Goal: Task Accomplishment & Management: Manage account settings

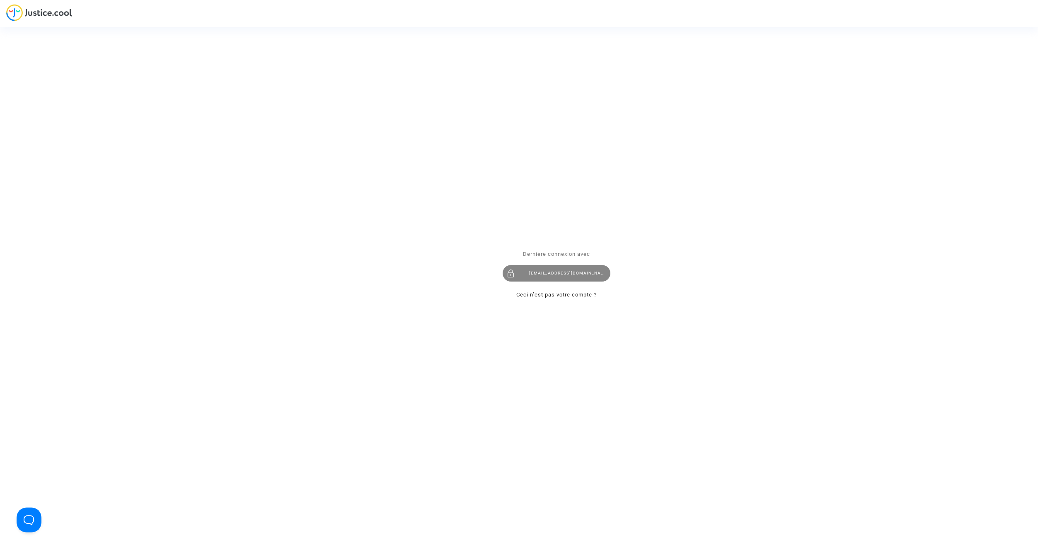
click at [553, 276] on div "[EMAIL_ADDRESS][DOMAIN_NAME]" at bounding box center [557, 273] width 108 height 17
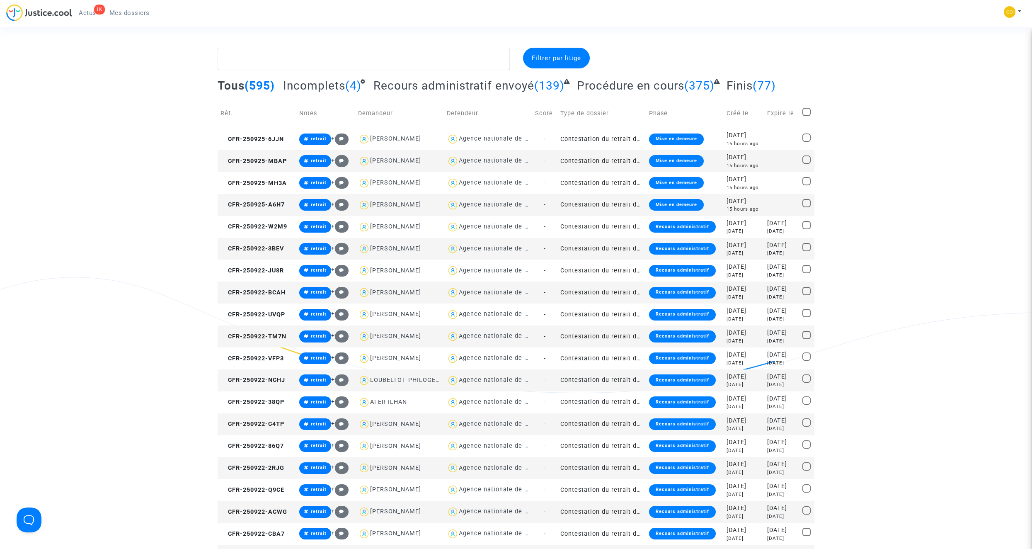
click at [601, 157] on td "Contestation du retrait de [PERSON_NAME] par l'ANAH (mandataire)" at bounding box center [601, 161] width 89 height 22
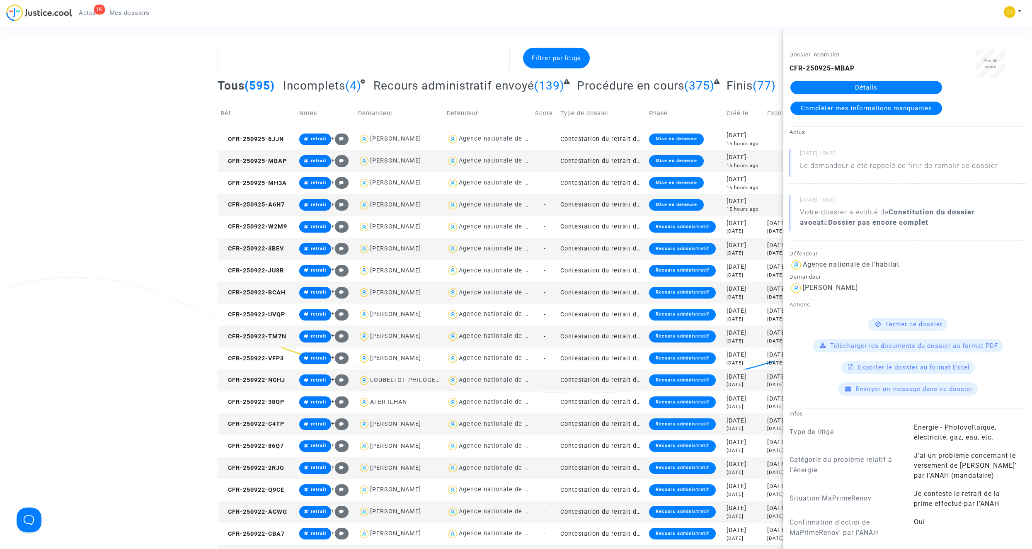
click at [846, 85] on link "Détails" at bounding box center [866, 87] width 152 height 13
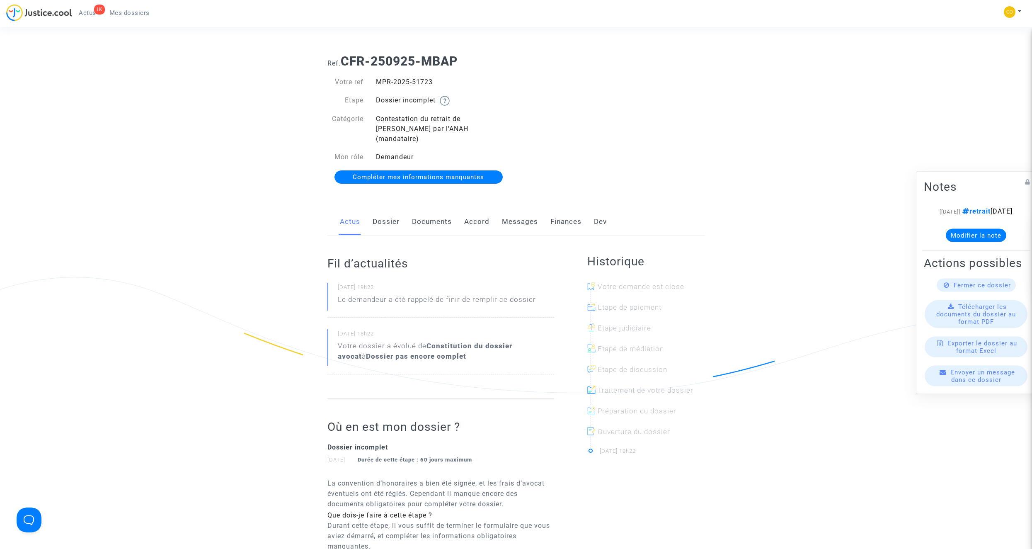
click at [433, 217] on link "Documents" at bounding box center [432, 221] width 40 height 27
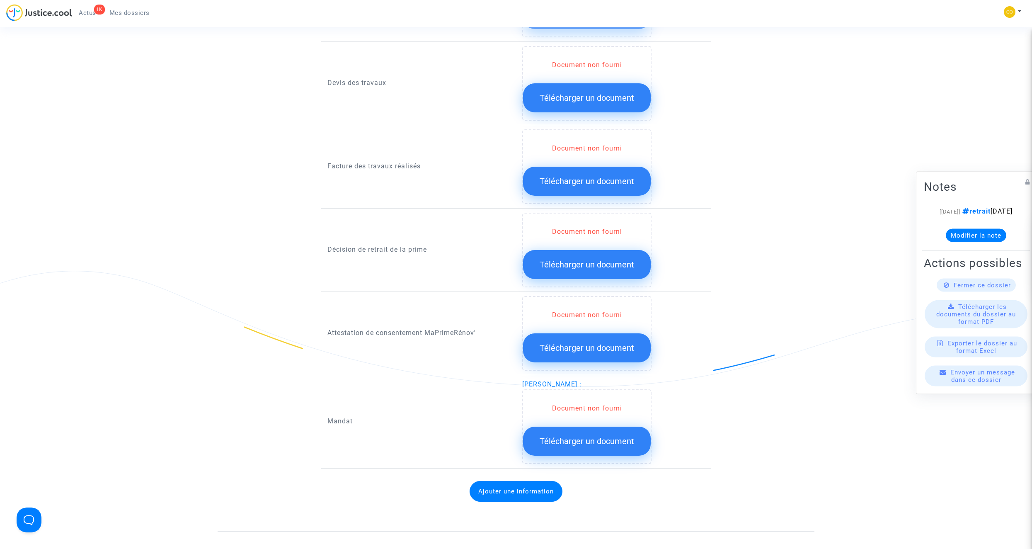
scroll to position [331, 0]
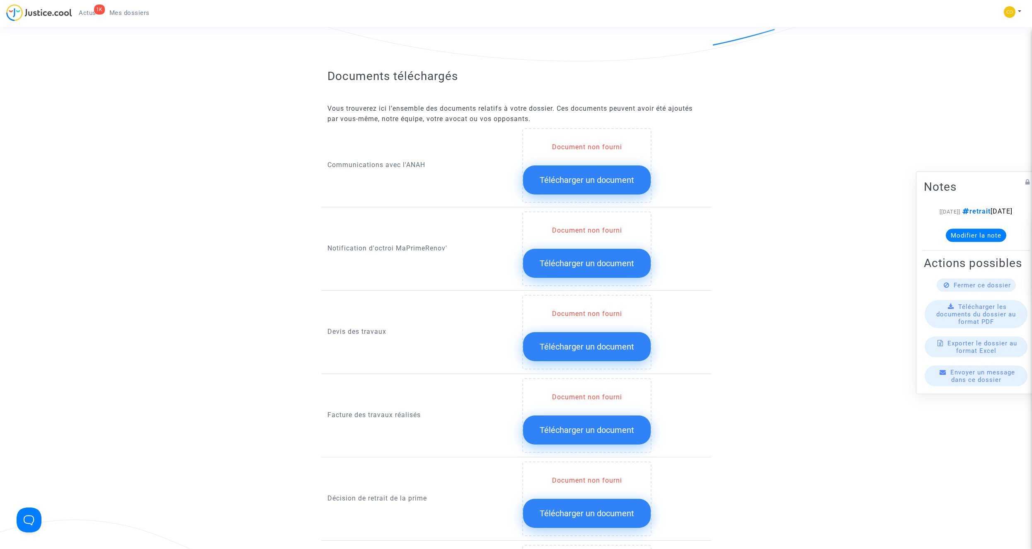
click at [615, 341] on span "Télécharger un document" at bounding box center [586, 346] width 94 height 10
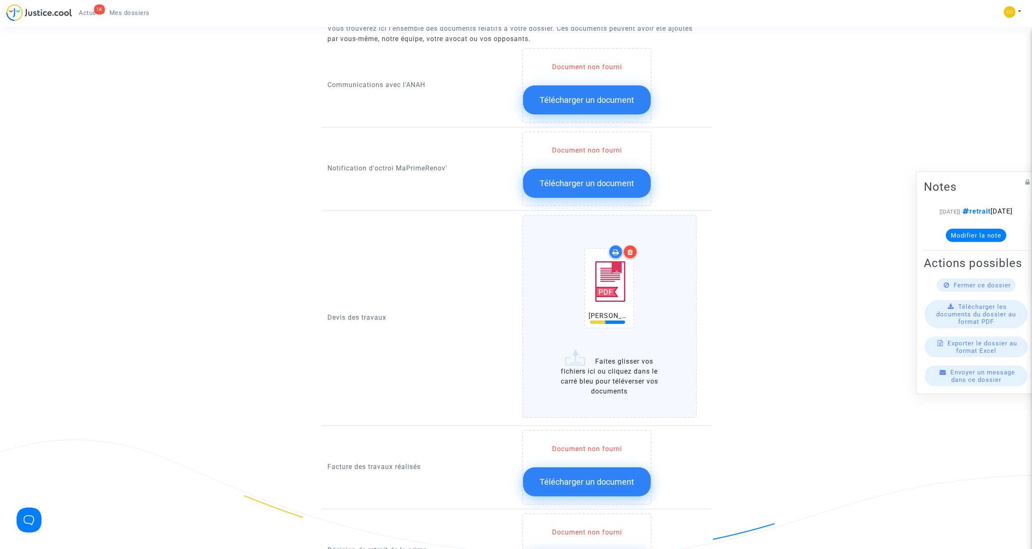
scroll to position [414, 0]
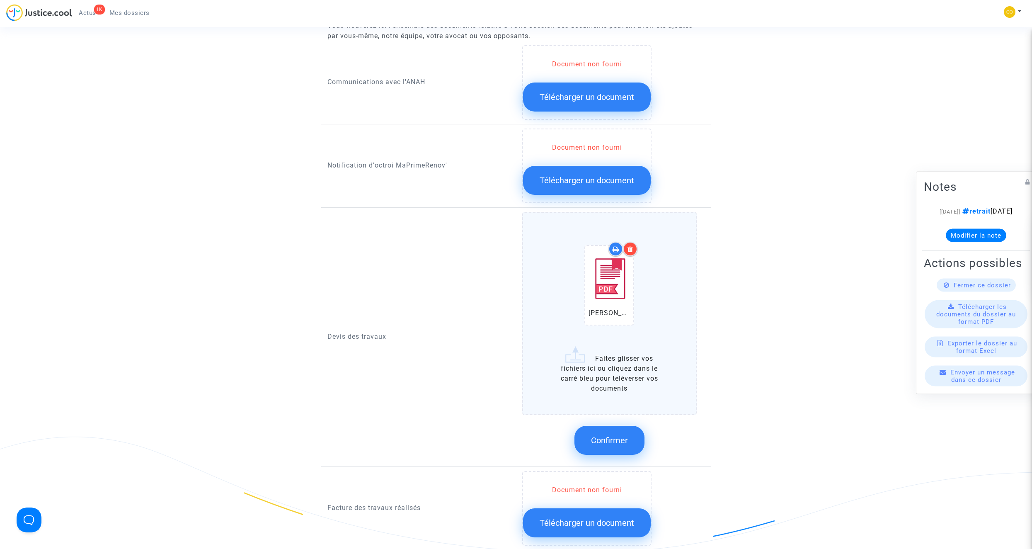
click at [624, 425] on button "Confirmer" at bounding box center [609, 439] width 70 height 29
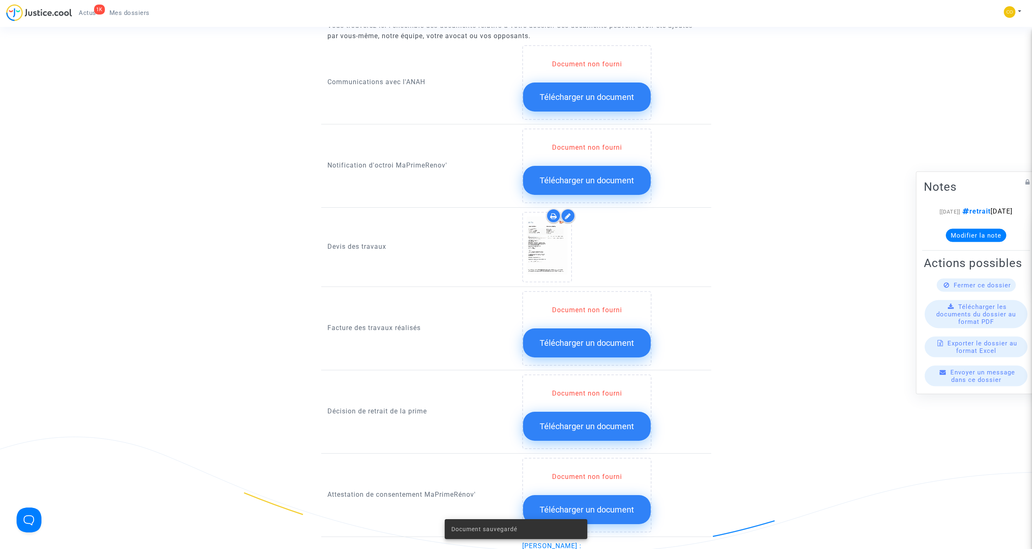
click at [561, 340] on button "Télécharger un document" at bounding box center [587, 342] width 128 height 29
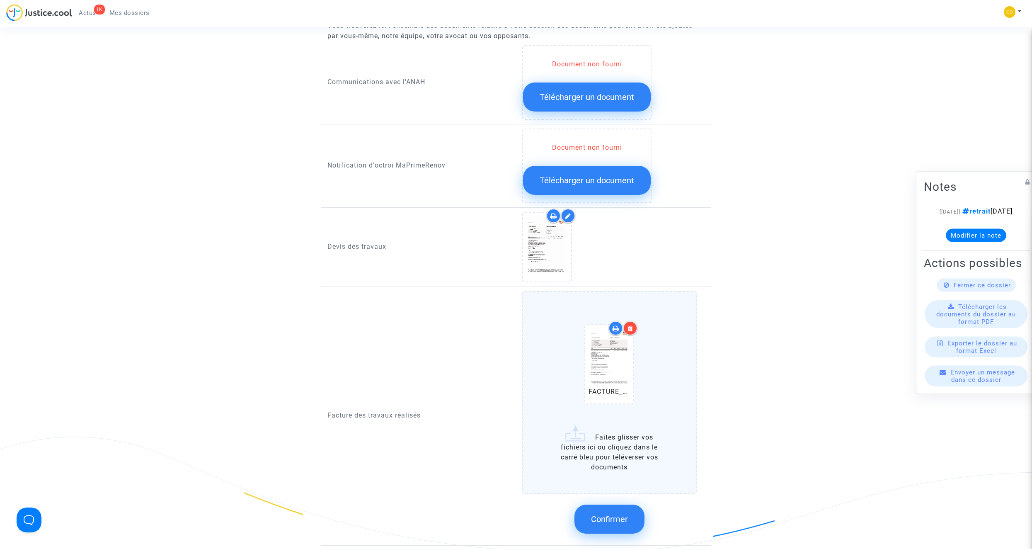
click at [608, 514] on span "Confirmer" at bounding box center [609, 519] width 37 height 10
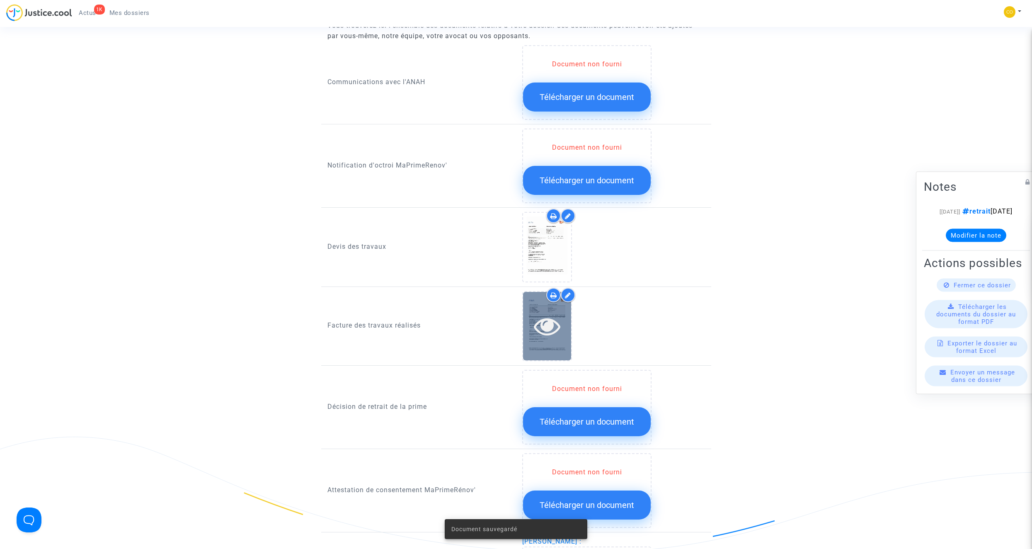
click at [553, 322] on icon at bounding box center [547, 325] width 27 height 27
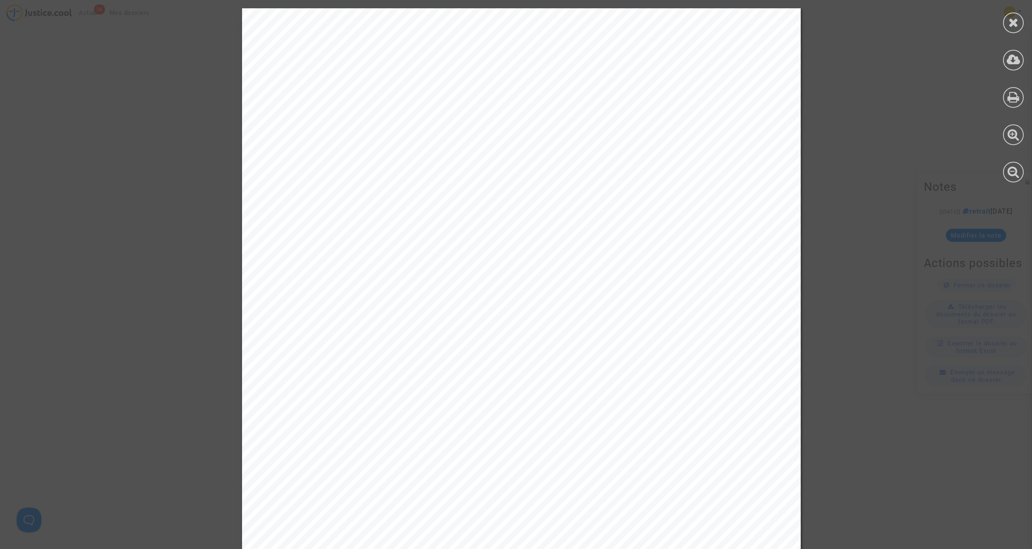
click at [1018, 19] on icon at bounding box center [1013, 22] width 10 height 12
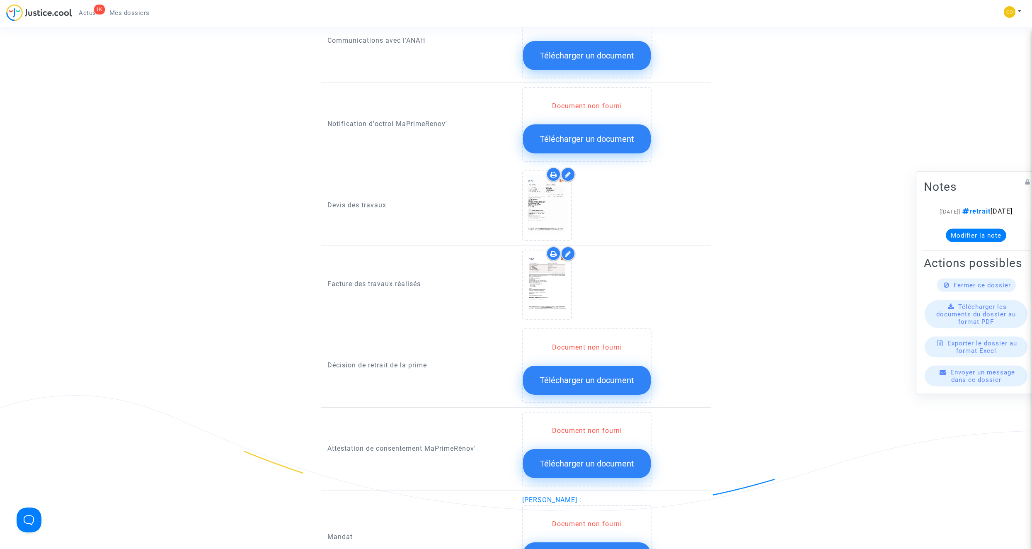
scroll to position [497, 0]
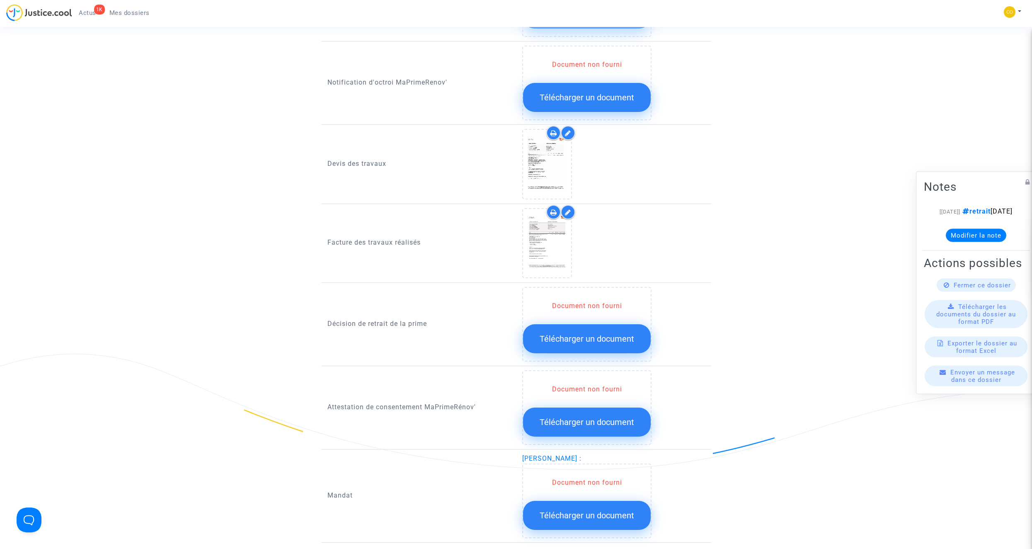
click at [615, 417] on span "Télécharger un document" at bounding box center [586, 422] width 94 height 10
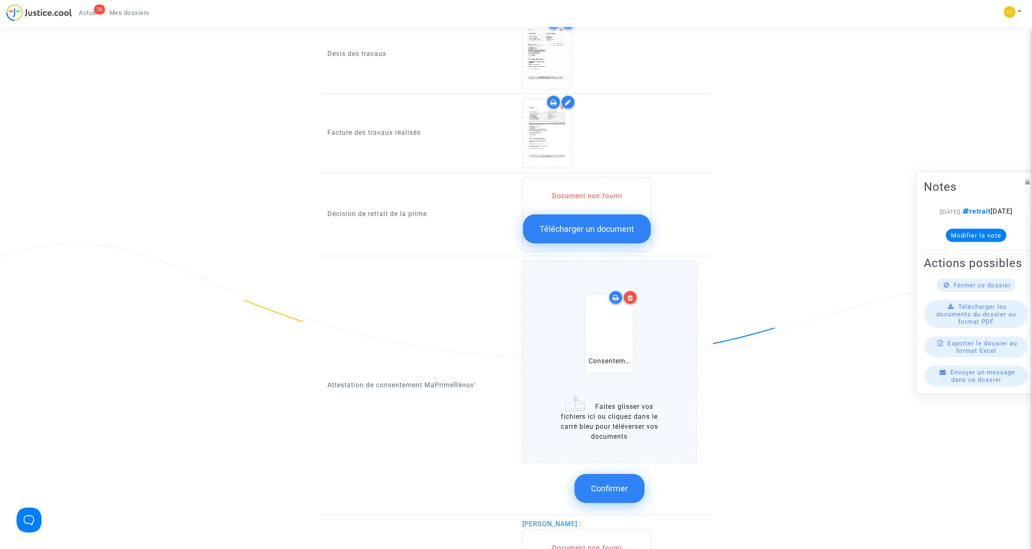
scroll to position [621, 0]
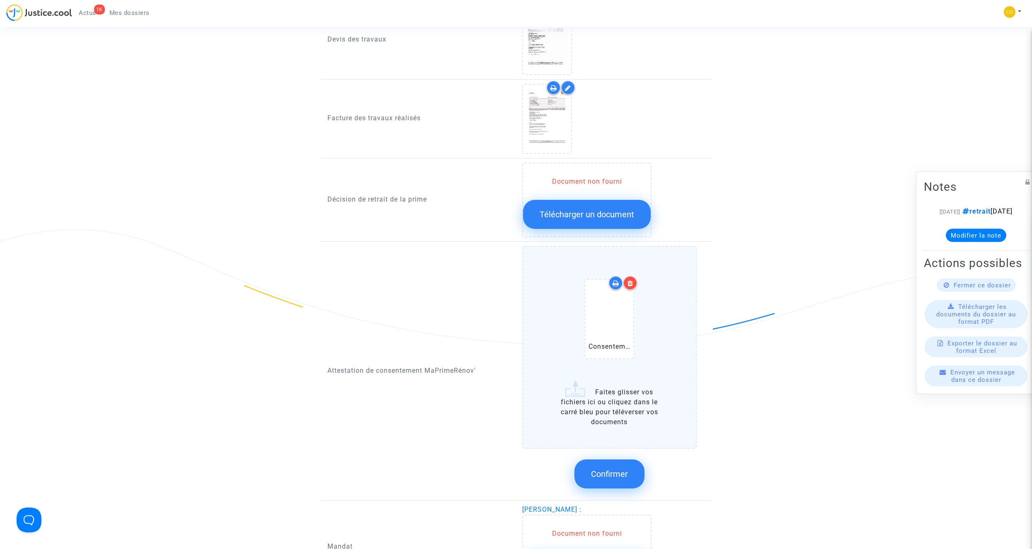
click at [630, 280] on icon at bounding box center [630, 283] width 6 height 7
click at [621, 469] on span "Confirmer" at bounding box center [609, 474] width 37 height 10
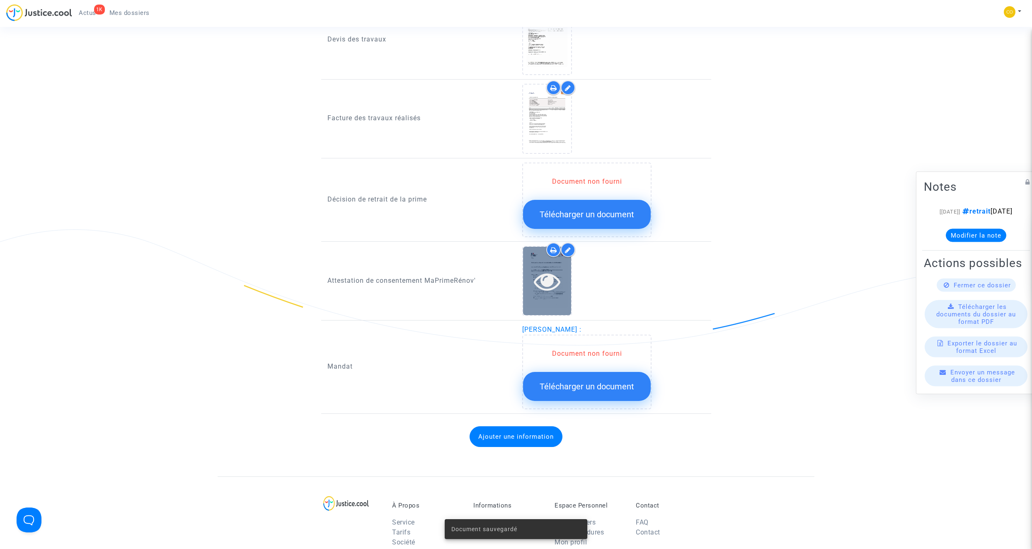
click at [545, 273] on icon at bounding box center [547, 281] width 27 height 27
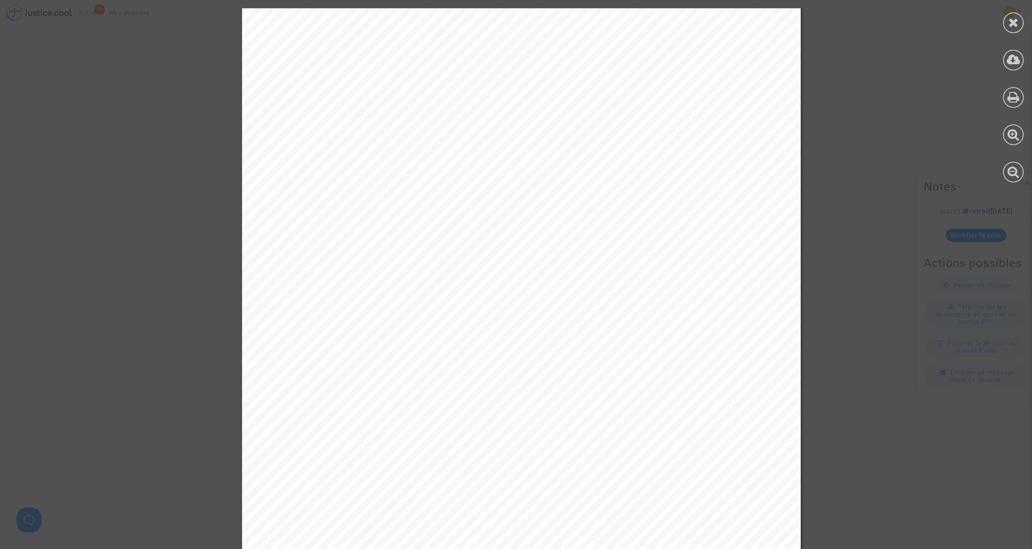
scroll to position [0, 0]
click at [1010, 19] on icon at bounding box center [1013, 22] width 10 height 12
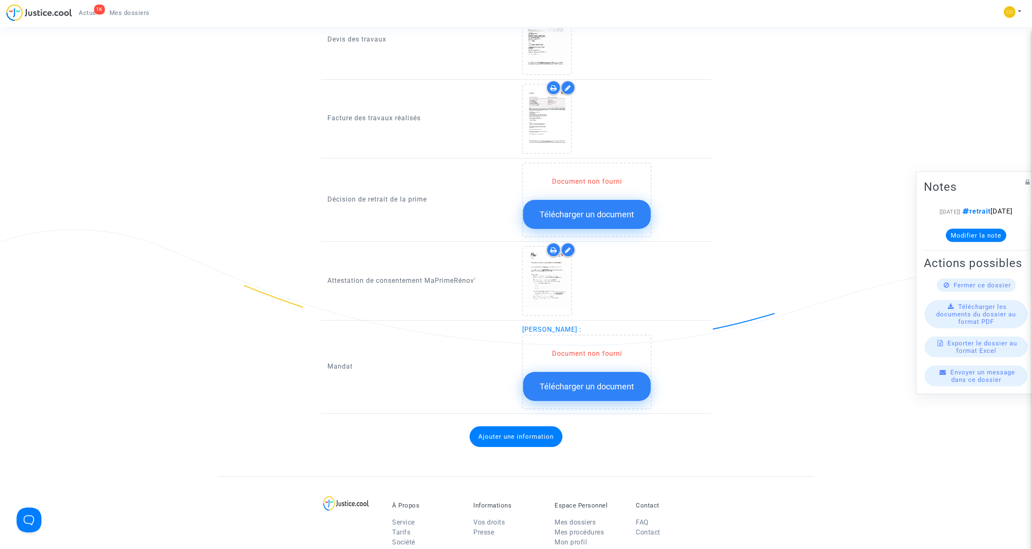
click at [605, 381] on span "Télécharger un document" at bounding box center [586, 386] width 94 height 10
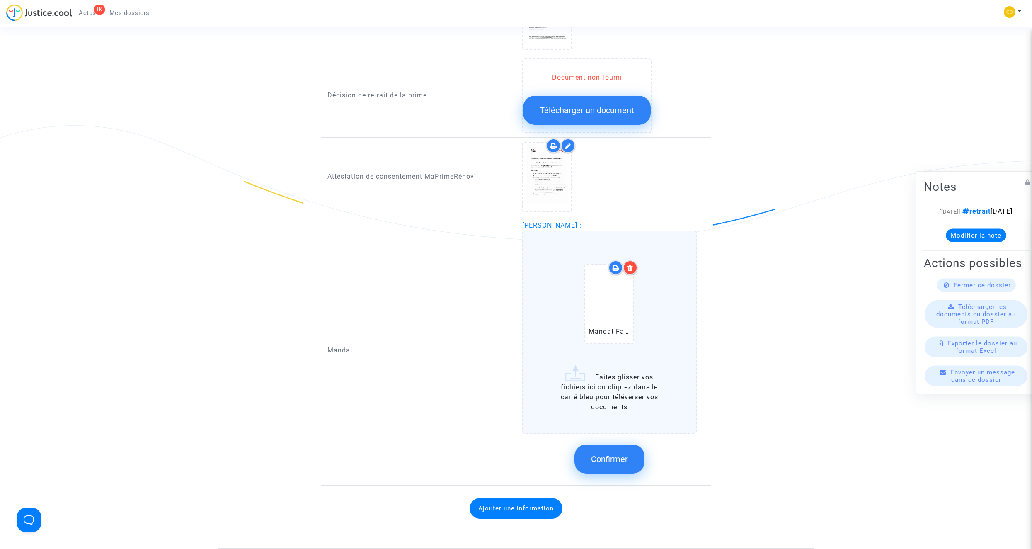
scroll to position [746, 0]
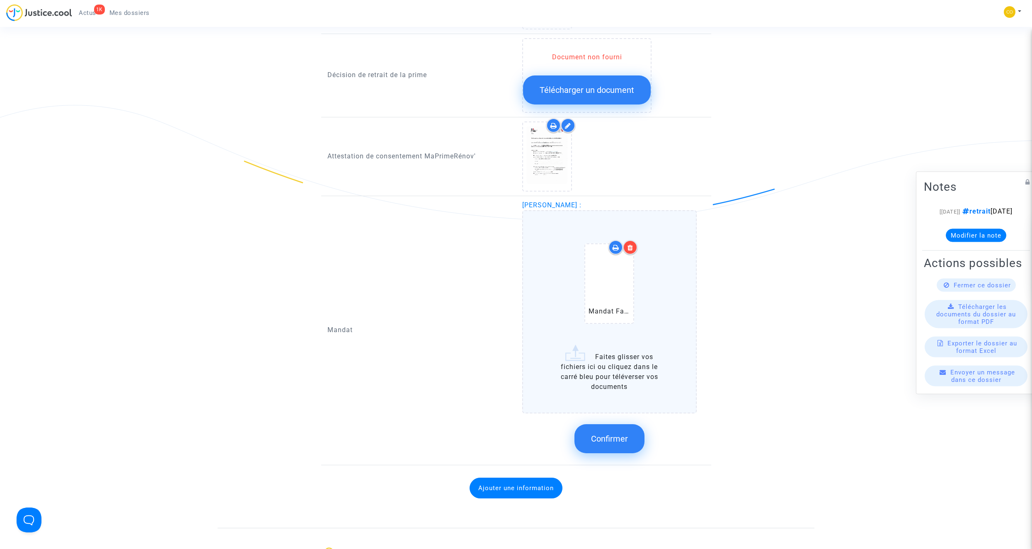
click at [627, 244] on icon at bounding box center [630, 247] width 6 height 7
click at [612, 433] on span "Confirmer" at bounding box center [609, 438] width 37 height 10
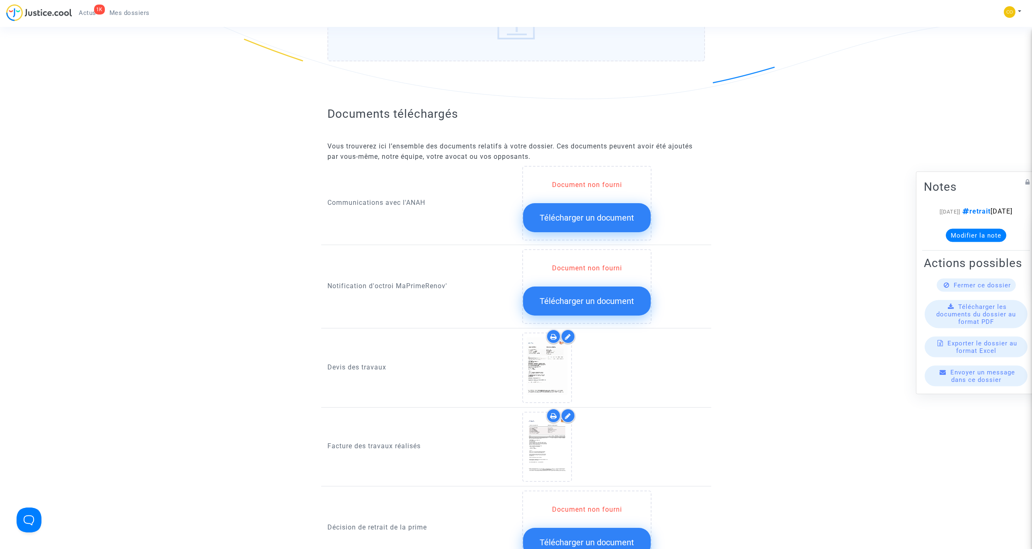
scroll to position [290, 0]
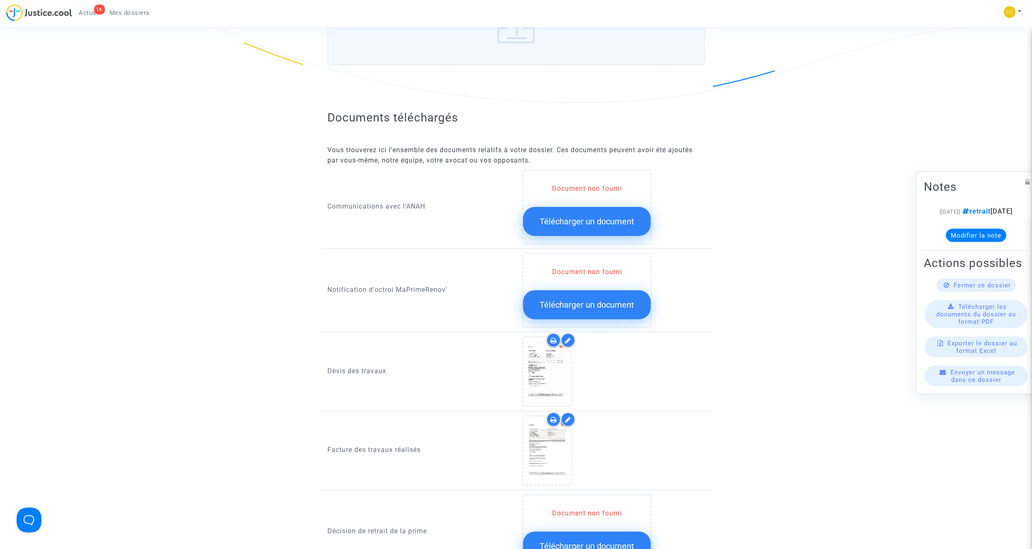
click at [596, 300] on span "Télécharger un document" at bounding box center [586, 305] width 94 height 10
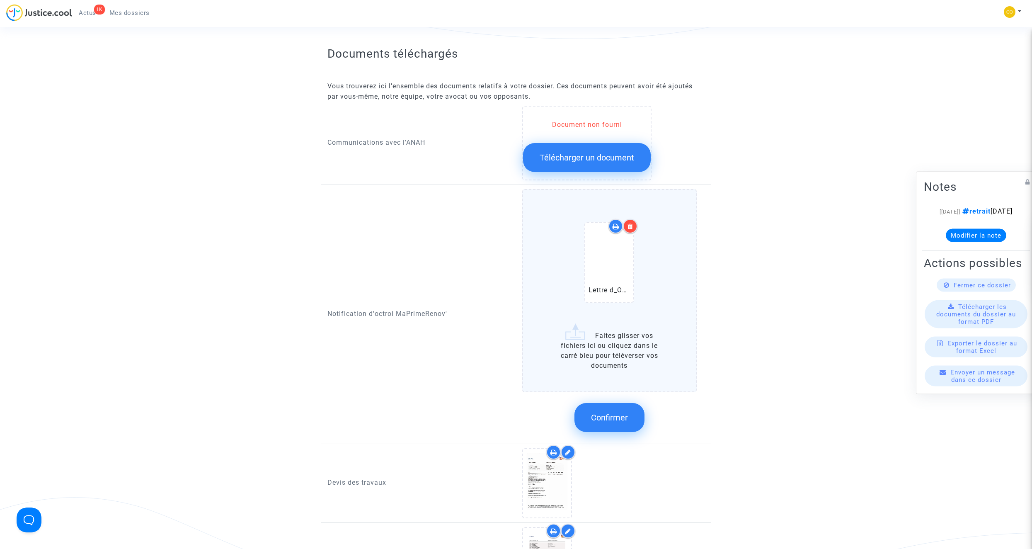
scroll to position [373, 0]
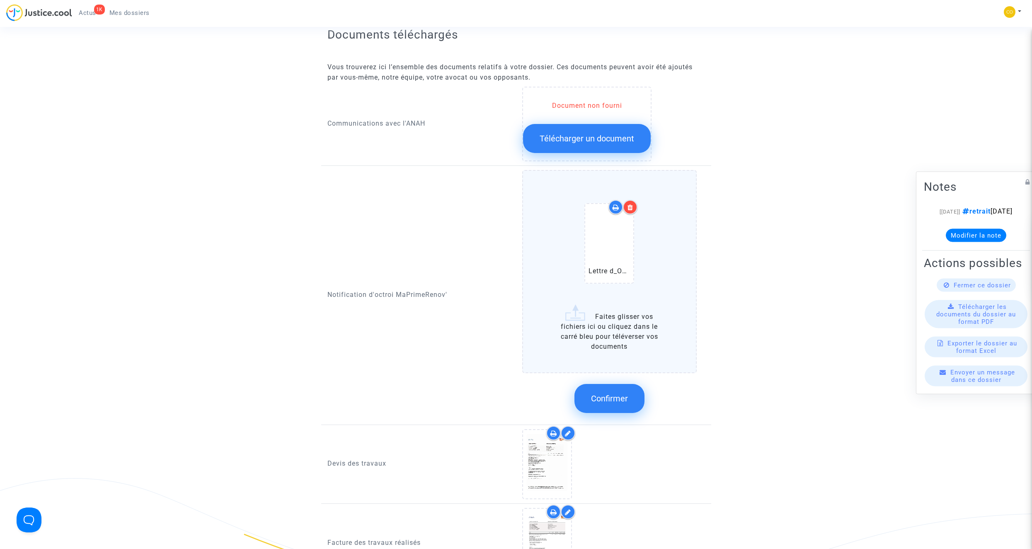
click at [621, 393] on span "Confirmer" at bounding box center [609, 398] width 37 height 10
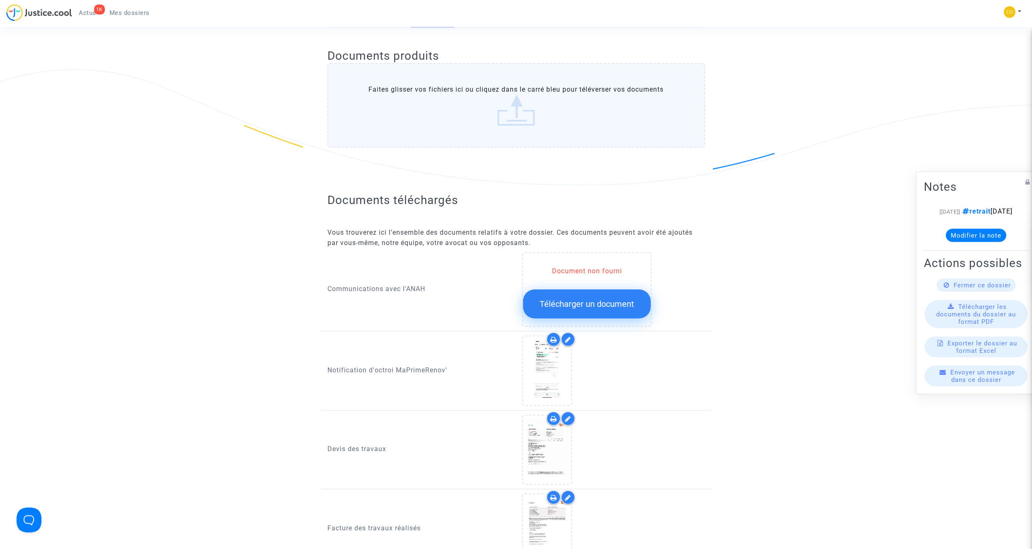
scroll to position [207, 0]
click at [612, 299] on span "Télécharger un document" at bounding box center [586, 304] width 94 height 10
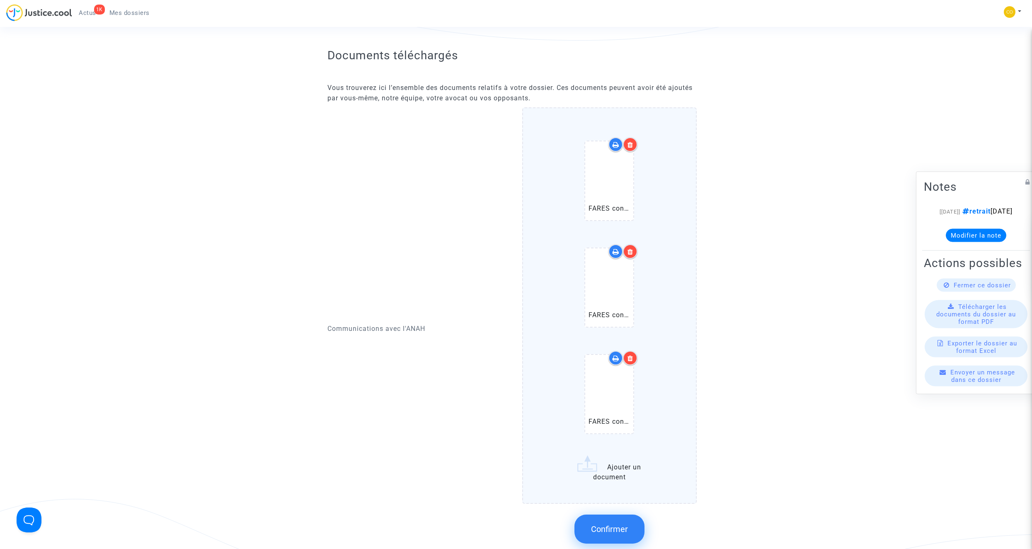
scroll to position [373, 0]
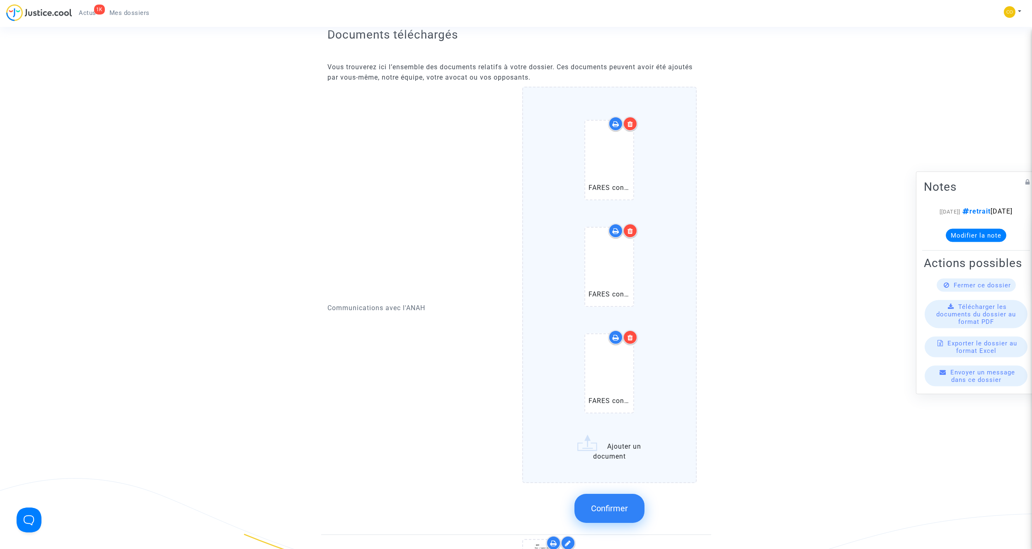
click at [626, 503] on span "Confirmer" at bounding box center [609, 508] width 37 height 10
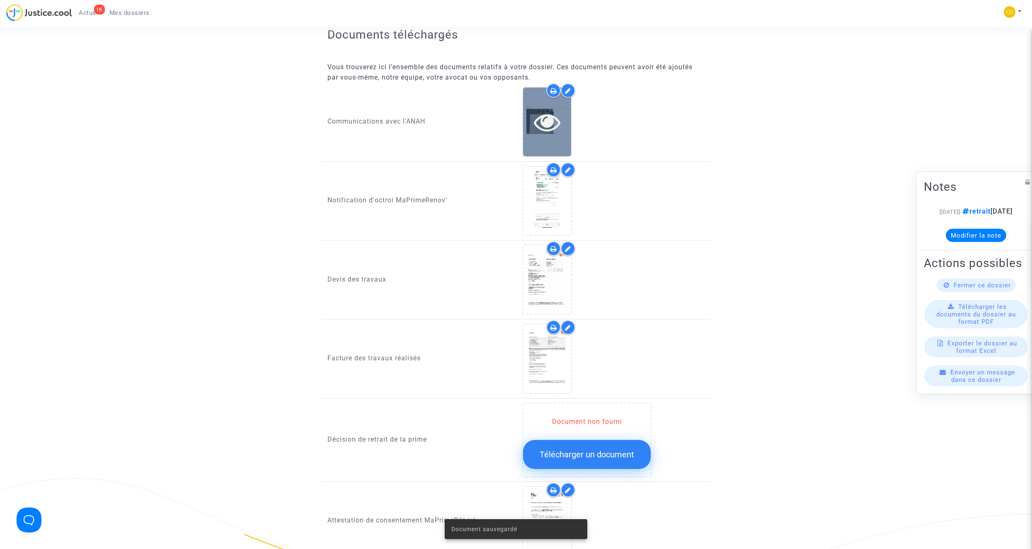
click at [547, 114] on icon at bounding box center [547, 122] width 27 height 27
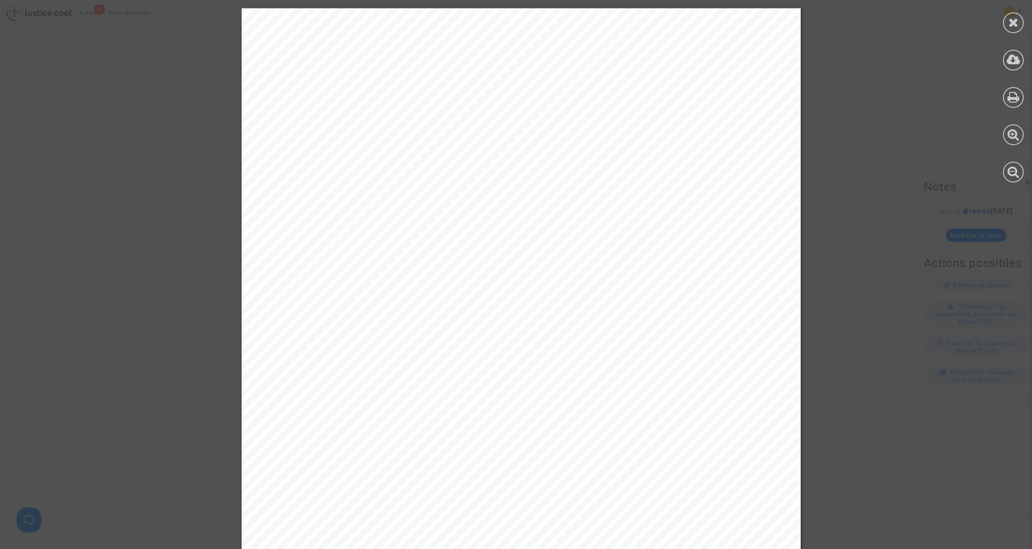
scroll to position [0, 0]
click at [1010, 22] on icon at bounding box center [1013, 22] width 10 height 12
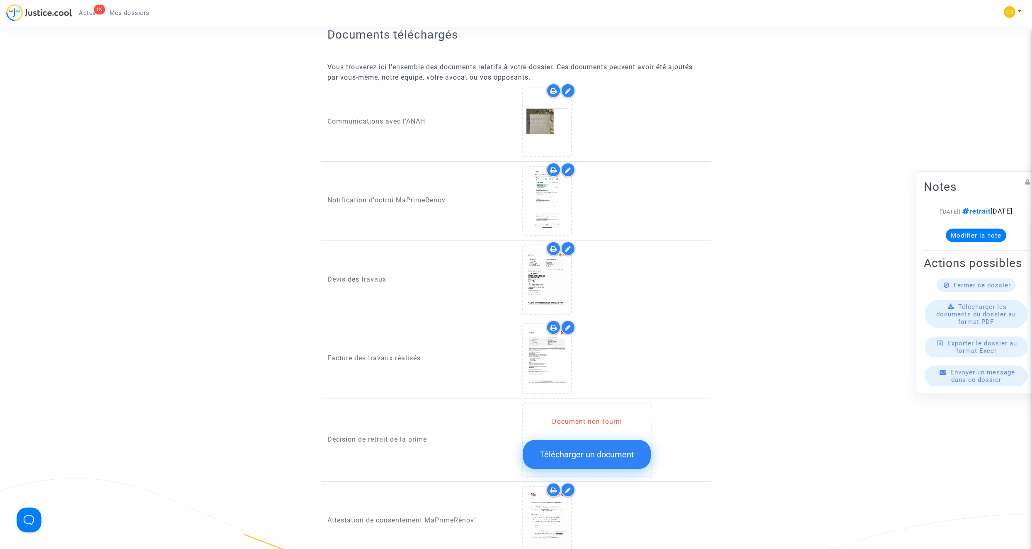
click at [569, 87] on icon at bounding box center [568, 90] width 6 height 7
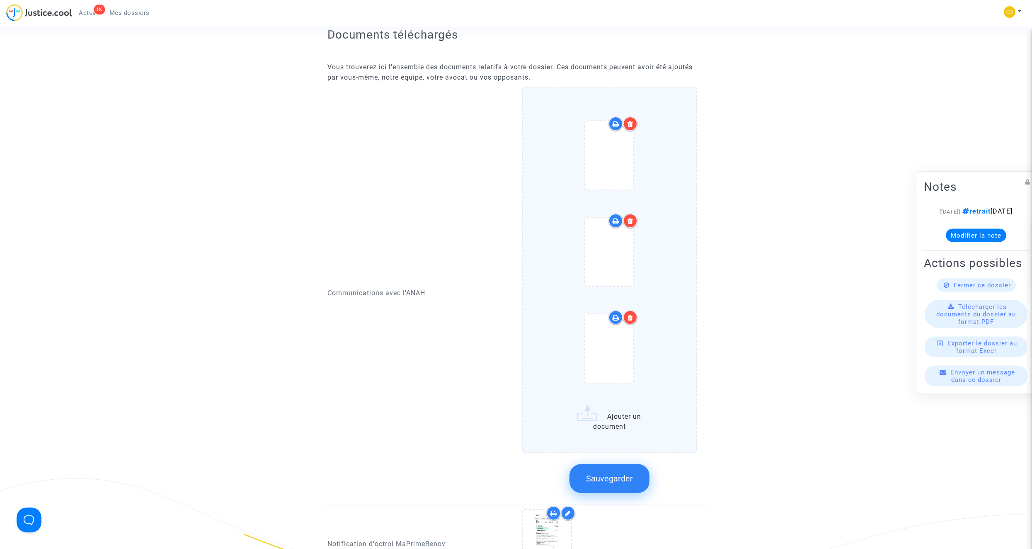
click at [623, 473] on span "Sauvegarder" at bounding box center [609, 478] width 47 height 10
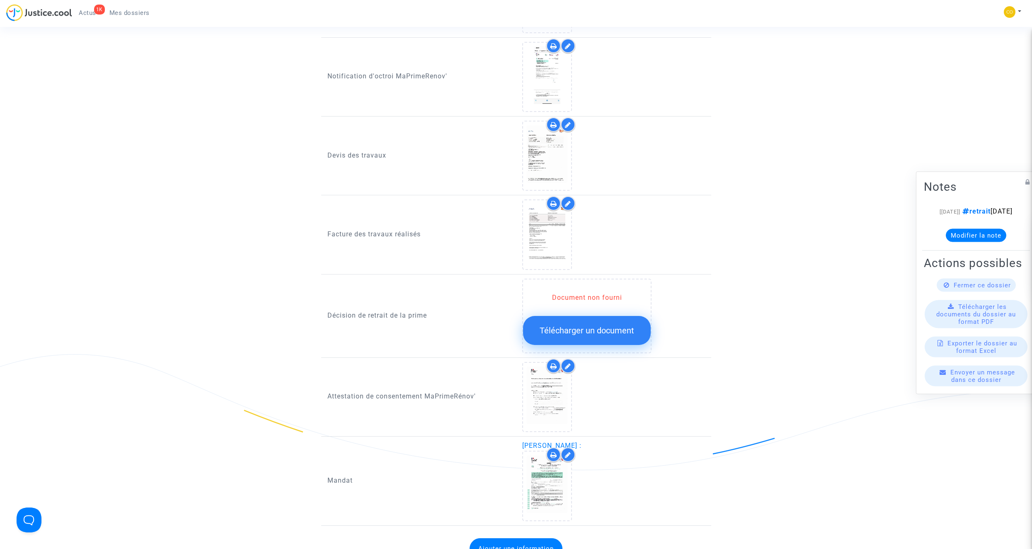
scroll to position [497, 0]
click at [604, 325] on span "Télécharger un document" at bounding box center [586, 330] width 94 height 10
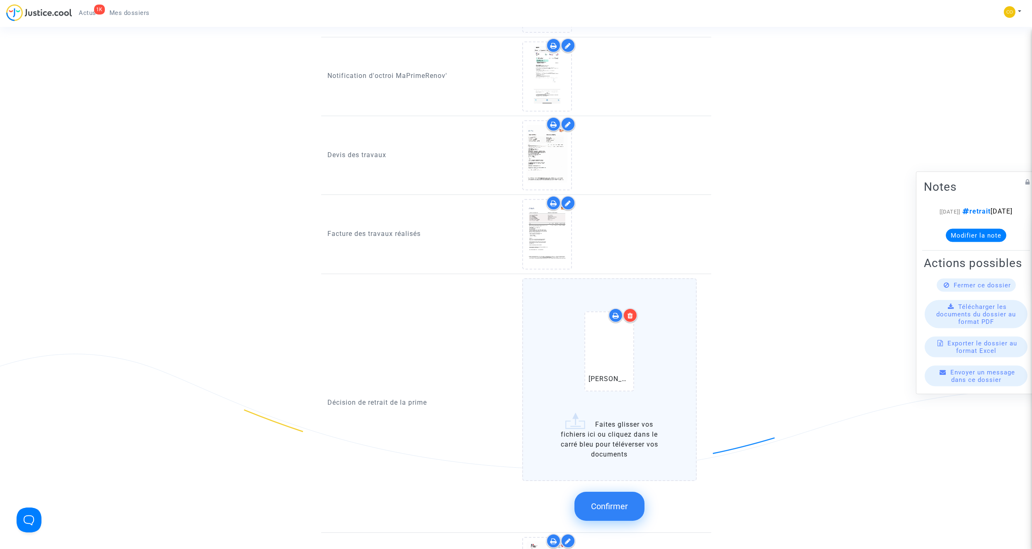
click at [621, 501] on span "Confirmer" at bounding box center [609, 506] width 37 height 10
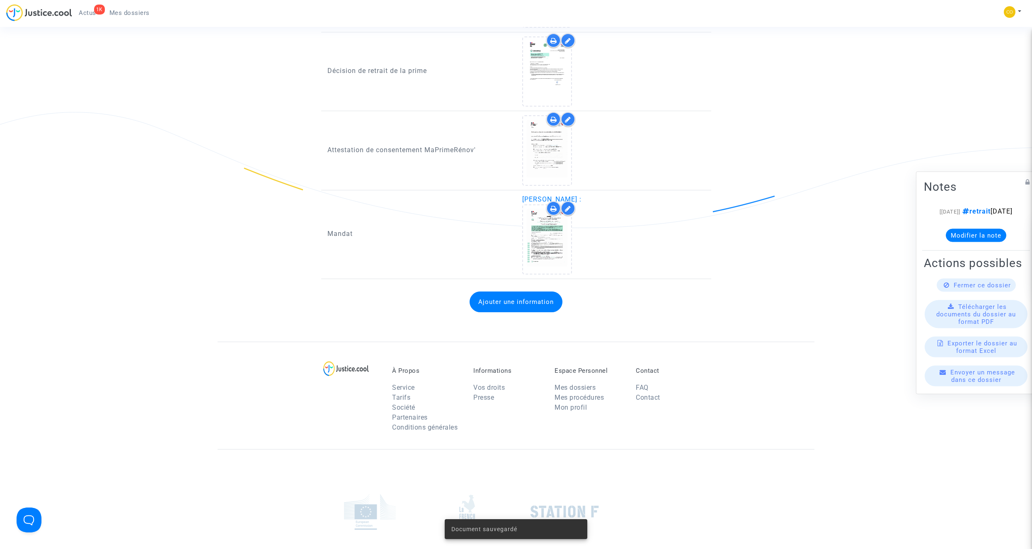
scroll to position [706, 0]
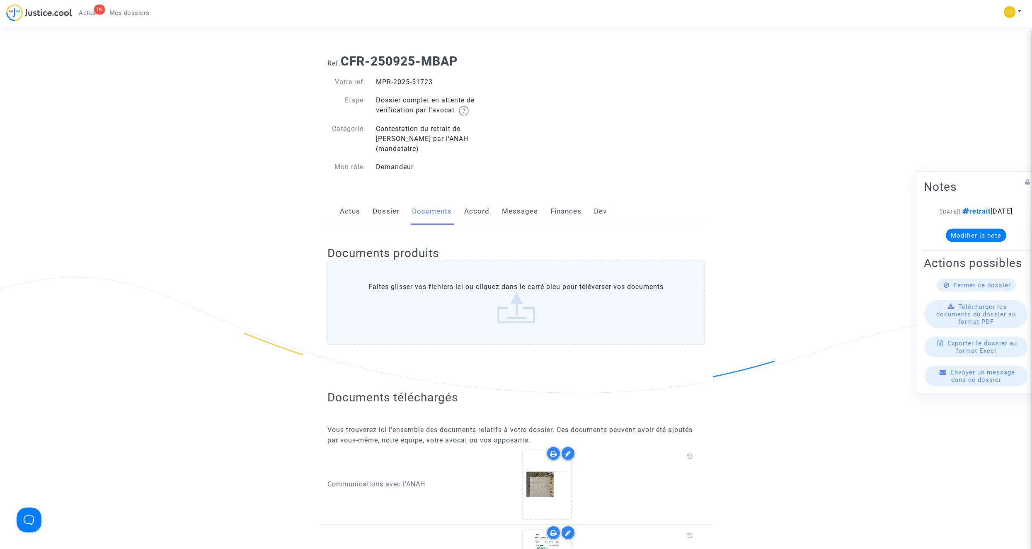
click at [136, 17] on link "Mes dossiers" at bounding box center [129, 13] width 53 height 12
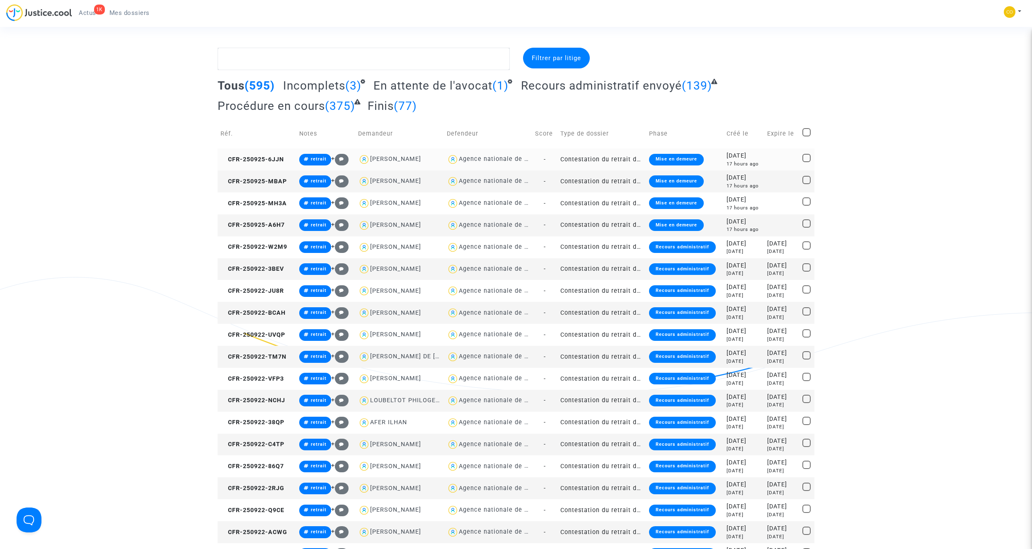
click at [598, 160] on td "Contestation du retrait de MaPrimeRénov par l'ANAH (mandataire)" at bounding box center [601, 159] width 89 height 22
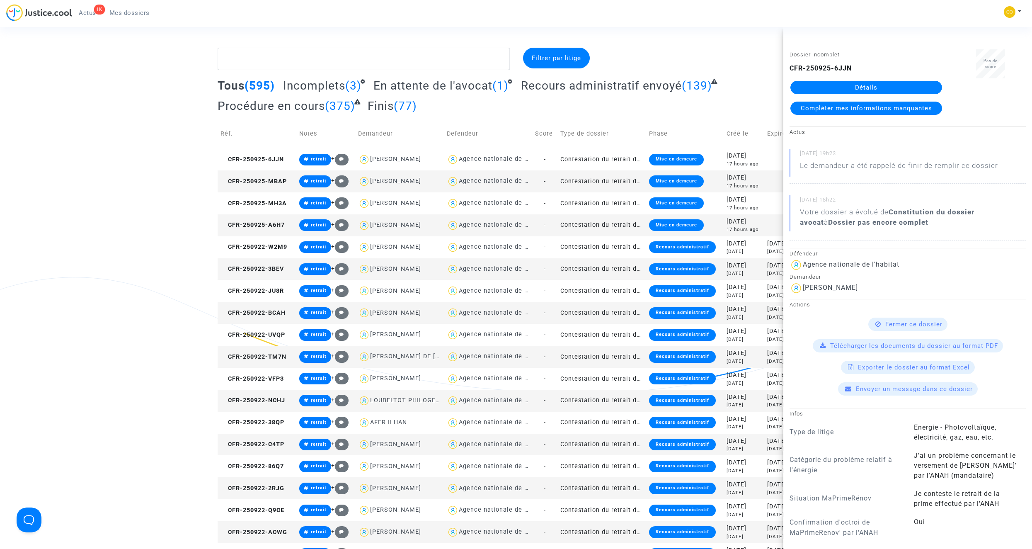
click at [851, 86] on link "Détails" at bounding box center [866, 87] width 152 height 13
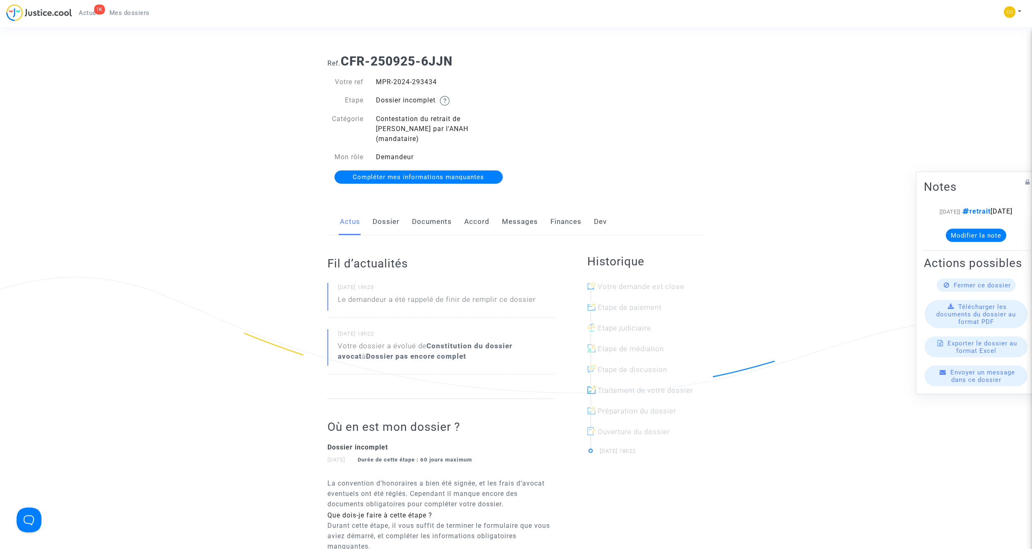
click at [397, 213] on link "Dossier" at bounding box center [385, 221] width 27 height 27
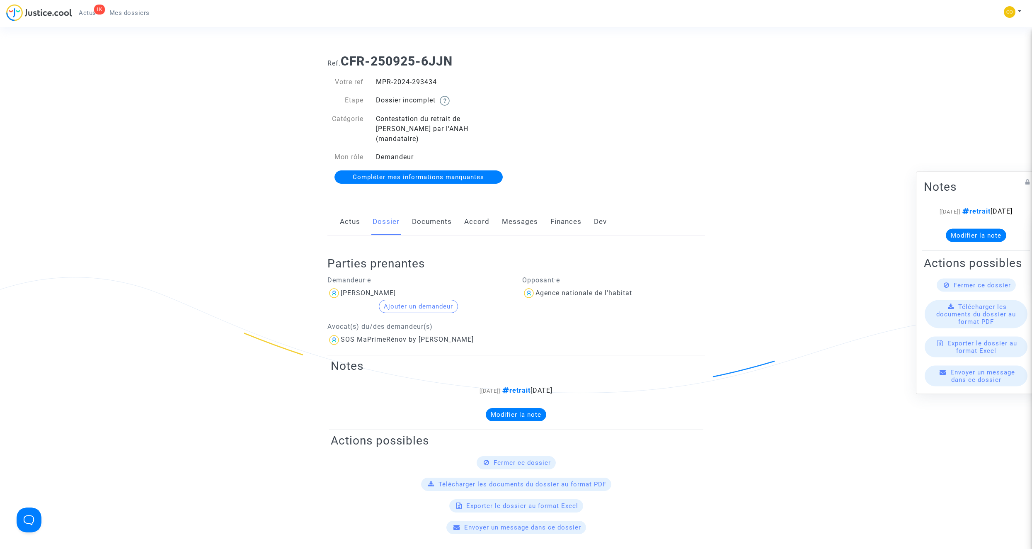
click at [439, 210] on link "Documents" at bounding box center [432, 221] width 40 height 27
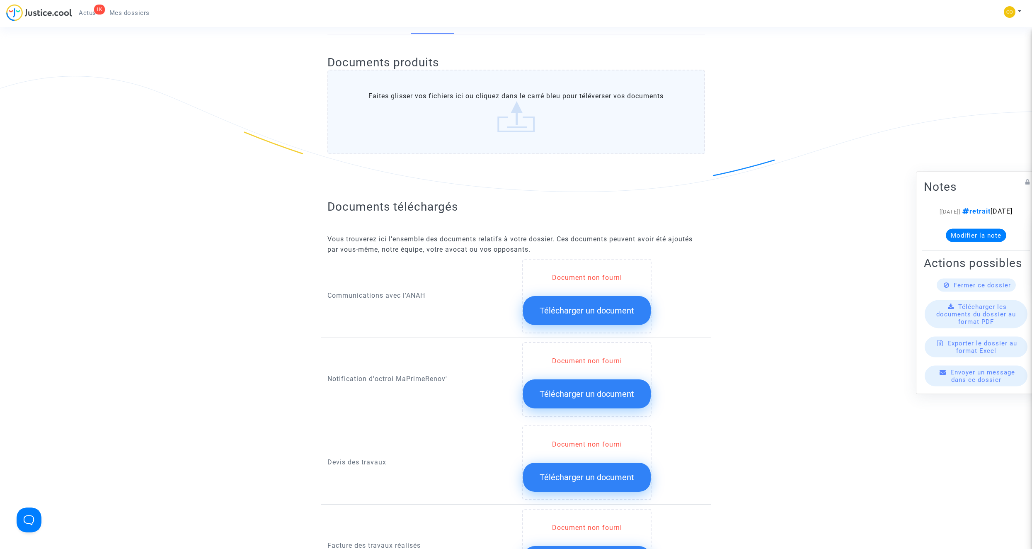
scroll to position [331, 0]
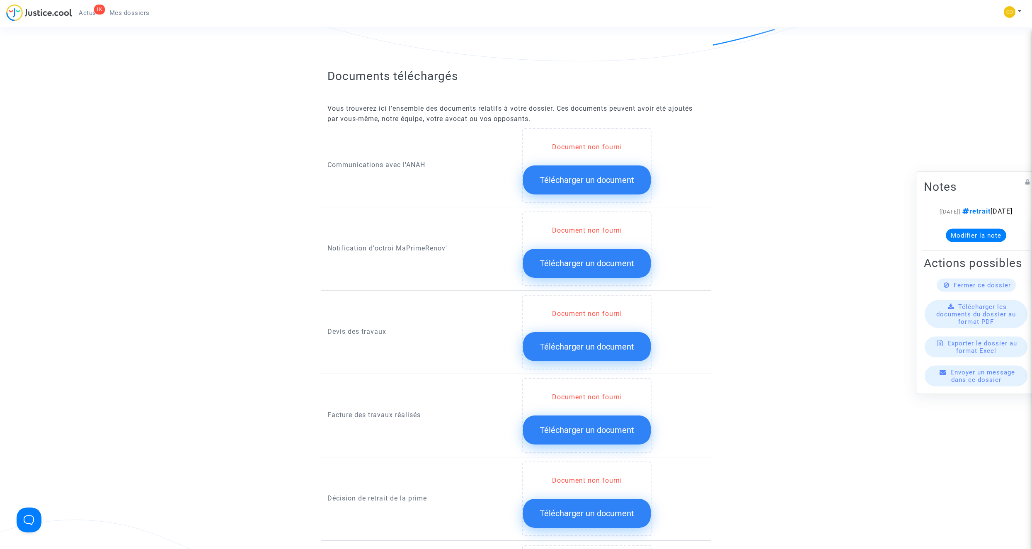
click at [608, 259] on button "Télécharger un document" at bounding box center [587, 263] width 128 height 29
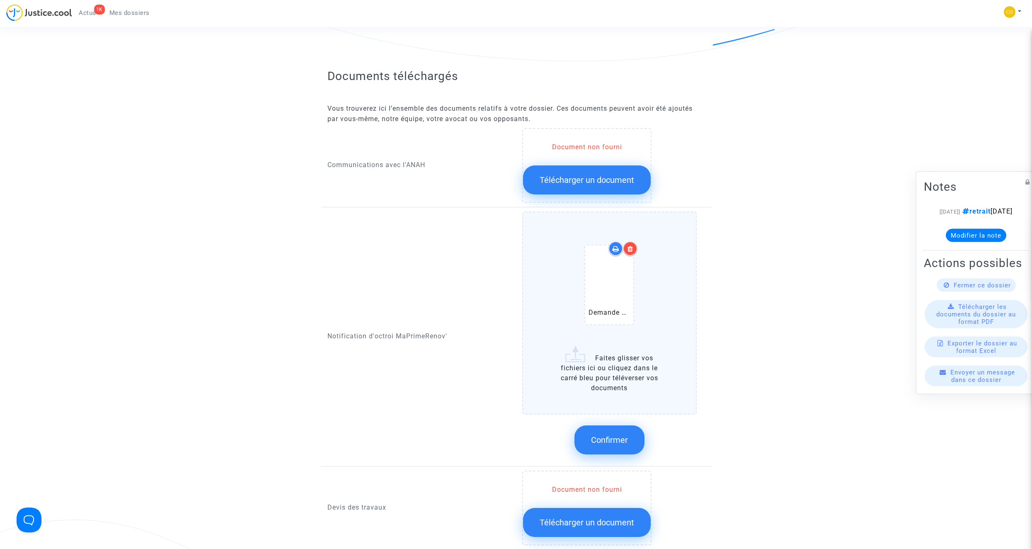
click at [627, 425] on button "Confirmer" at bounding box center [609, 439] width 70 height 29
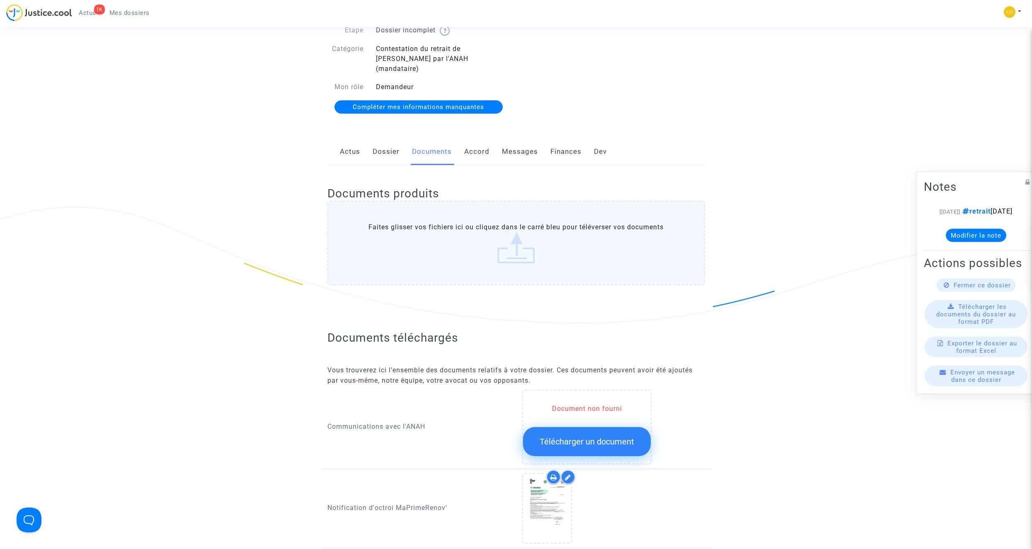
scroll to position [41, 0]
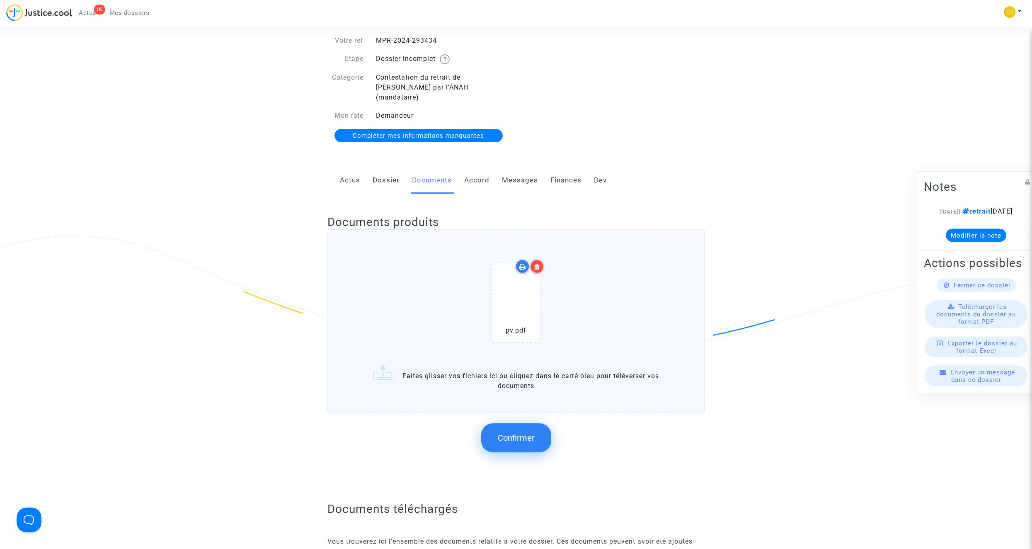
click at [537, 263] on icon at bounding box center [537, 266] width 6 height 7
click at [525, 433] on span "Confirmer" at bounding box center [516, 438] width 37 height 10
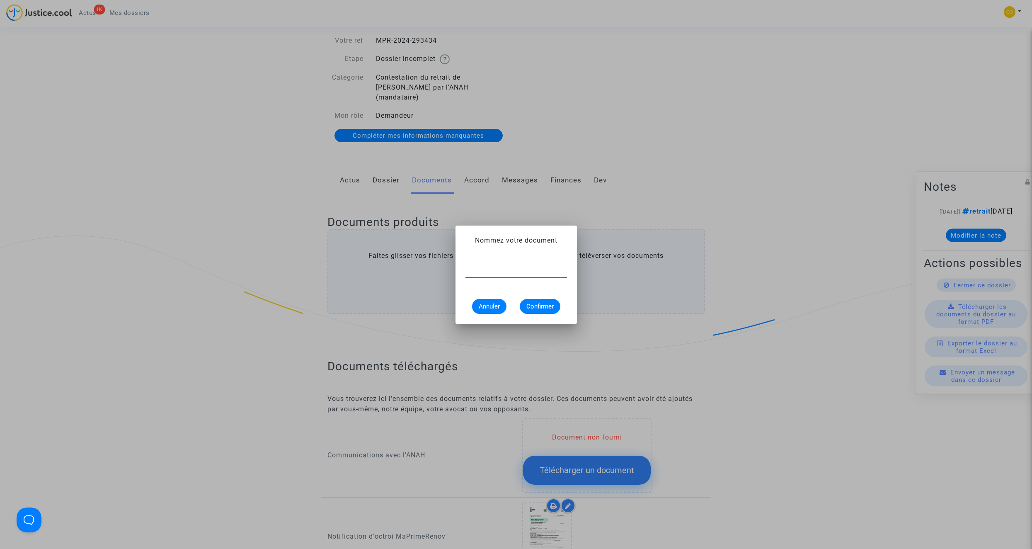
click at [498, 271] on input "text" at bounding box center [516, 270] width 102 height 7
type input "pv de réception"
click at [538, 305] on span "Confirmer" at bounding box center [539, 305] width 27 height 7
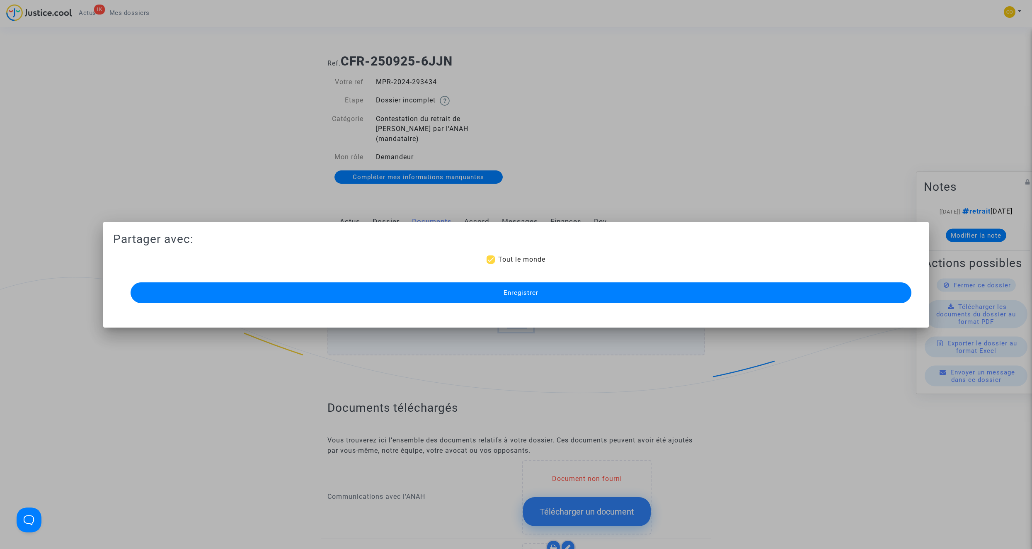
scroll to position [41, 0]
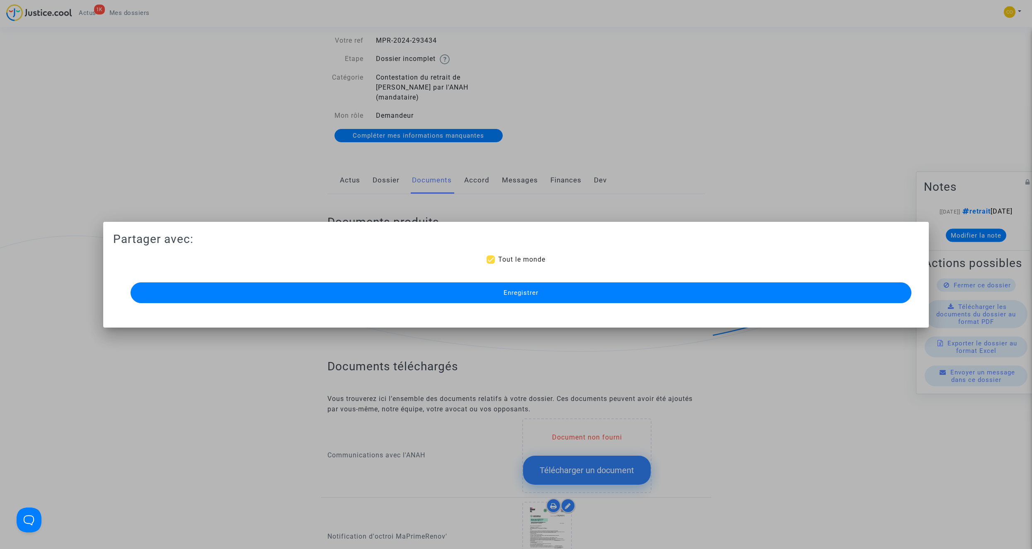
click at [535, 295] on span "Enregistrer" at bounding box center [520, 292] width 35 height 7
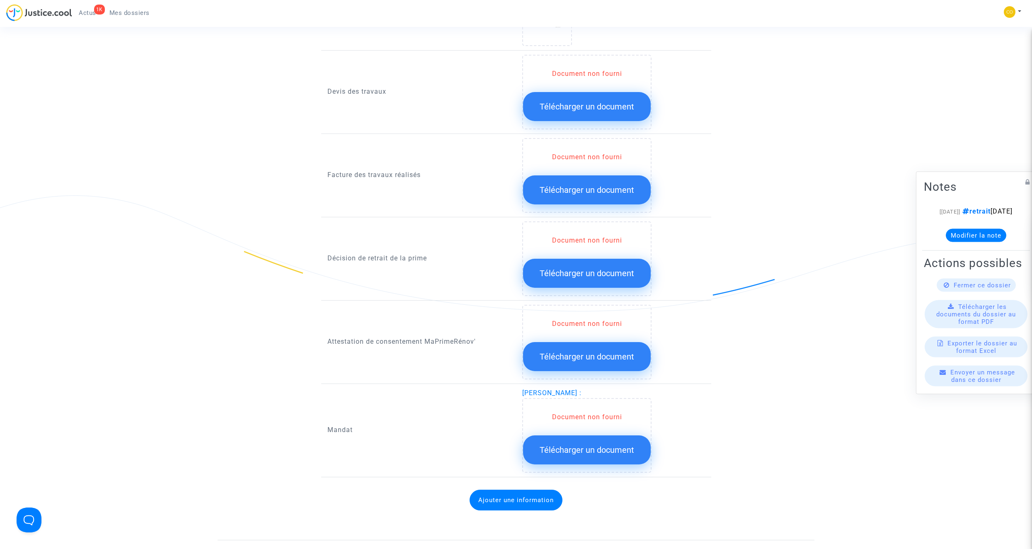
scroll to position [704, 0]
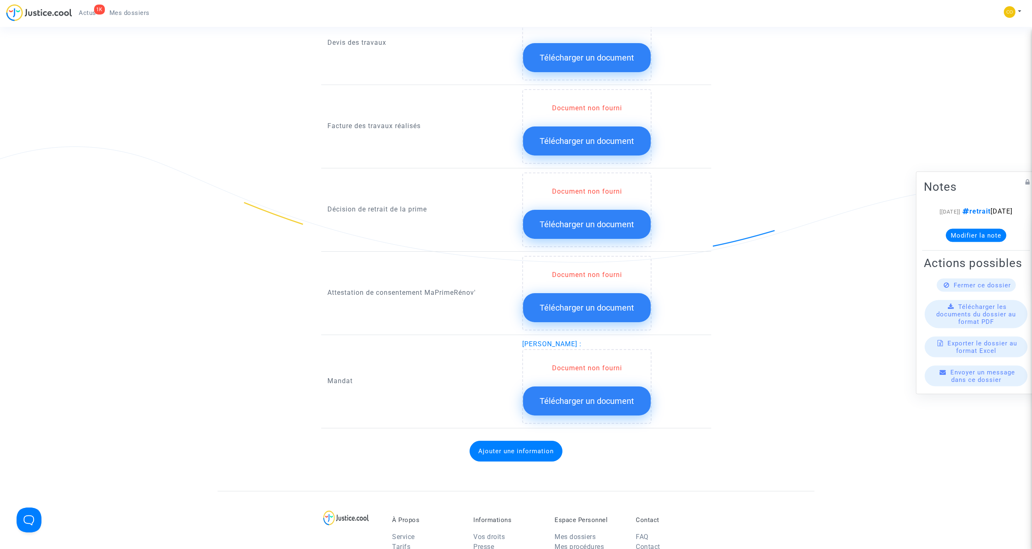
click at [617, 396] on span "Télécharger un document" at bounding box center [586, 401] width 94 height 10
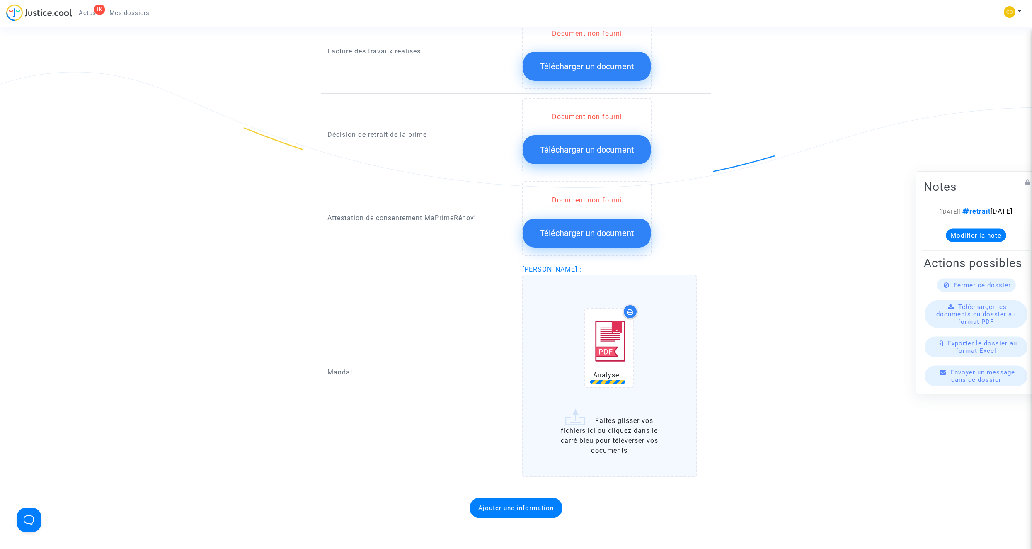
scroll to position [787, 0]
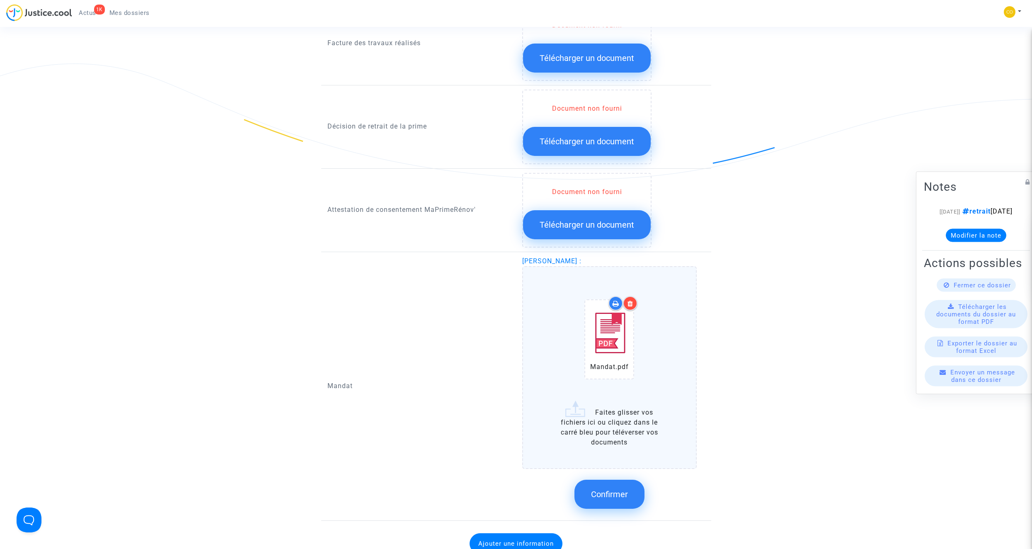
click at [629, 480] on button "Confirmer" at bounding box center [609, 493] width 70 height 29
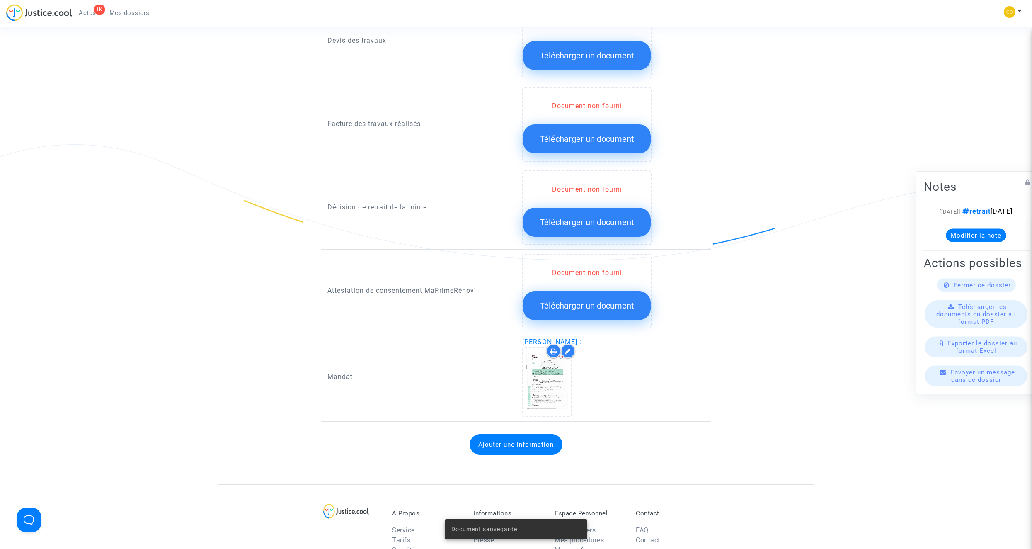
scroll to position [663, 0]
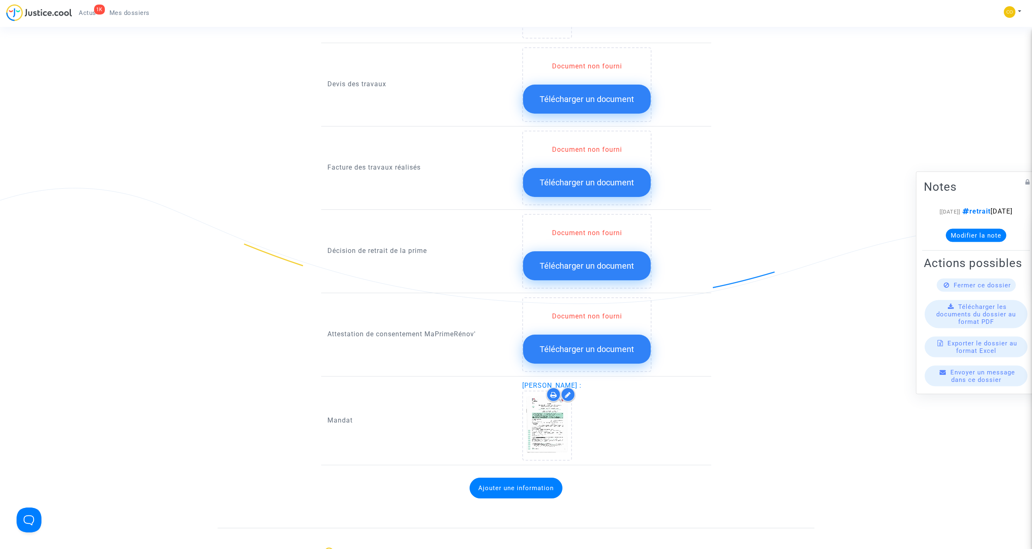
click at [553, 177] on span "Télécharger un document" at bounding box center [586, 182] width 94 height 10
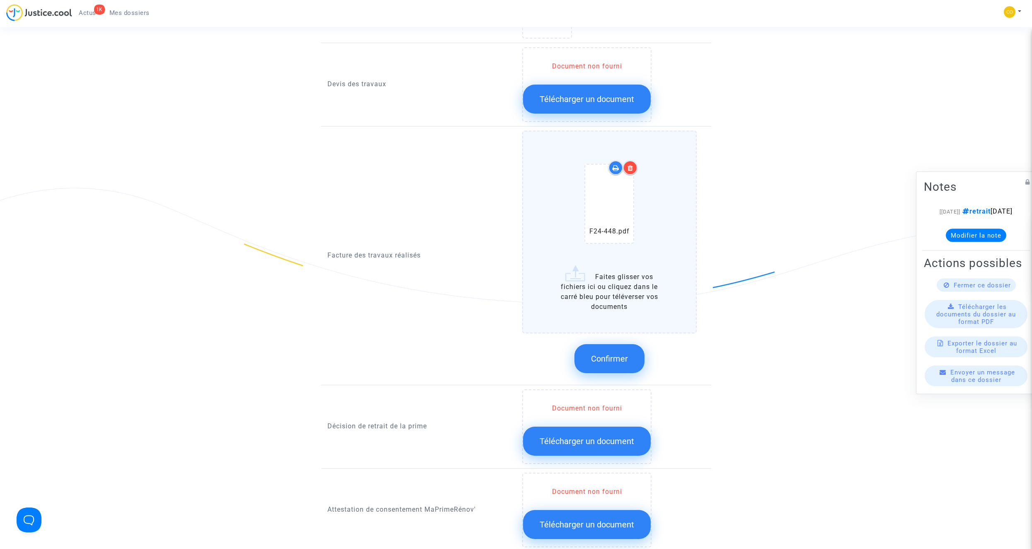
click at [613, 353] on span "Confirmer" at bounding box center [609, 358] width 37 height 10
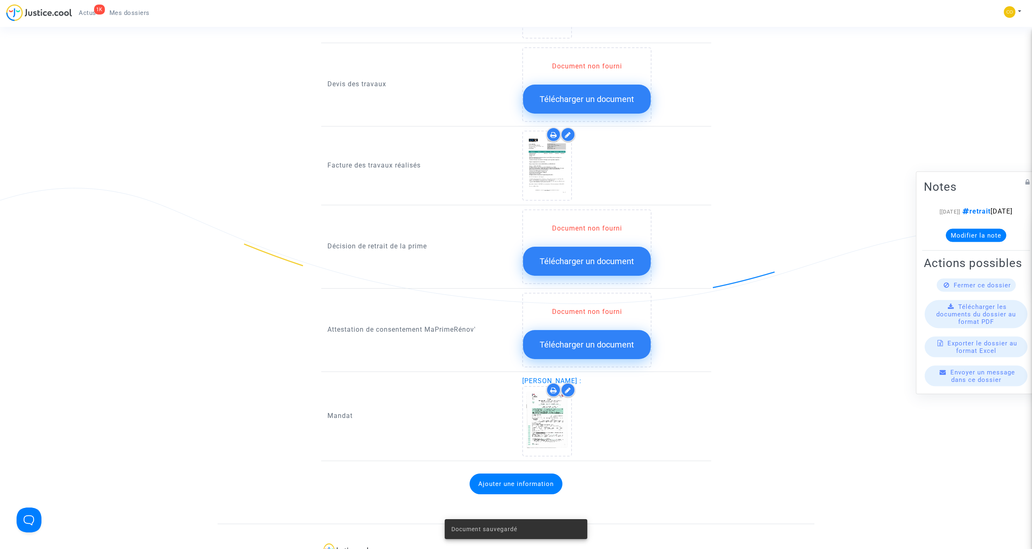
click at [584, 94] on span "Télécharger un document" at bounding box center [586, 99] width 94 height 10
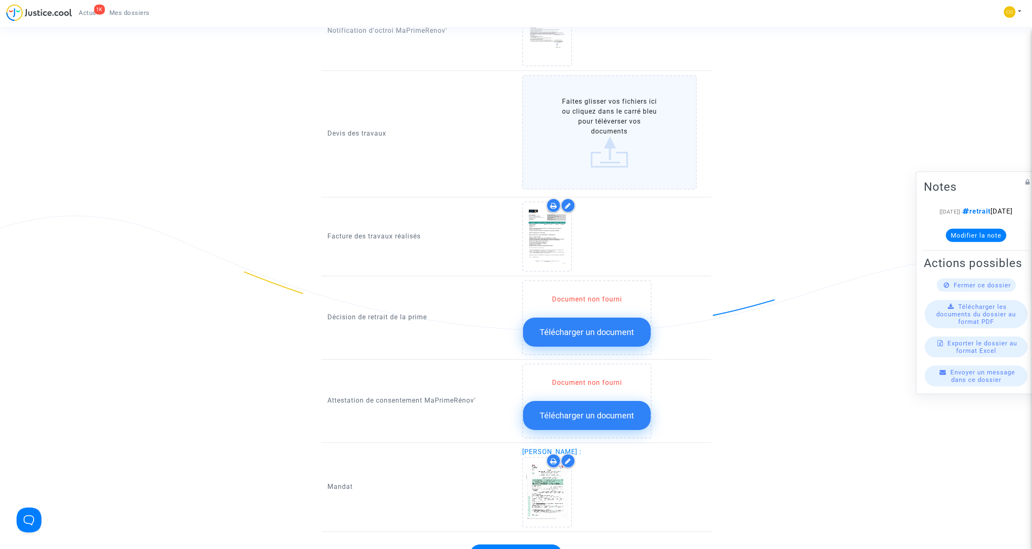
scroll to position [580, 0]
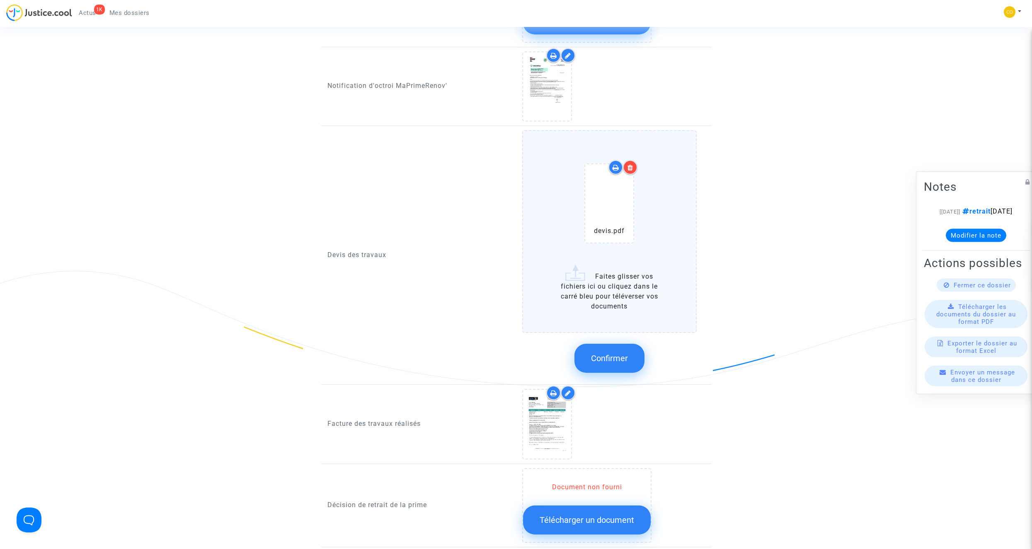
click at [628, 346] on button "Confirmer" at bounding box center [609, 357] width 70 height 29
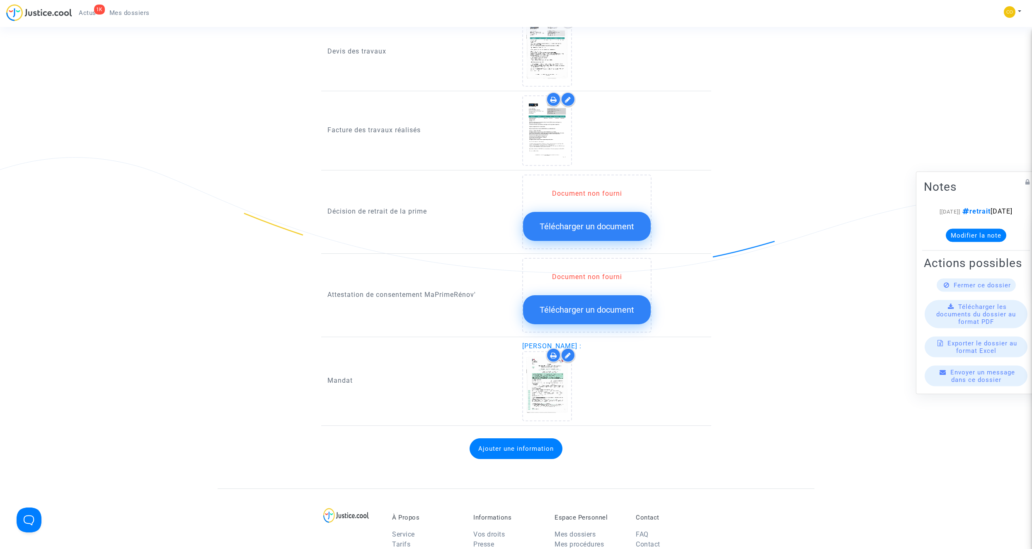
scroll to position [704, 0]
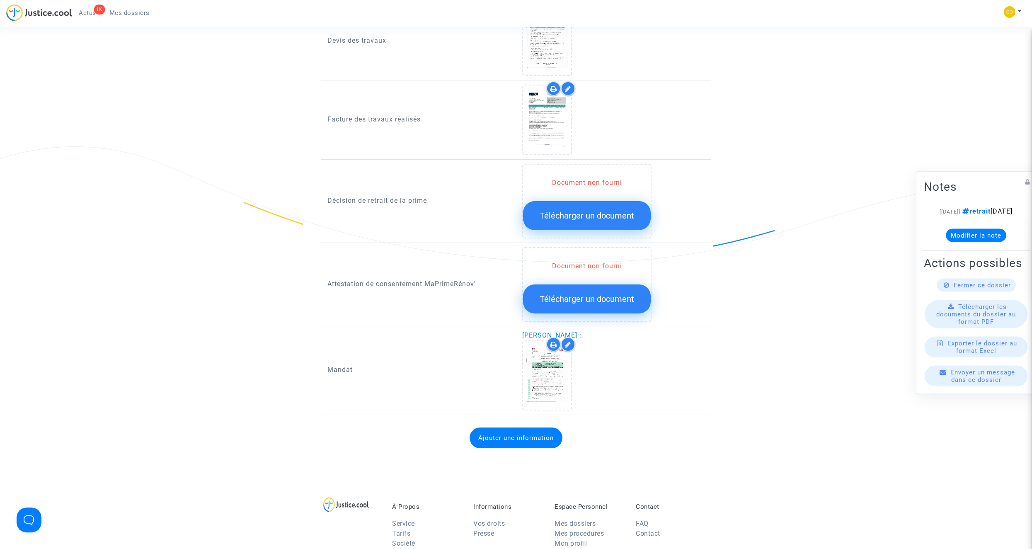
click at [584, 210] on span "Télécharger un document" at bounding box center [586, 215] width 94 height 10
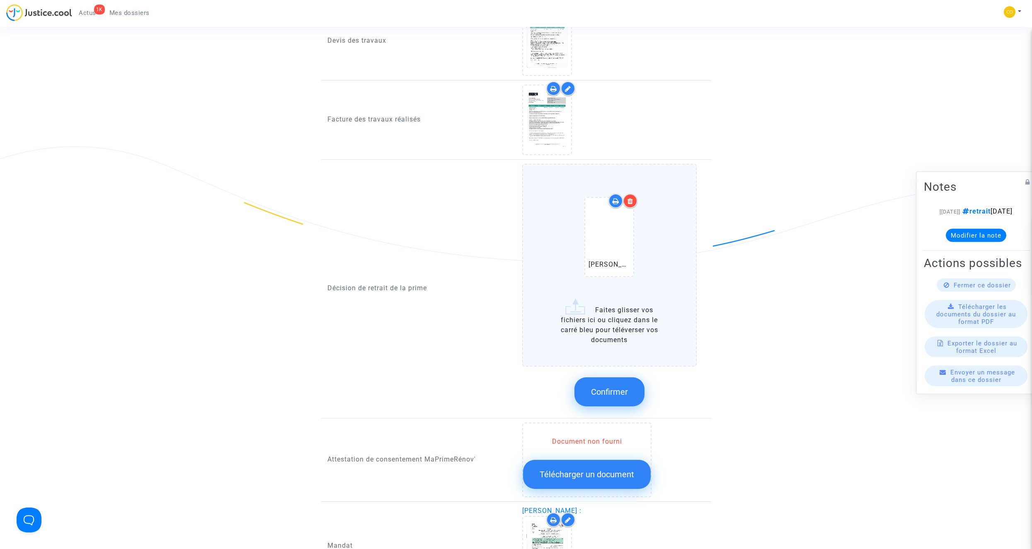
click at [625, 387] on span "Confirmer" at bounding box center [609, 392] width 37 height 10
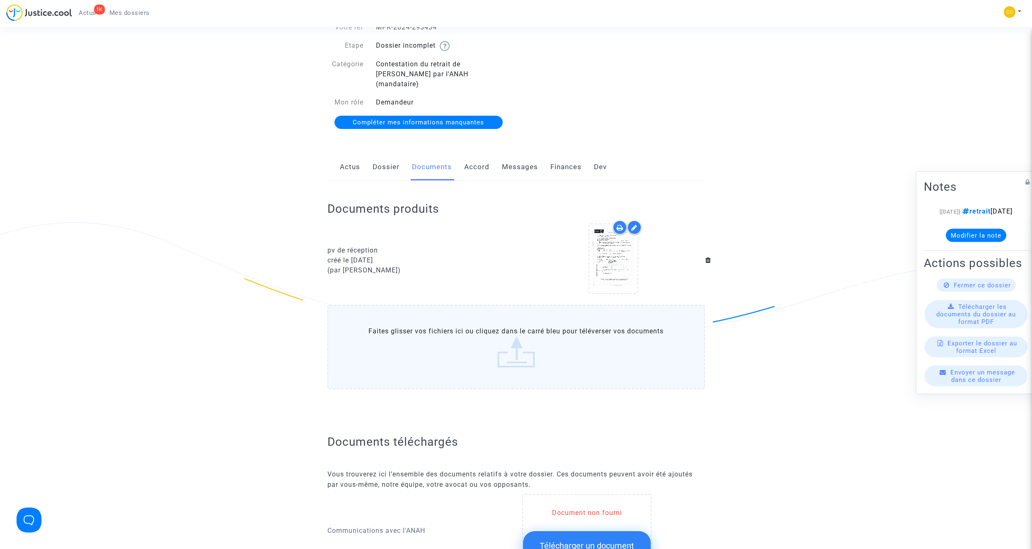
scroll to position [0, 0]
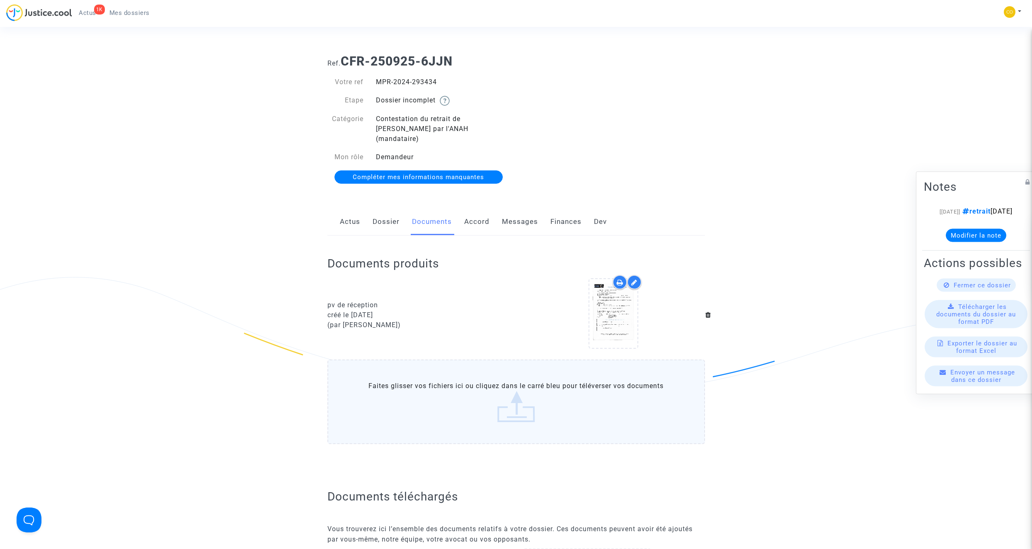
click at [127, 14] on span "Mes dossiers" at bounding box center [129, 12] width 40 height 7
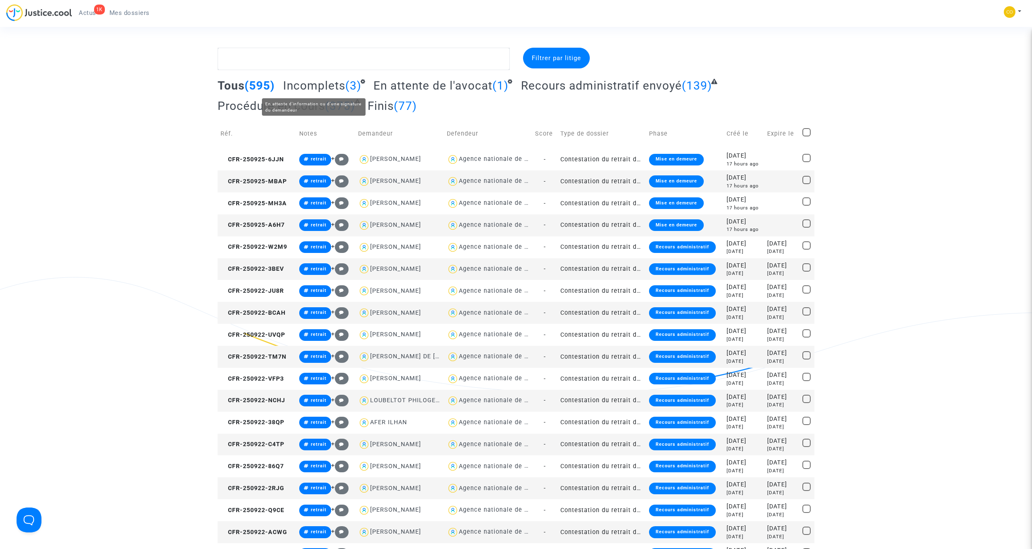
click at [336, 86] on span "Incomplets" at bounding box center [314, 86] width 62 height 14
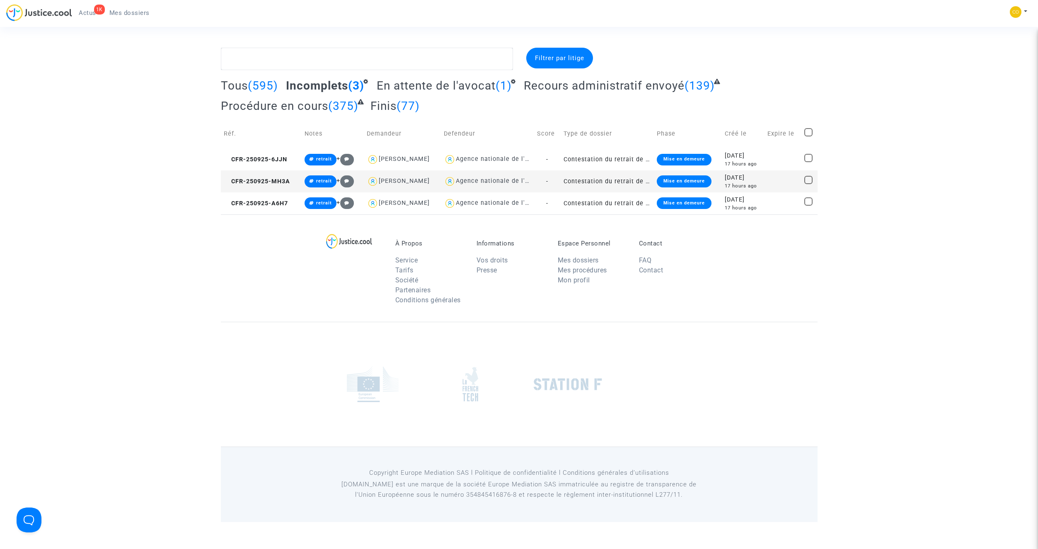
click at [630, 179] on td "Contestation du retrait de MaPrimeRénov par l'ANAH (mandataire)" at bounding box center [607, 181] width 93 height 22
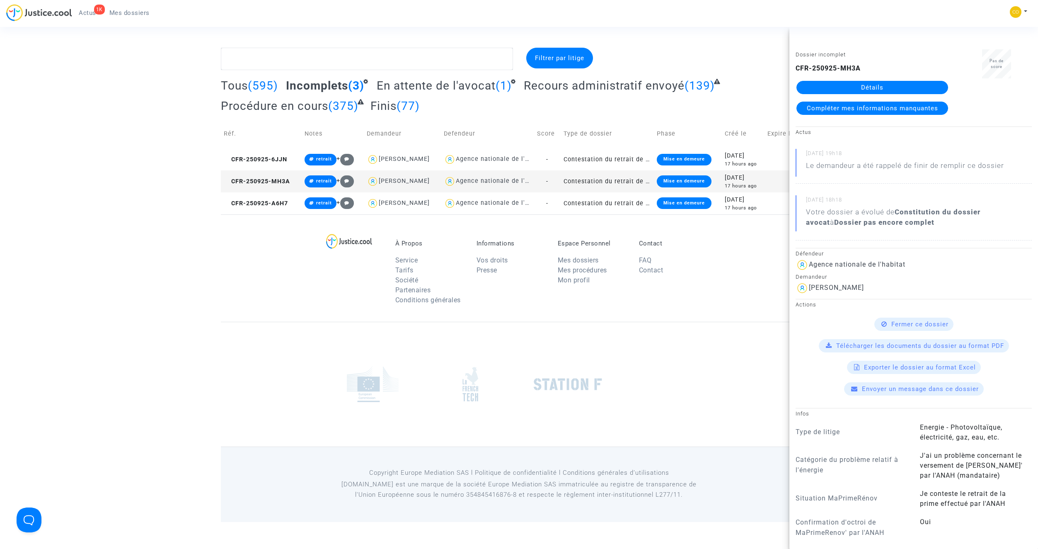
click at [872, 84] on link "Détails" at bounding box center [872, 87] width 152 height 13
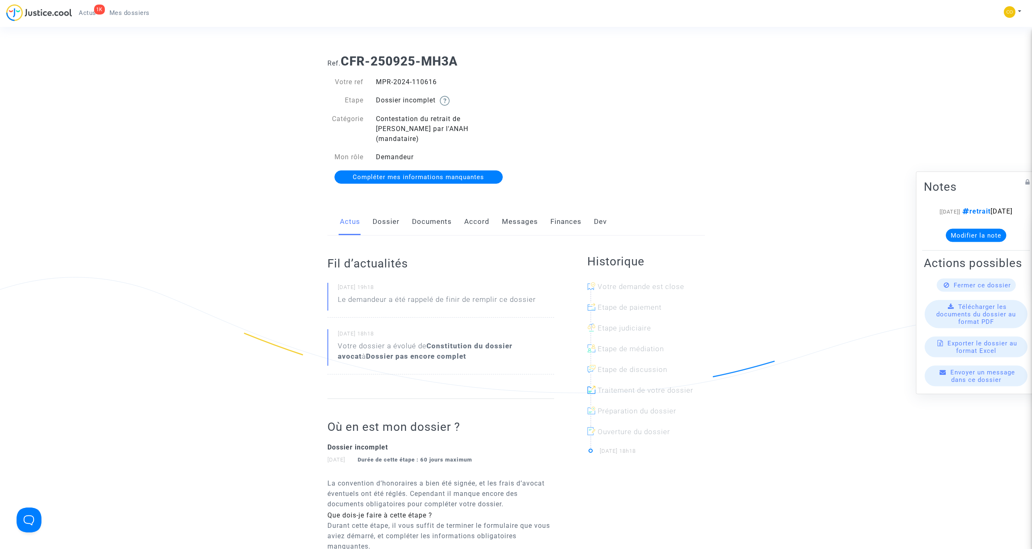
click at [441, 208] on link "Documents" at bounding box center [432, 221] width 40 height 27
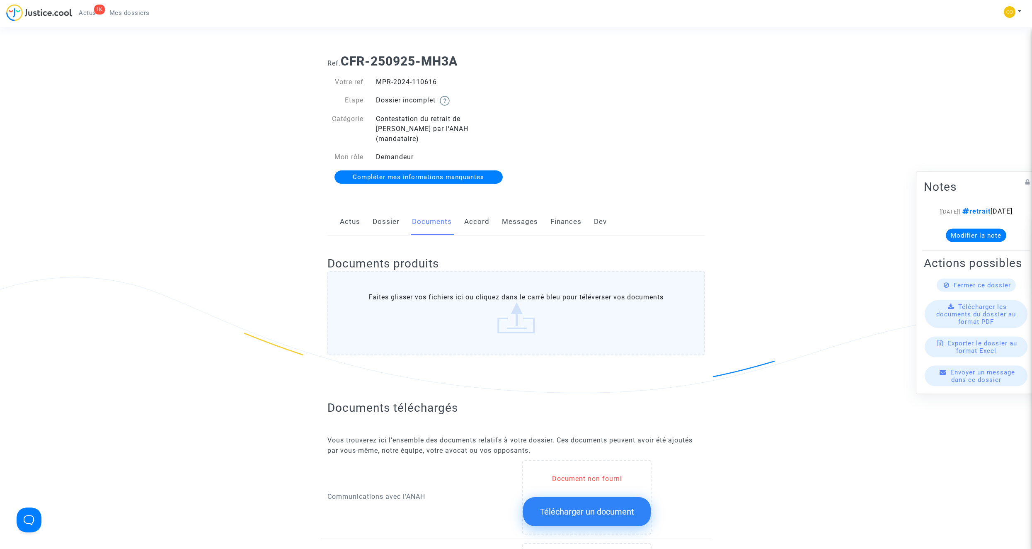
click at [140, 12] on span "Mes dossiers" at bounding box center [129, 12] width 40 height 7
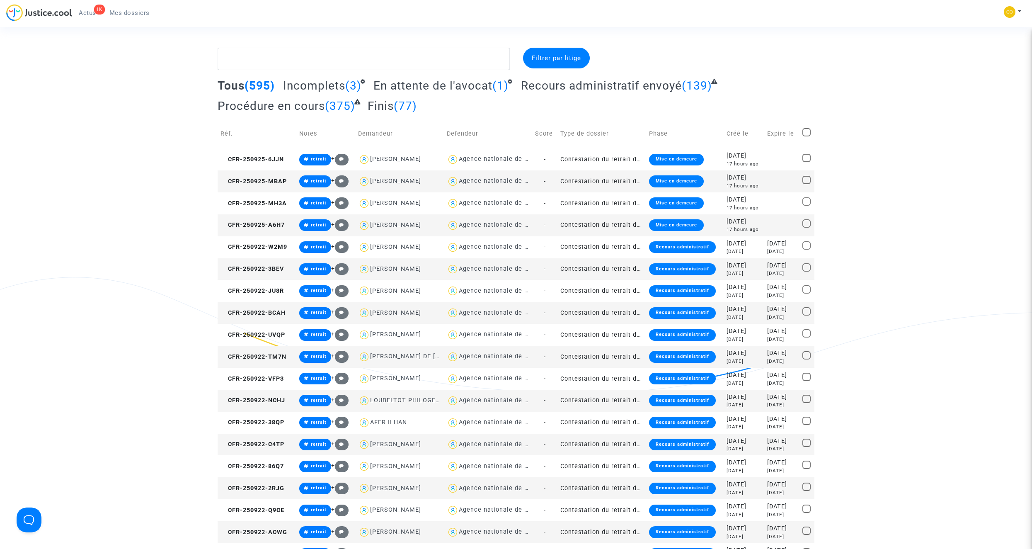
click at [616, 223] on td "Contestation du retrait de MaPrimeRénov par l'ANAH (mandataire)" at bounding box center [601, 225] width 89 height 22
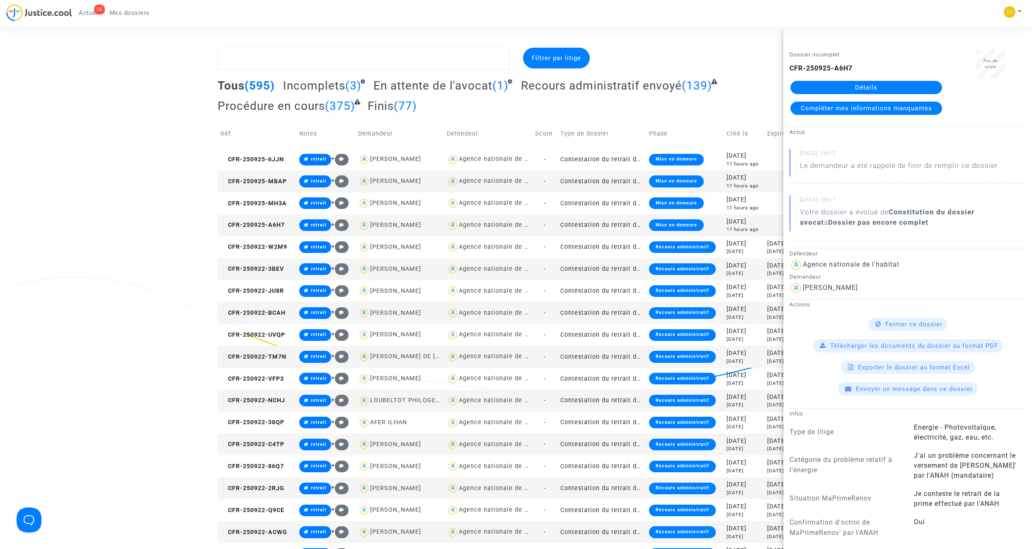
click at [884, 85] on link "Détails" at bounding box center [866, 87] width 152 height 13
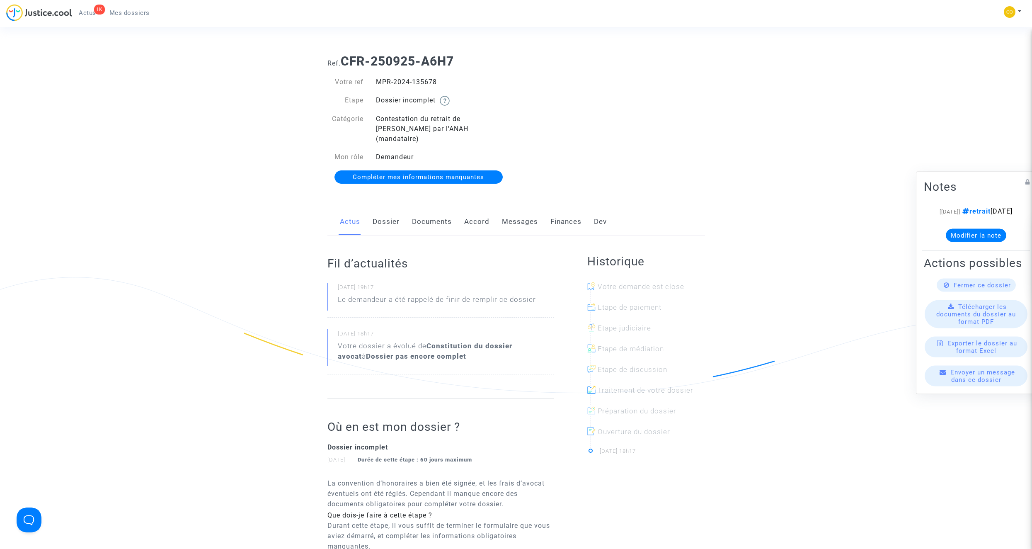
click at [440, 212] on link "Documents" at bounding box center [432, 221] width 40 height 27
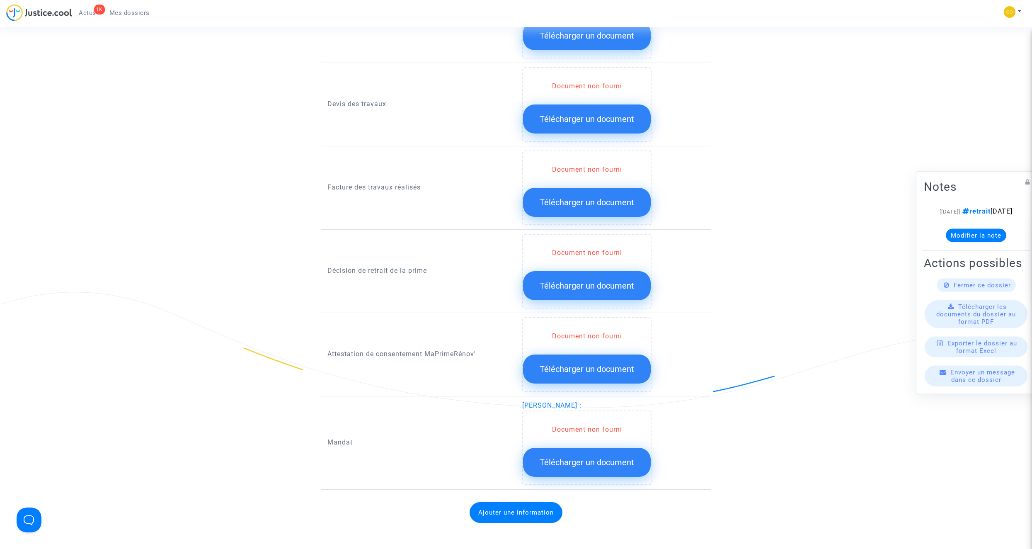
scroll to position [663, 0]
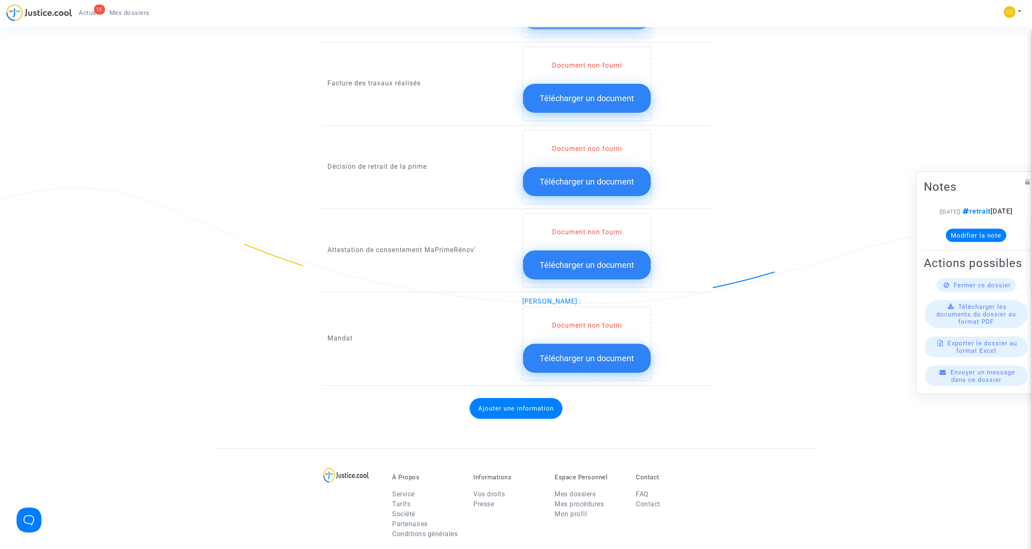
click at [617, 354] on button "Télécharger un document" at bounding box center [587, 357] width 128 height 29
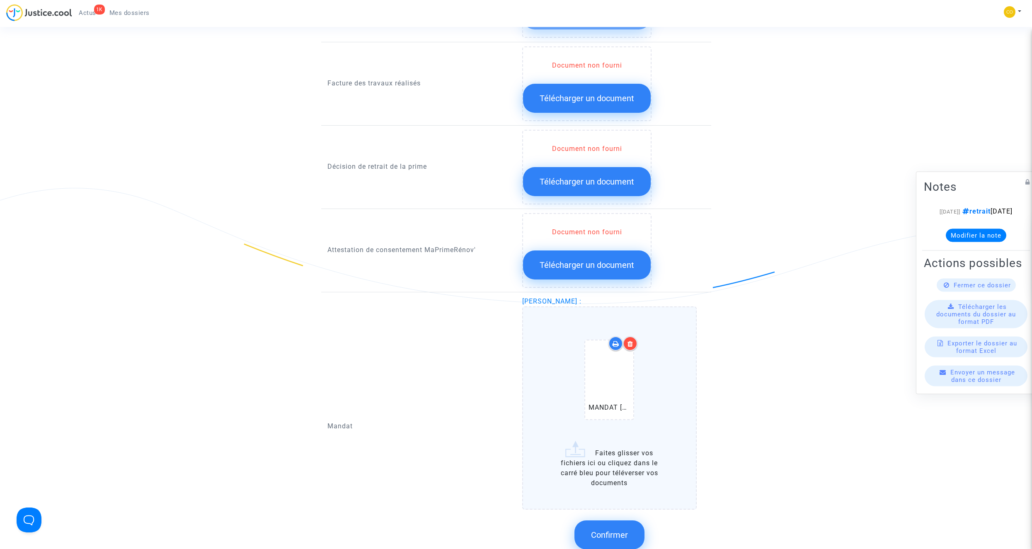
click at [615, 529] on span "Confirmer" at bounding box center [609, 534] width 37 height 10
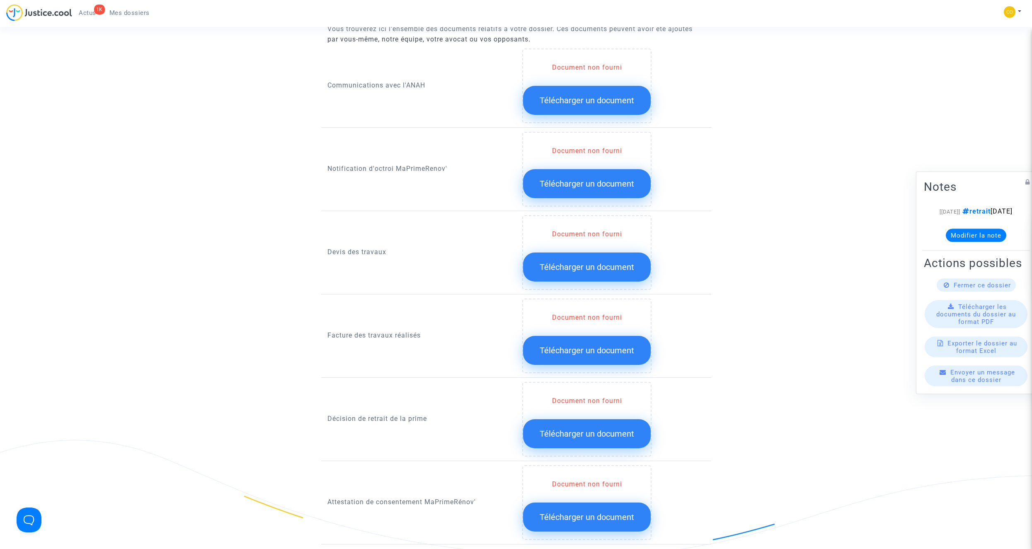
scroll to position [373, 0]
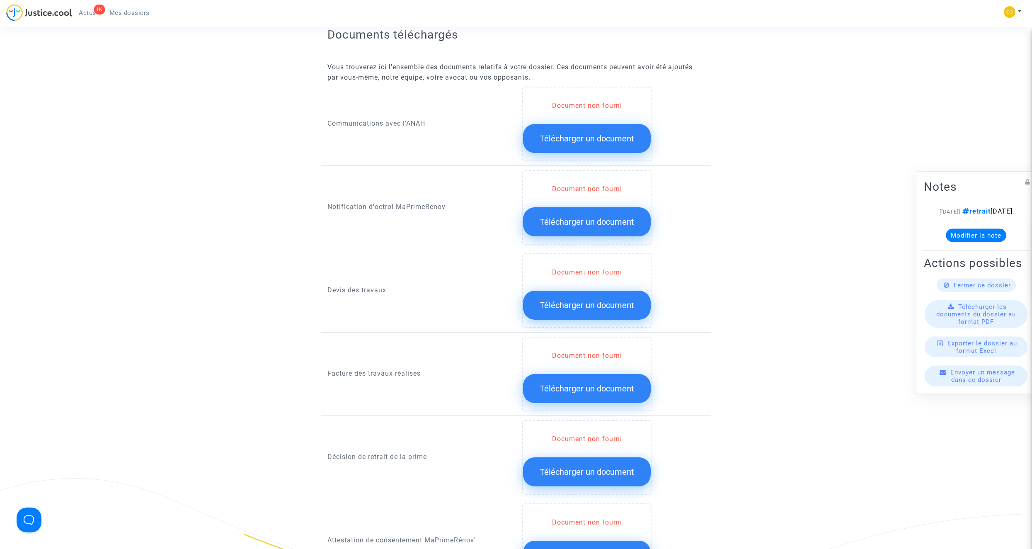
click at [572, 217] on span "Télécharger un document" at bounding box center [586, 222] width 94 height 10
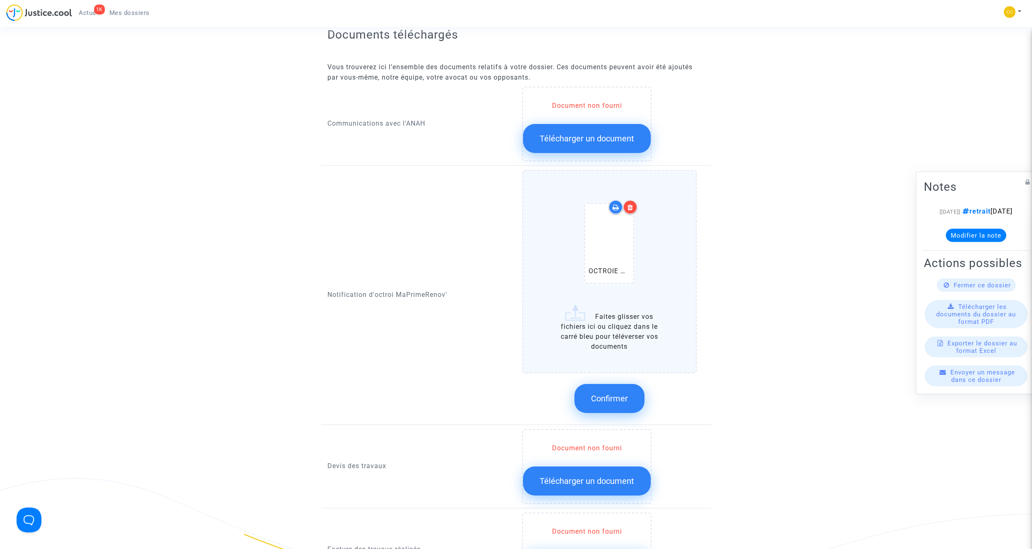
click at [620, 393] on span "Confirmer" at bounding box center [609, 398] width 37 height 10
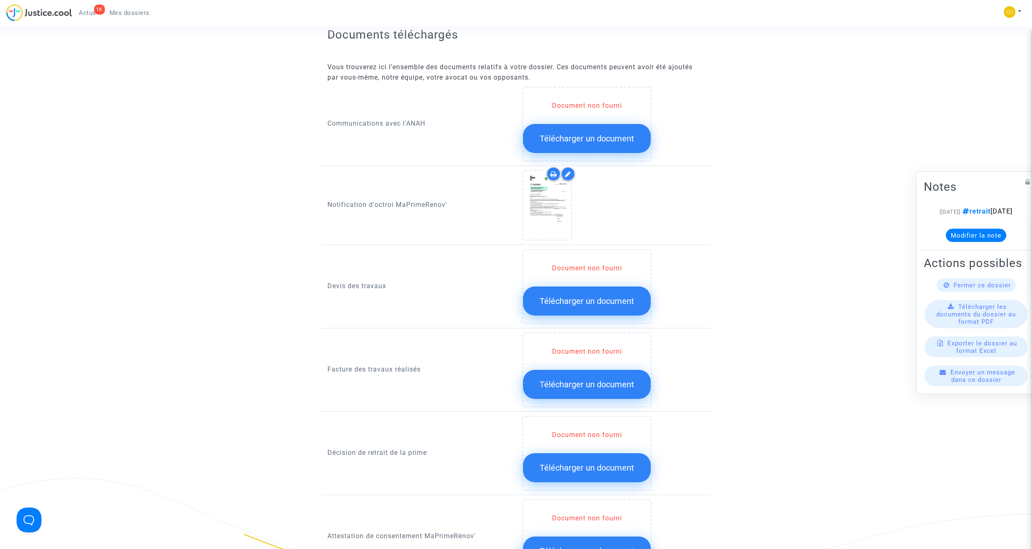
click at [573, 387] on button "Télécharger un document" at bounding box center [587, 384] width 128 height 29
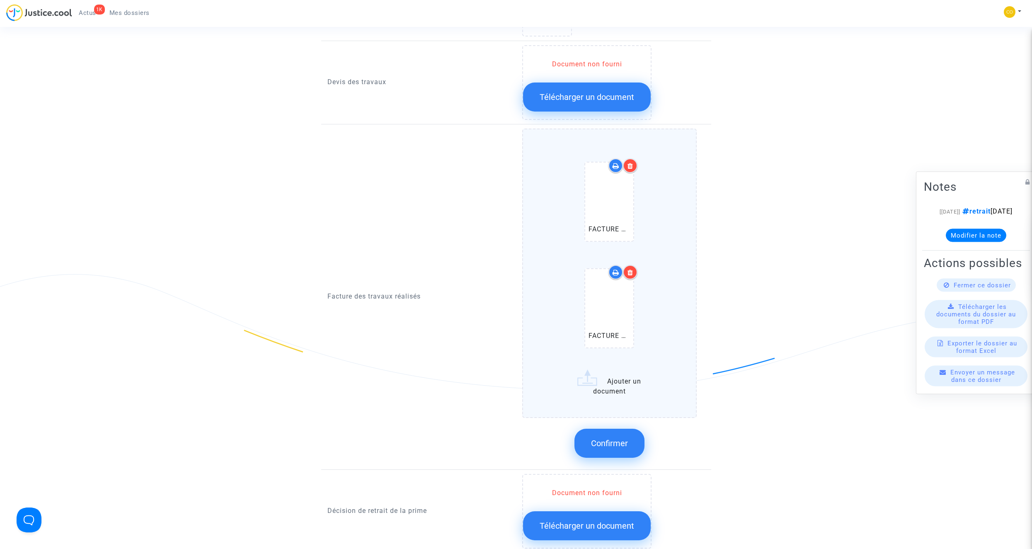
scroll to position [580, 0]
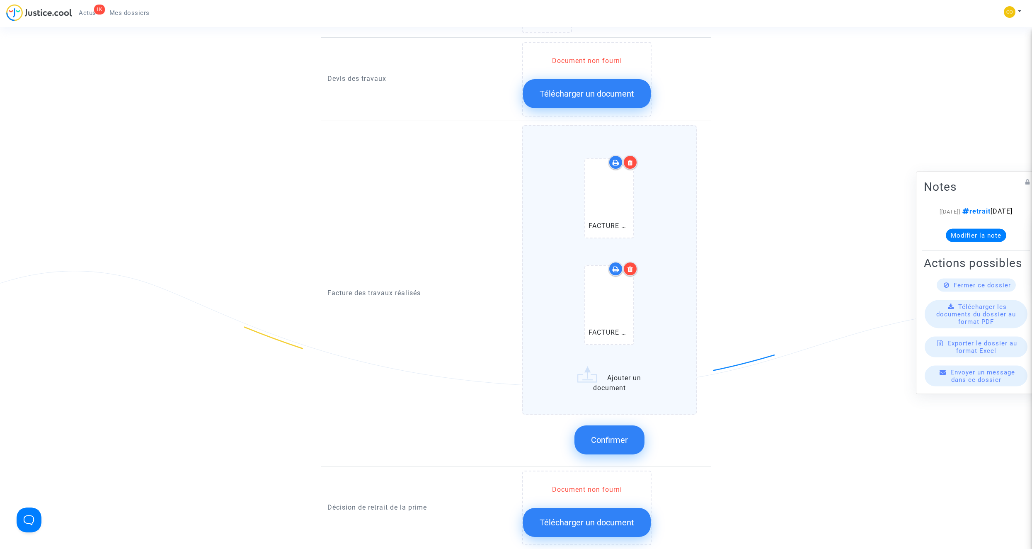
click at [616, 435] on span "Confirmer" at bounding box center [609, 440] width 37 height 10
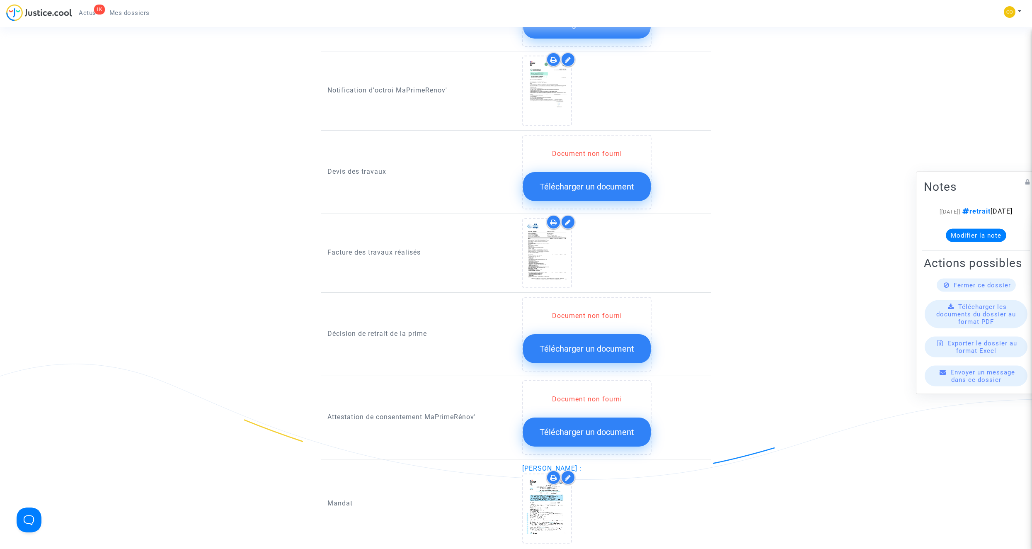
scroll to position [497, 0]
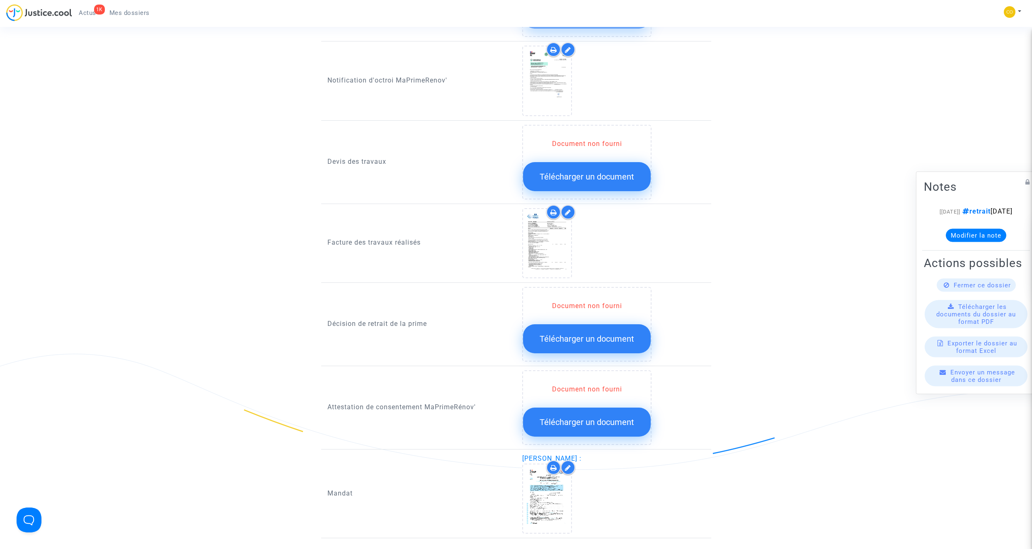
click at [596, 334] on span "Télécharger un document" at bounding box center [586, 339] width 94 height 10
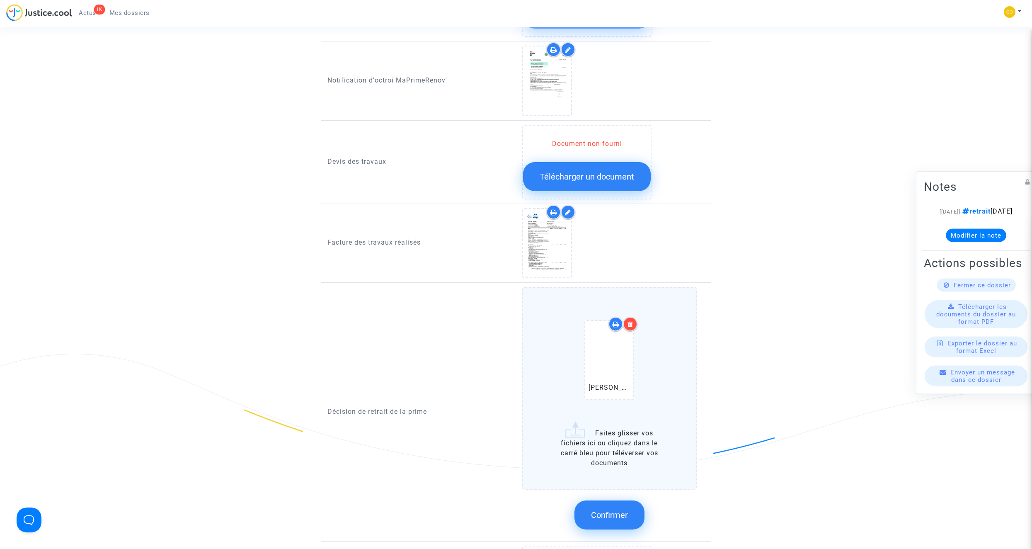
click at [631, 321] on icon at bounding box center [630, 324] width 6 height 7
click at [617, 510] on span "Confirmer" at bounding box center [609, 515] width 37 height 10
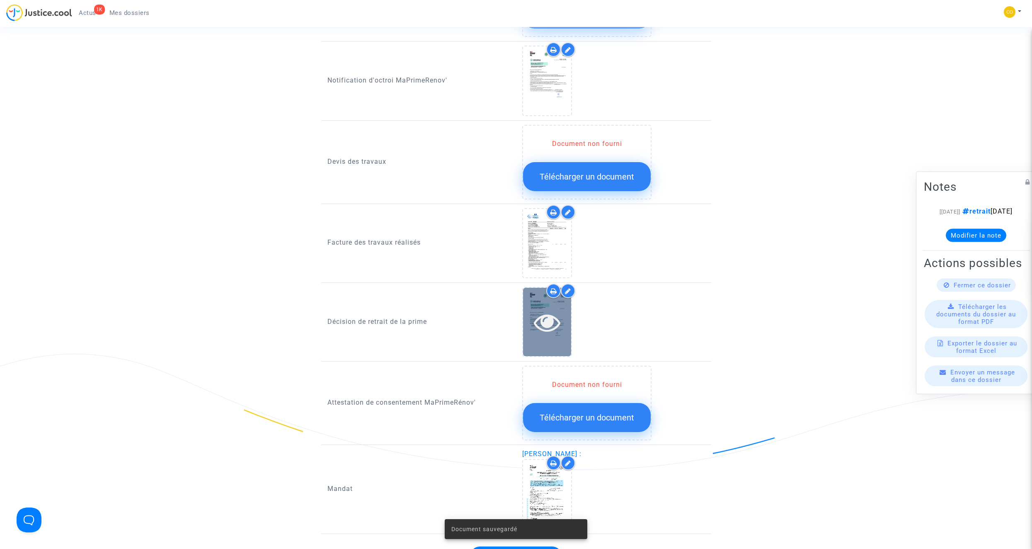
click at [549, 309] on icon at bounding box center [547, 322] width 27 height 27
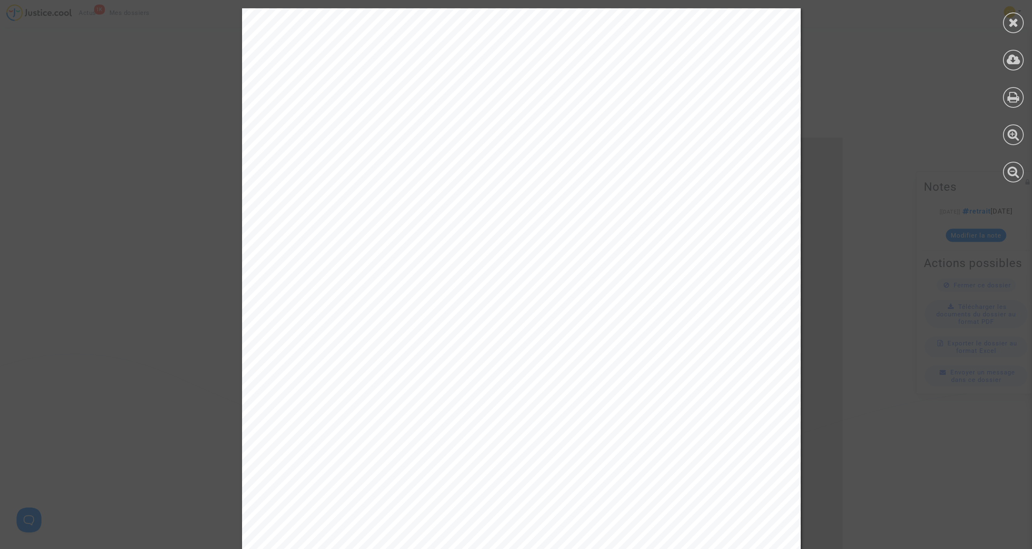
click at [1010, 24] on icon at bounding box center [1013, 22] width 10 height 12
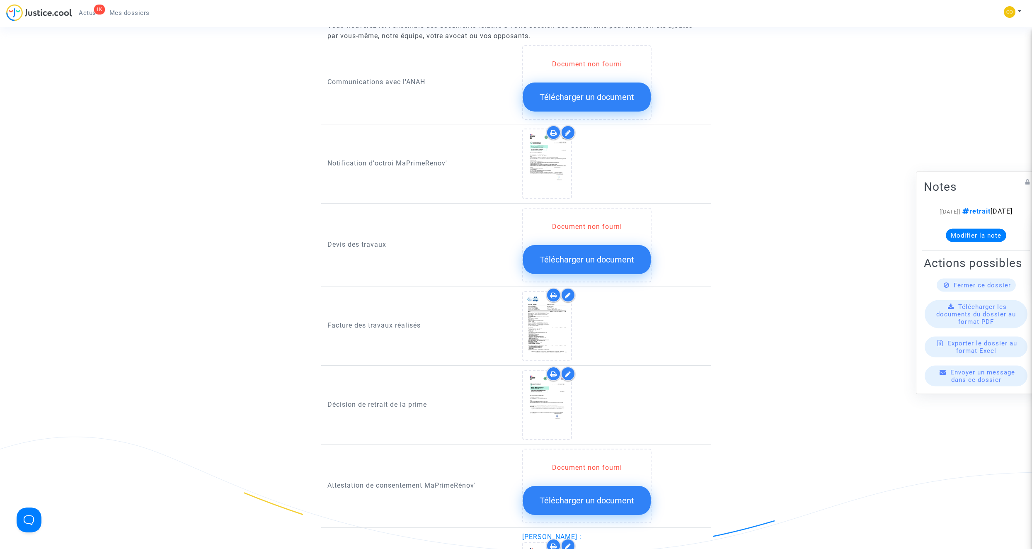
scroll to position [207, 0]
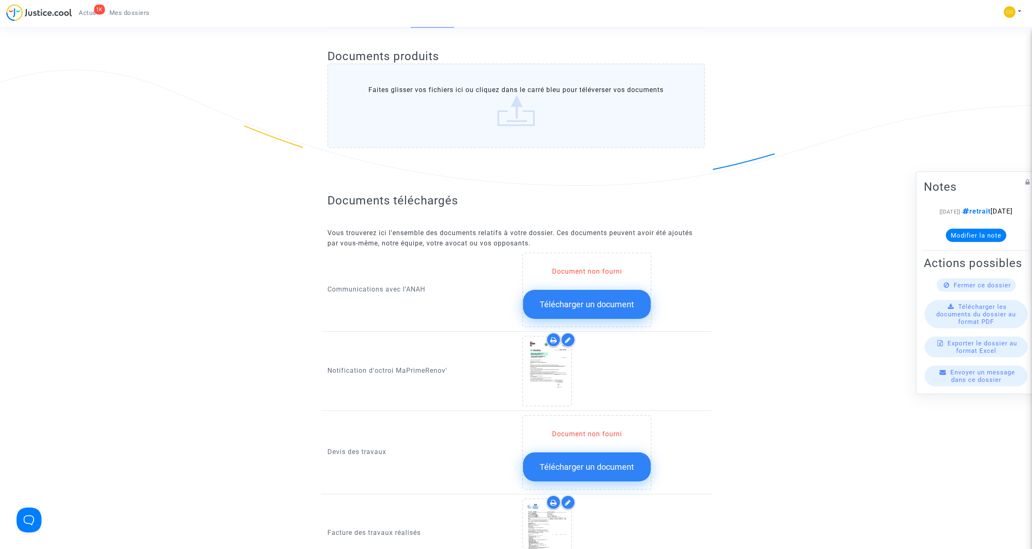
click at [140, 15] on span "Mes dossiers" at bounding box center [129, 12] width 40 height 7
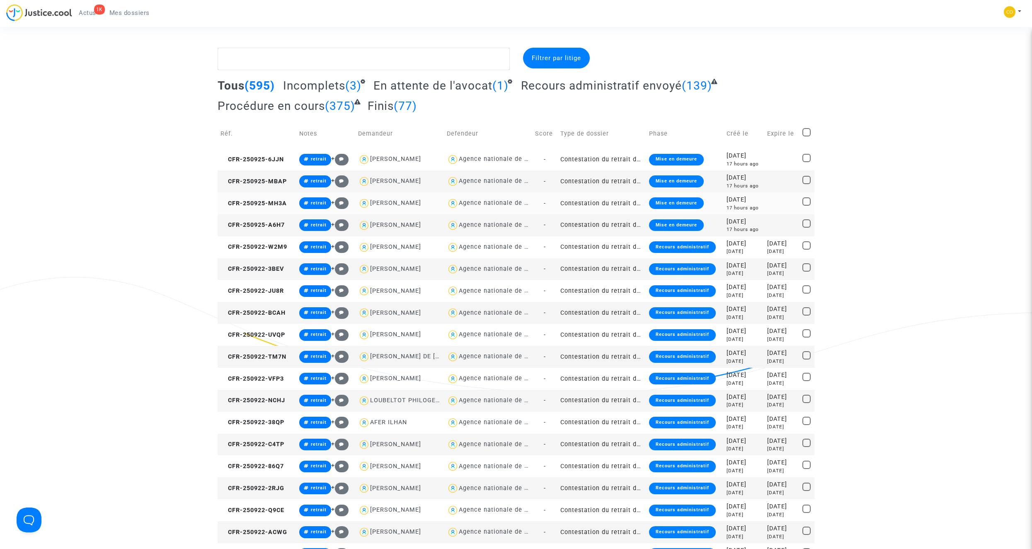
click at [613, 201] on td "Contestation du retrait de MaPrimeRénov par l'ANAH (mandataire)" at bounding box center [601, 203] width 89 height 22
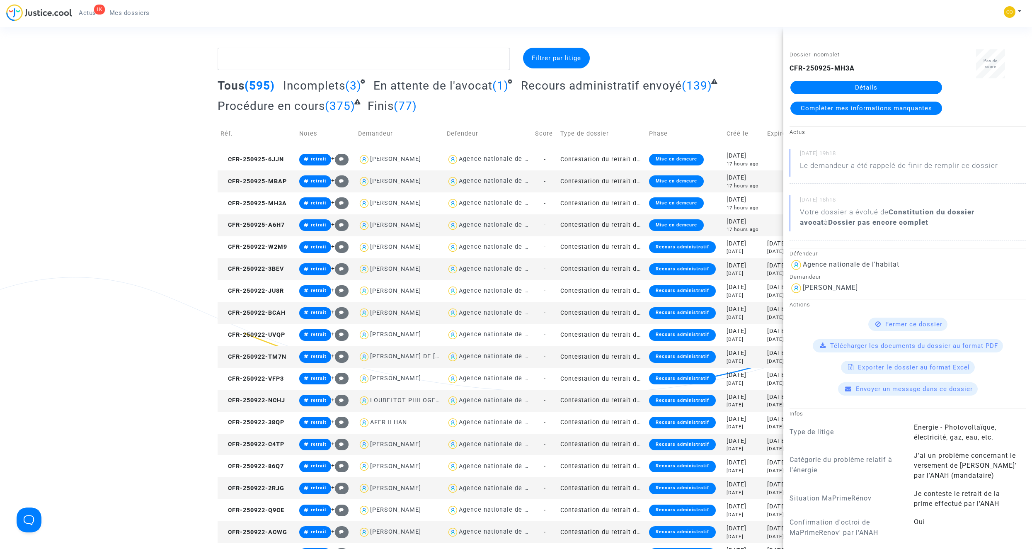
click at [846, 87] on link "Détails" at bounding box center [866, 87] width 152 height 13
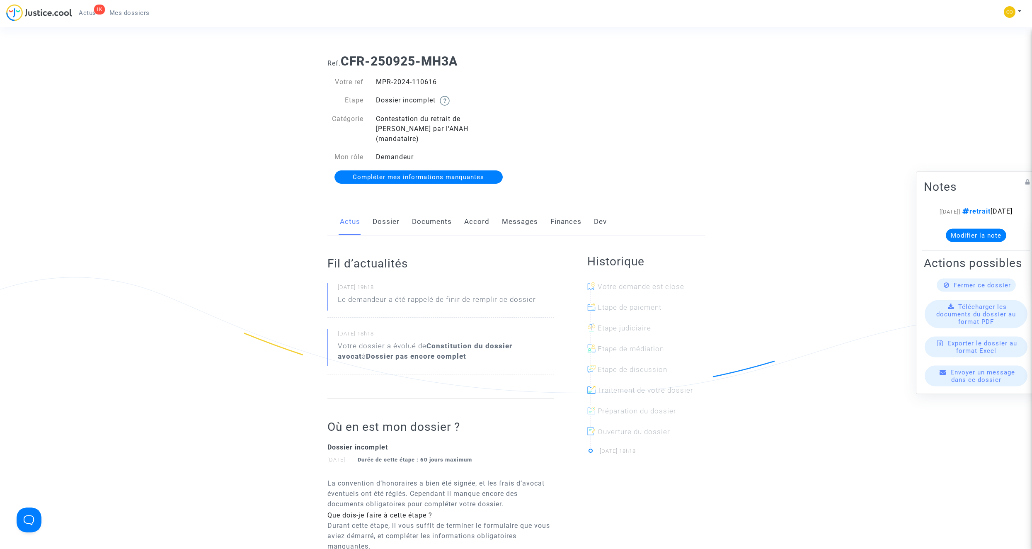
click at [437, 210] on link "Documents" at bounding box center [432, 221] width 40 height 27
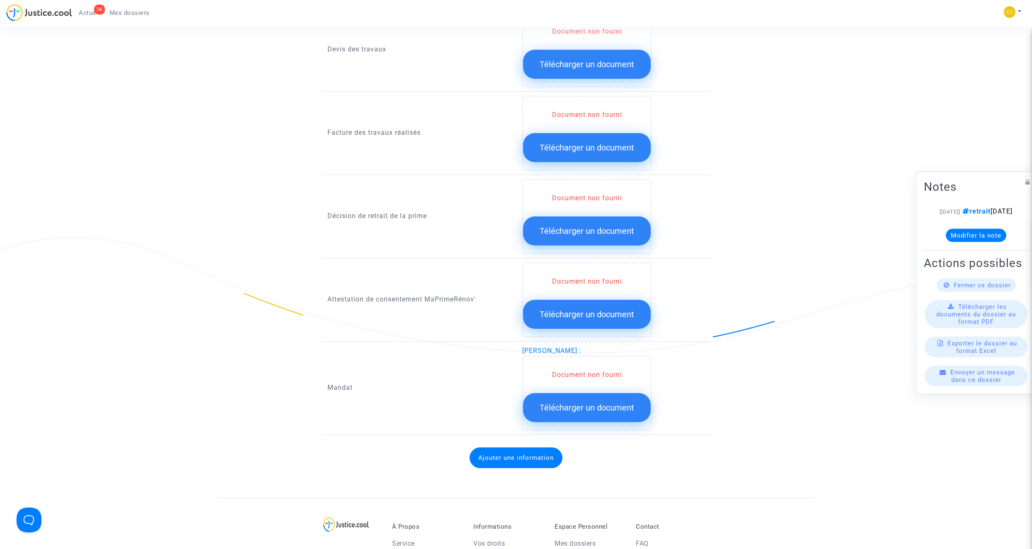
scroll to position [621, 0]
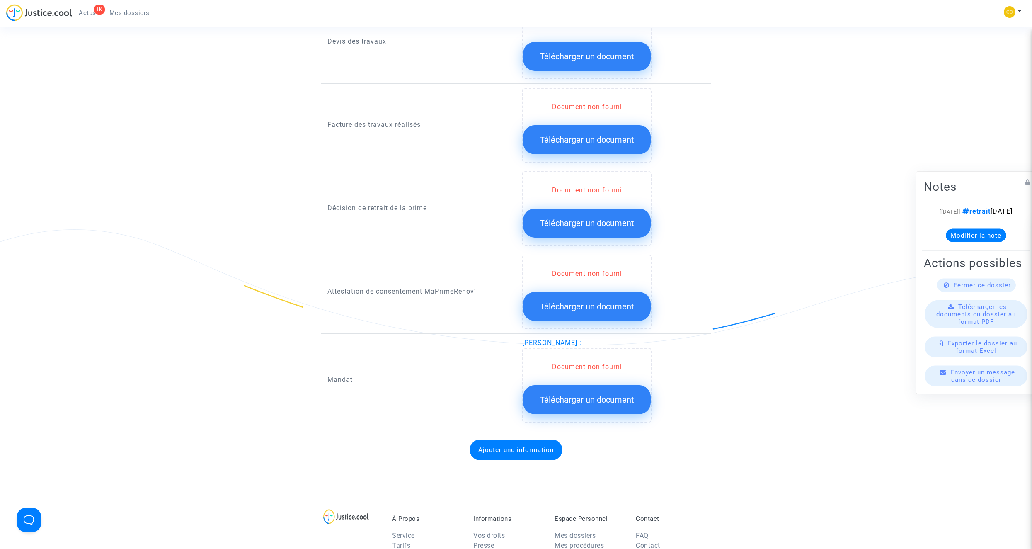
click at [617, 394] on span "Télécharger un document" at bounding box center [586, 399] width 94 height 10
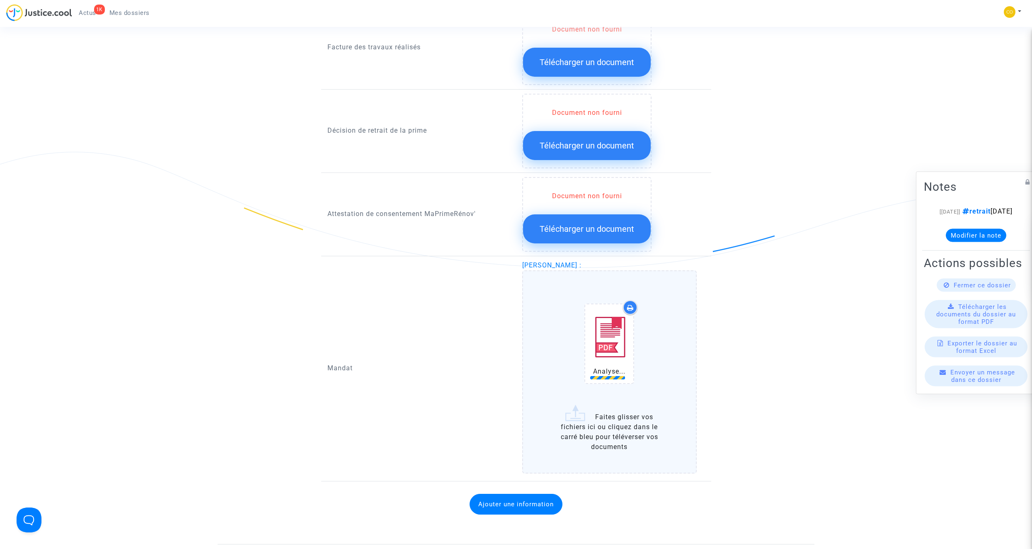
scroll to position [704, 0]
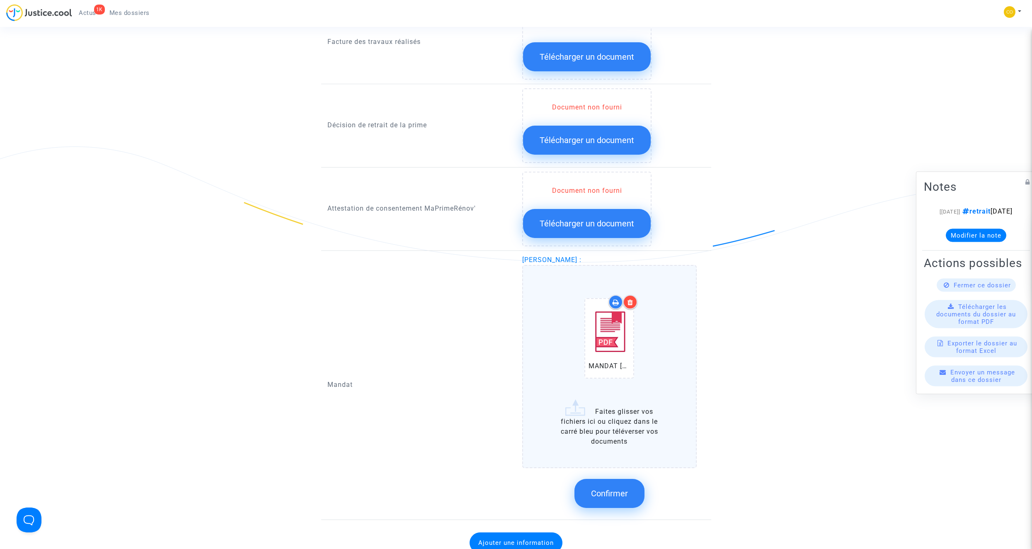
click at [625, 479] on button "Confirmer" at bounding box center [609, 493] width 70 height 29
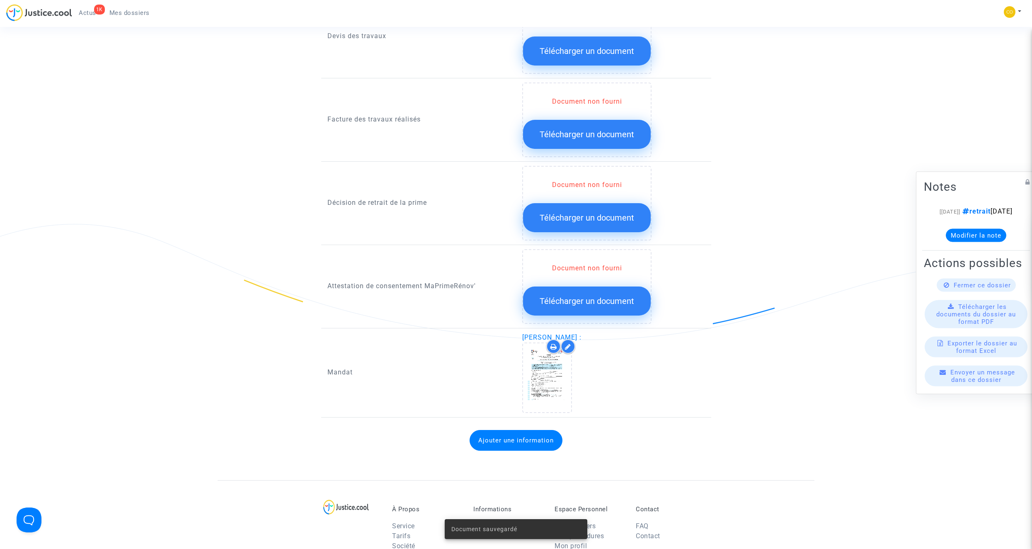
scroll to position [621, 0]
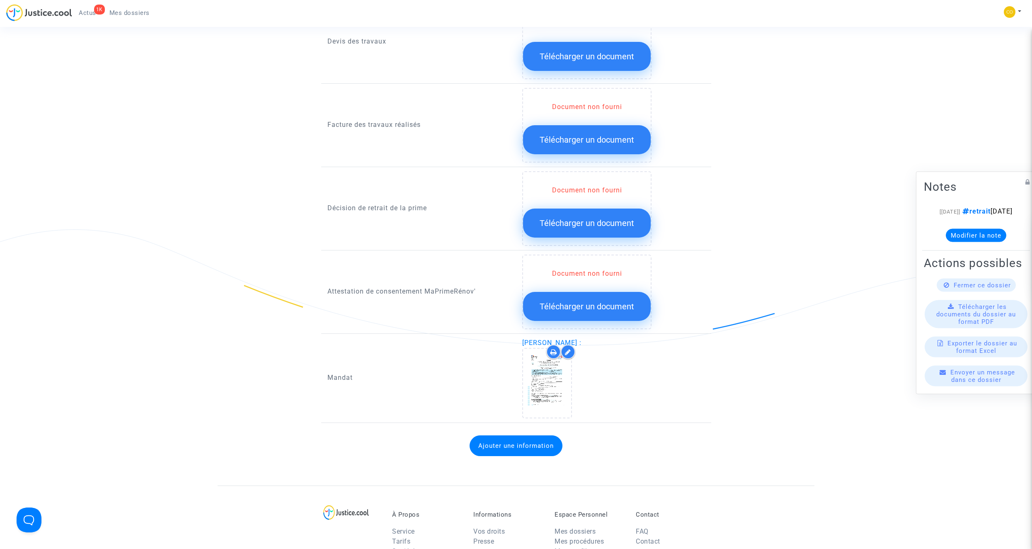
click at [576, 218] on span "Télécharger un document" at bounding box center [586, 223] width 94 height 10
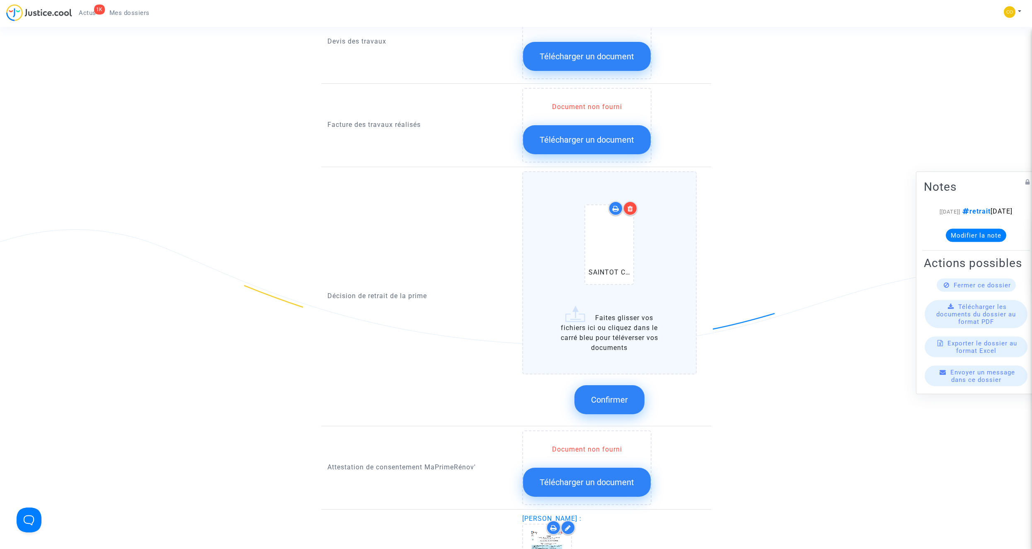
click at [619, 394] on span "Confirmer" at bounding box center [609, 399] width 37 height 10
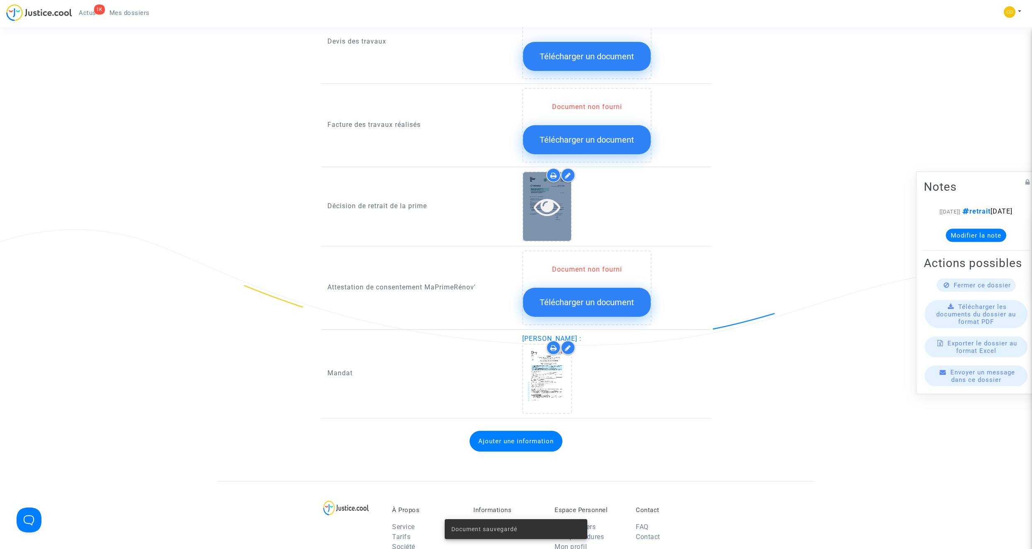
click at [541, 204] on icon at bounding box center [547, 206] width 27 height 27
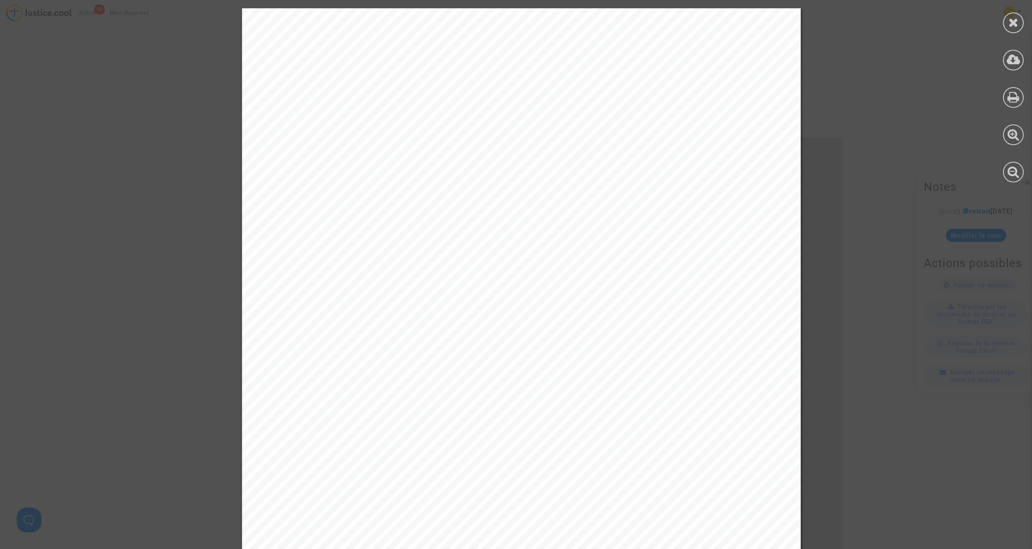
click at [1016, 21] on icon at bounding box center [1013, 22] width 10 height 12
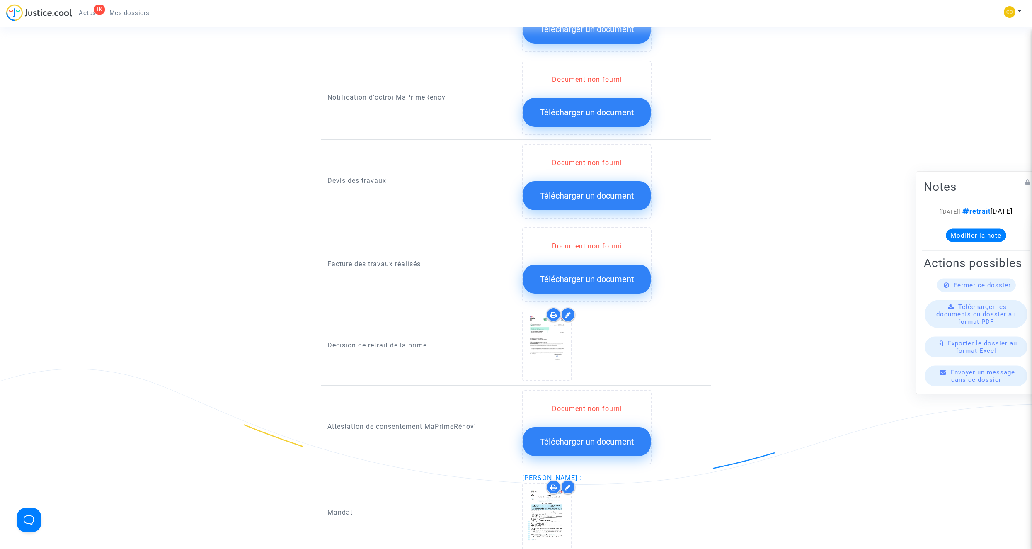
scroll to position [456, 0]
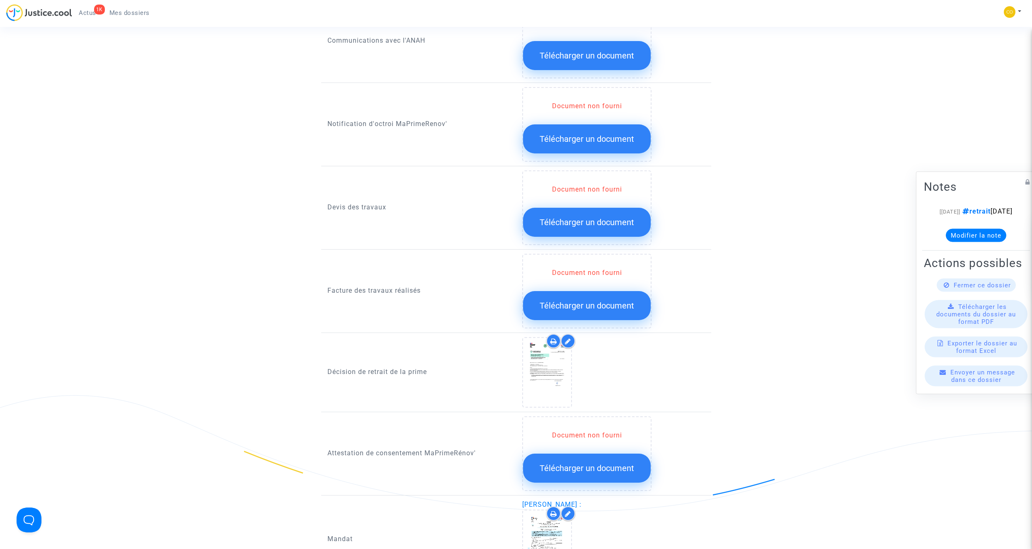
click at [552, 302] on button "Télécharger un document" at bounding box center [587, 305] width 128 height 29
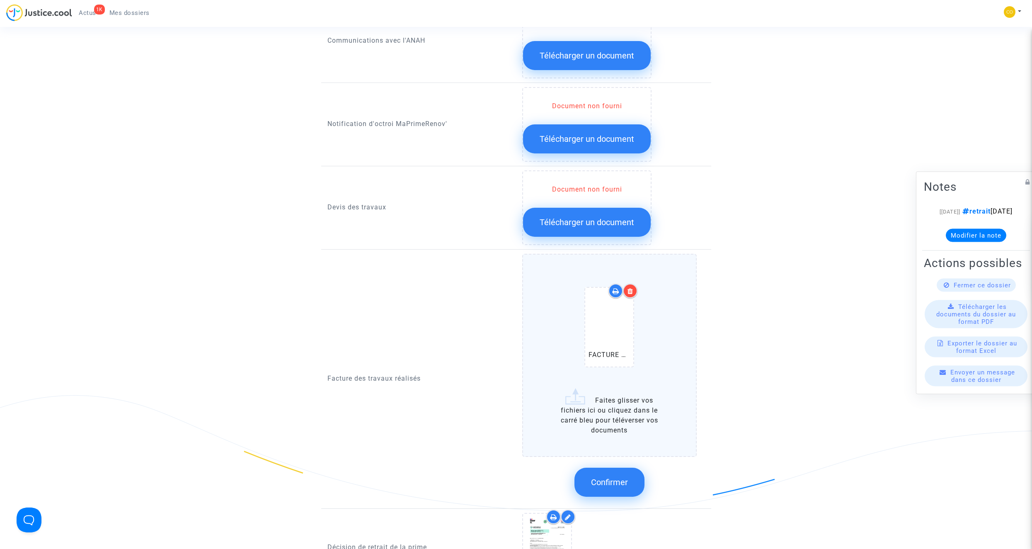
click at [625, 283] on div at bounding box center [630, 290] width 15 height 15
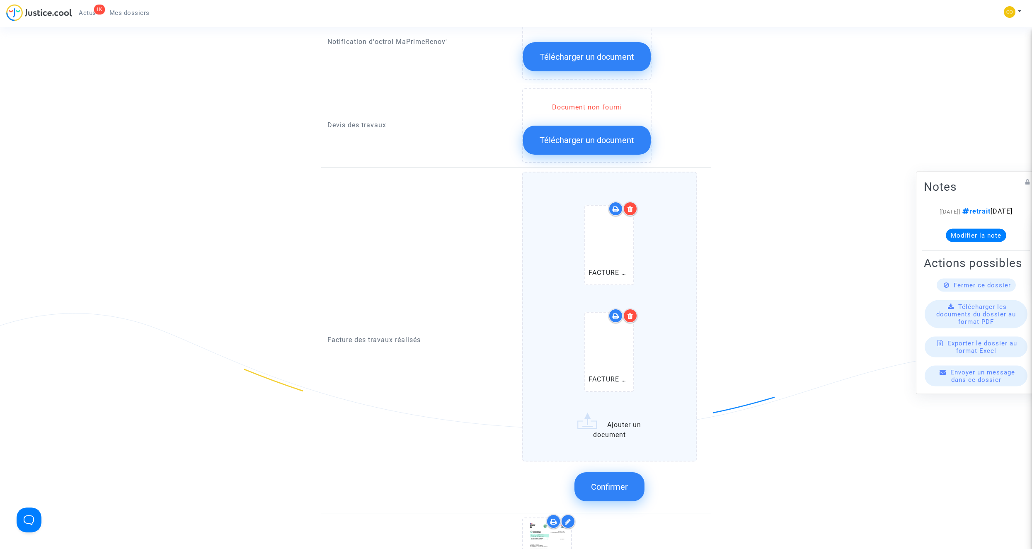
scroll to position [539, 0]
click at [625, 471] on button "Confirmer" at bounding box center [609, 485] width 70 height 29
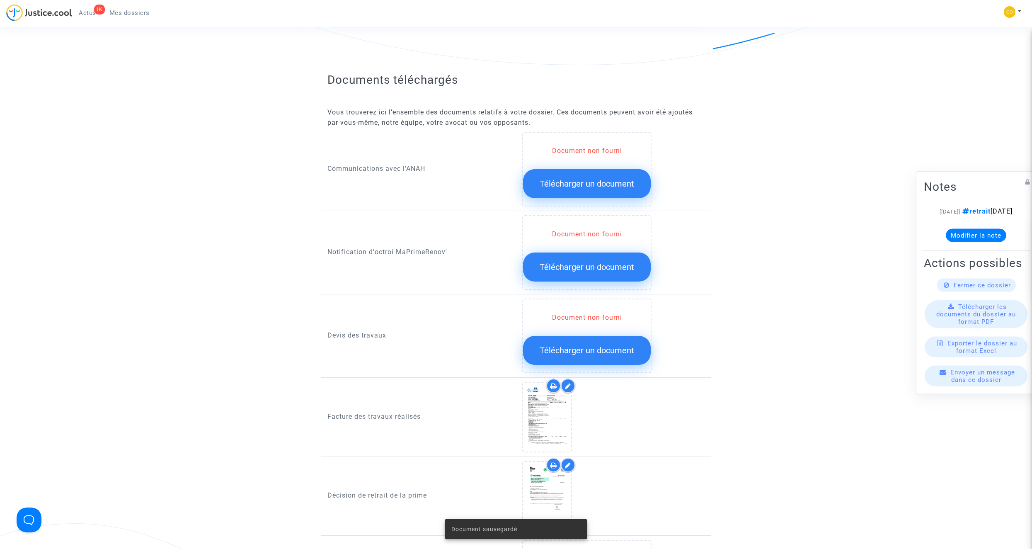
scroll to position [290, 0]
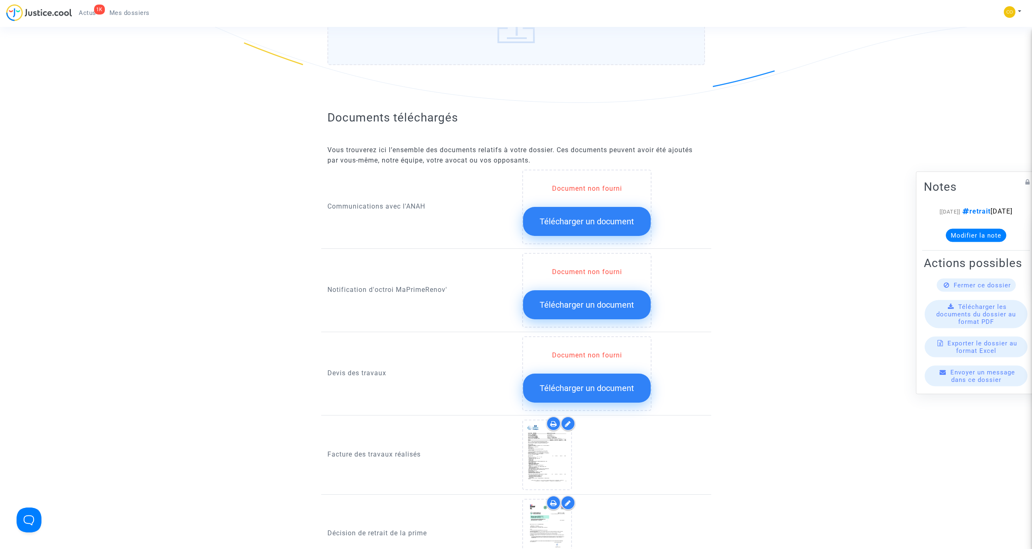
click at [590, 300] on span "Télécharger un document" at bounding box center [586, 305] width 94 height 10
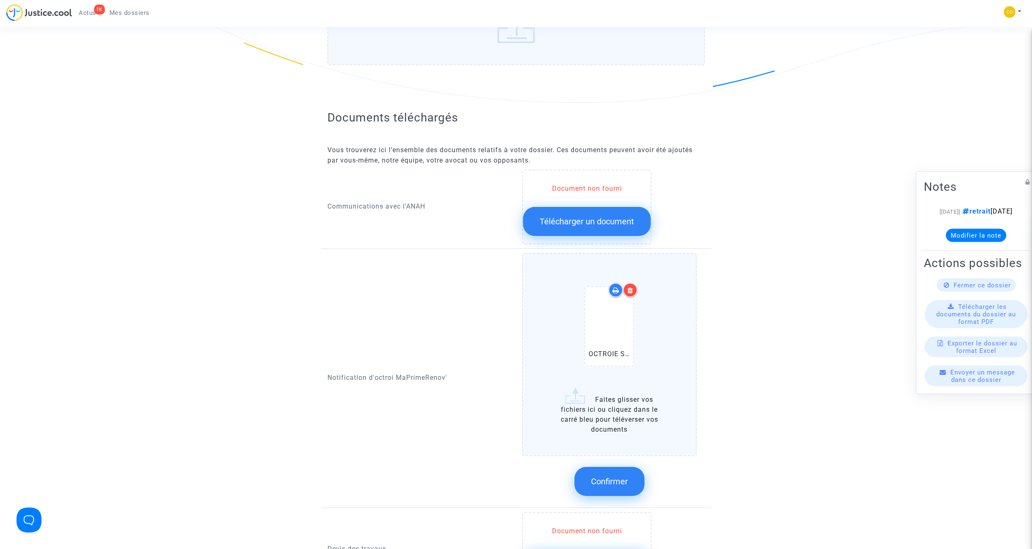
click at [614, 476] on span "Confirmer" at bounding box center [609, 481] width 37 height 10
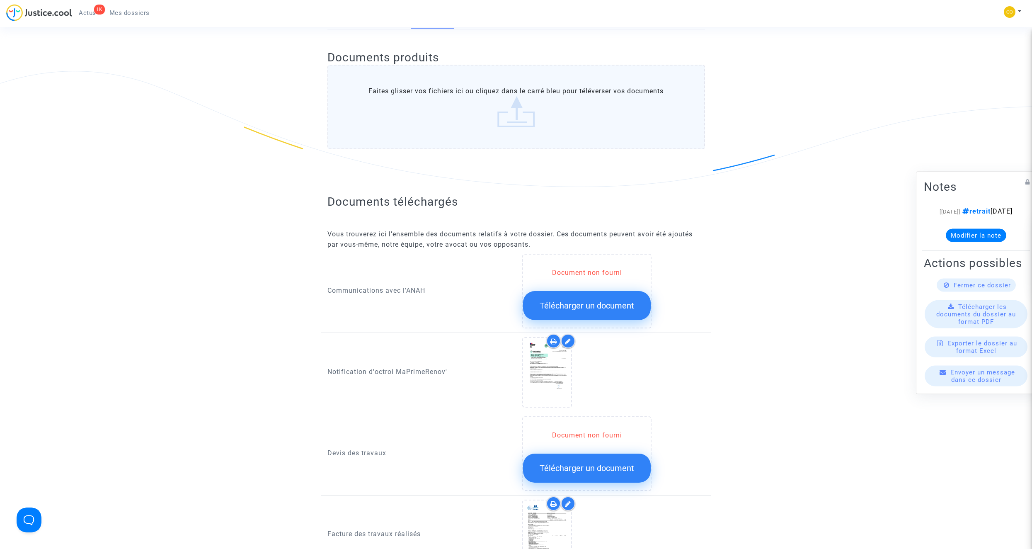
scroll to position [0, 0]
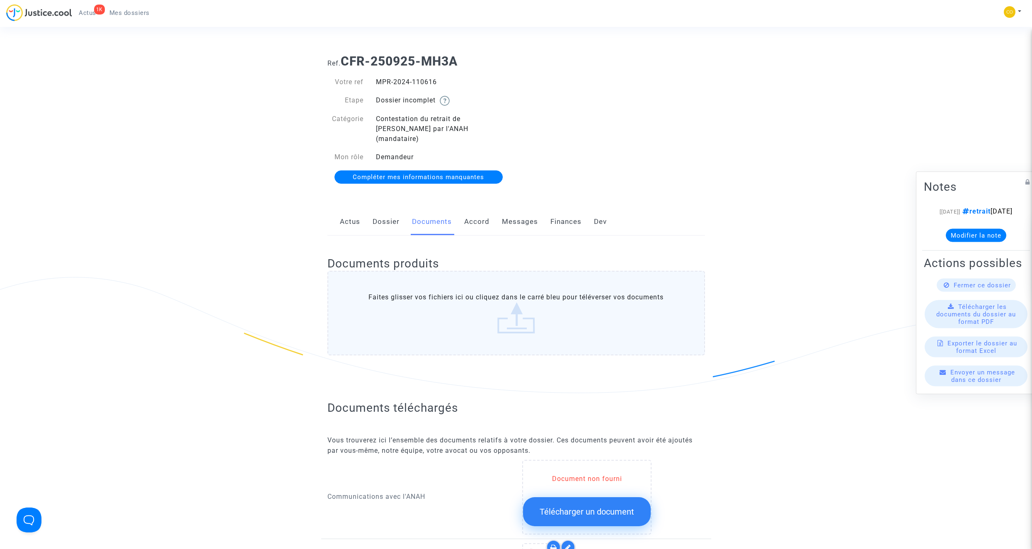
click at [116, 18] on link "Mes dossiers" at bounding box center [129, 13] width 53 height 12
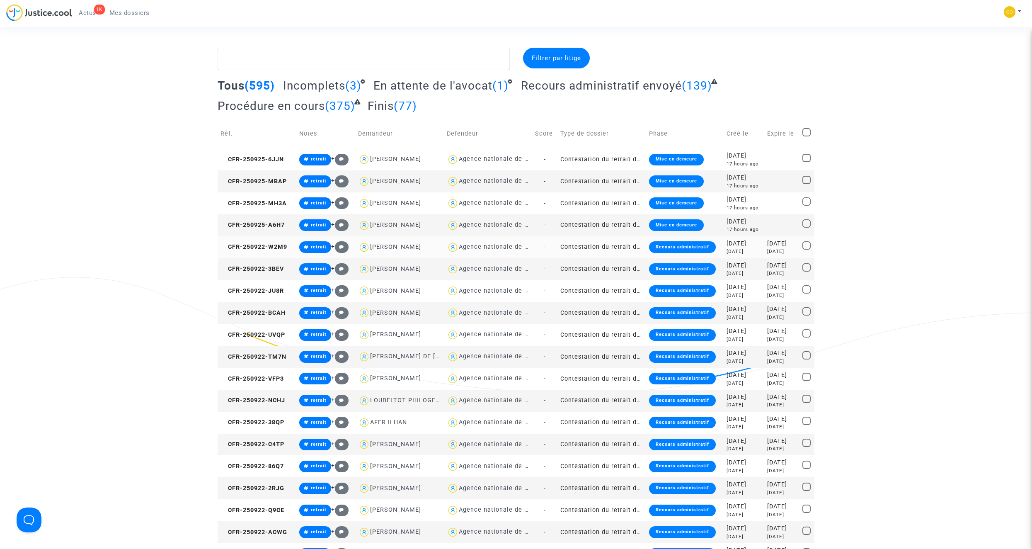
click at [617, 246] on td "Contestation du retrait de MaPrimeRénov par l'ANAH (mandataire)" at bounding box center [601, 247] width 89 height 22
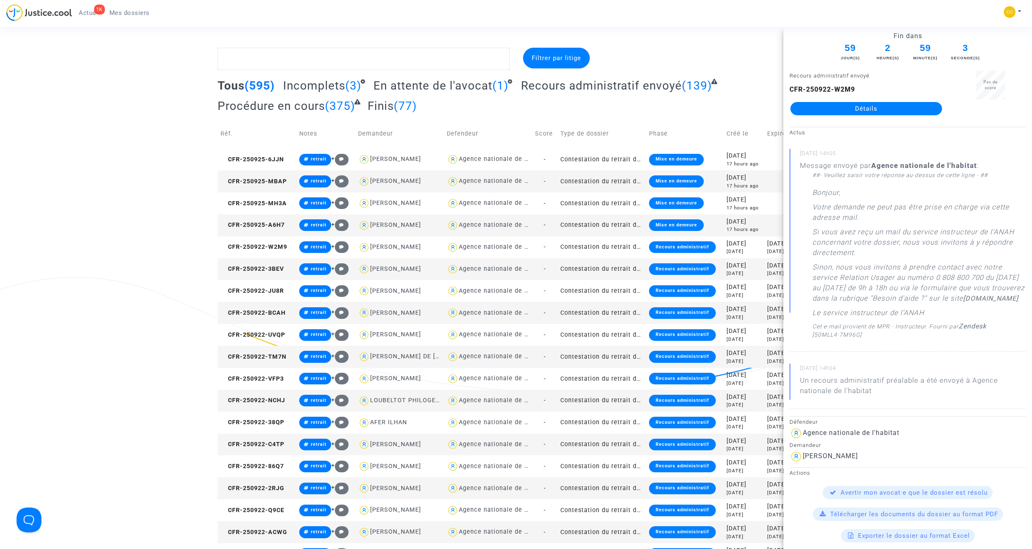
click at [867, 107] on link "Détails" at bounding box center [866, 108] width 152 height 13
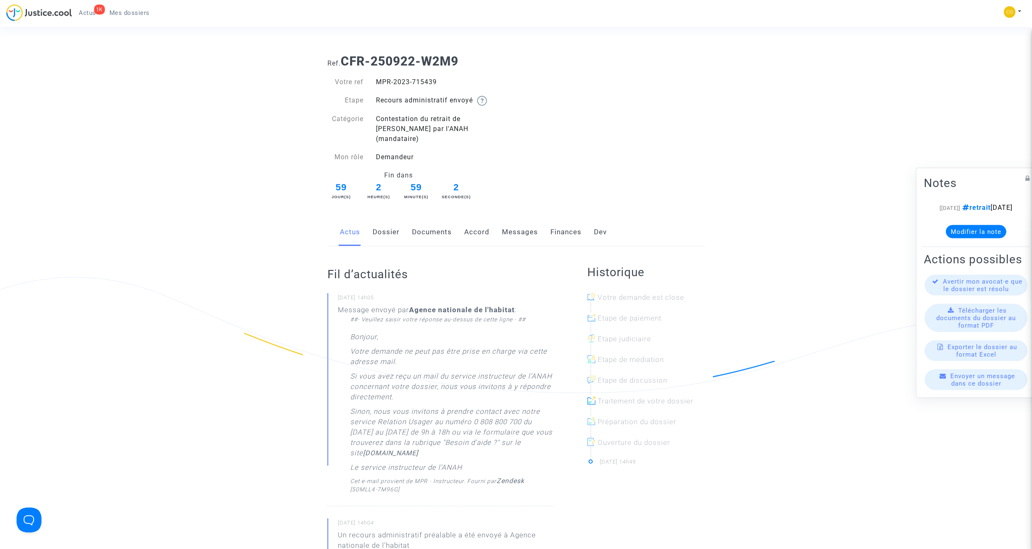
click at [433, 226] on link "Documents" at bounding box center [432, 231] width 40 height 27
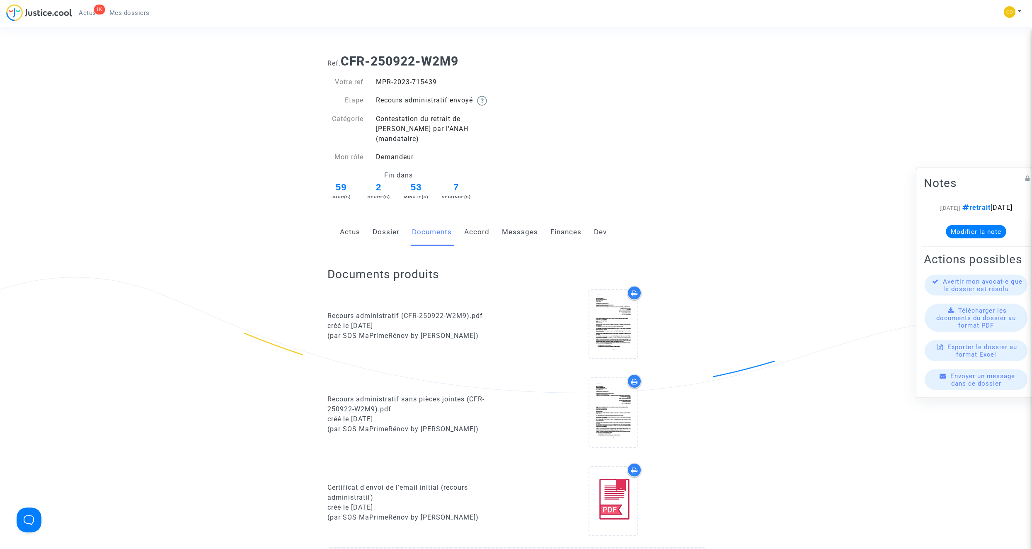
click at [135, 10] on span "Mes dossiers" at bounding box center [129, 12] width 40 height 7
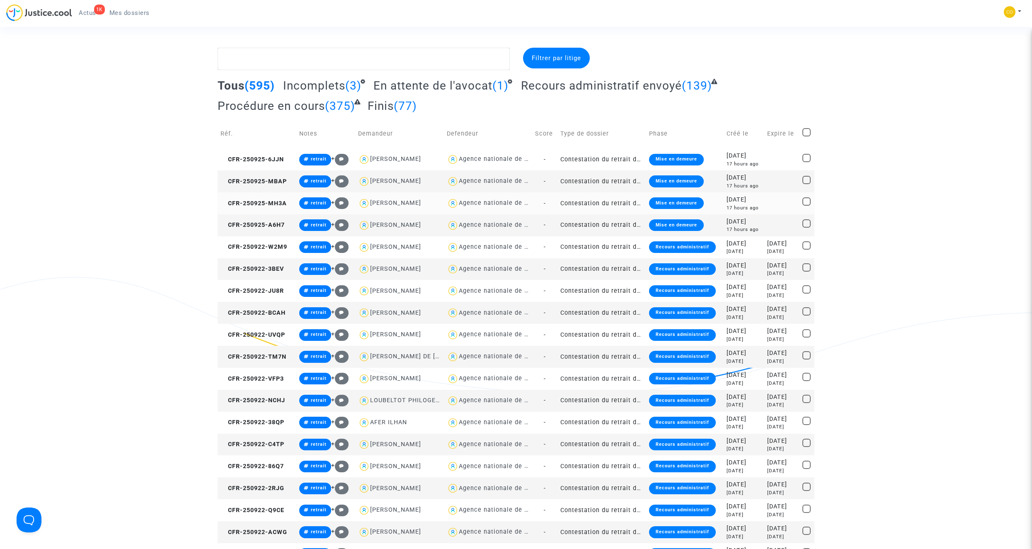
click at [614, 201] on td "Contestation du retrait de MaPrimeRénov par l'ANAH (mandataire)" at bounding box center [601, 203] width 89 height 22
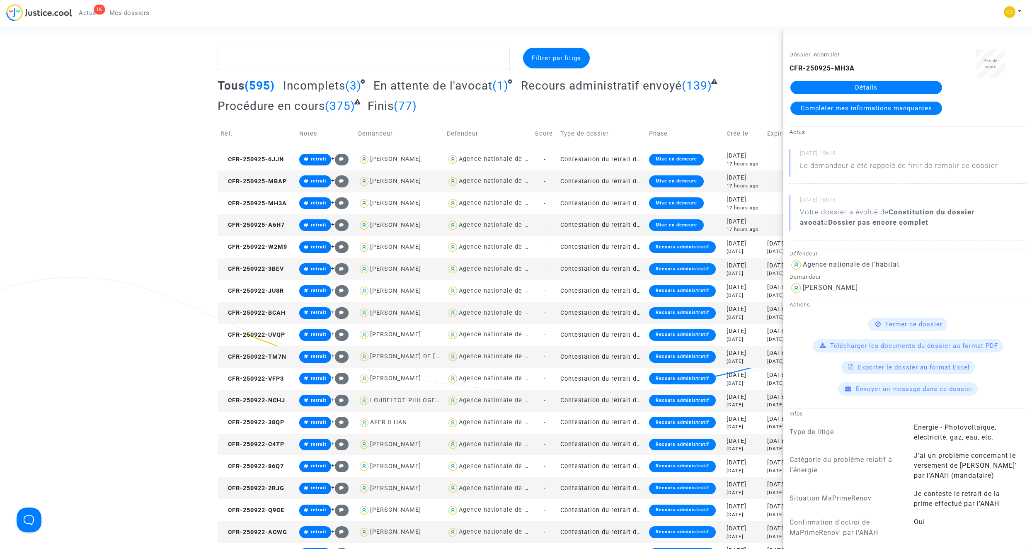
click at [856, 82] on link "Détails" at bounding box center [866, 87] width 152 height 13
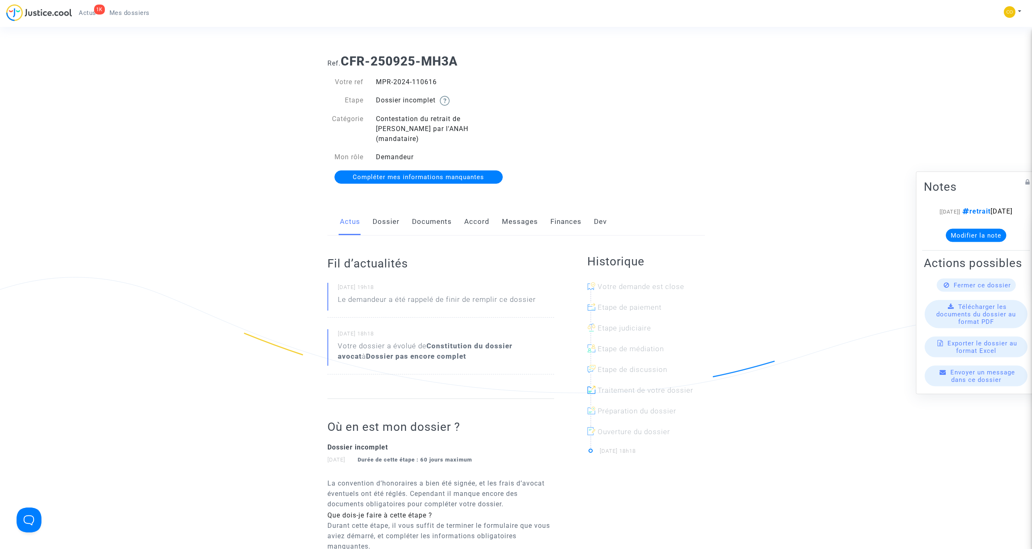
click at [431, 215] on link "Documents" at bounding box center [432, 221] width 40 height 27
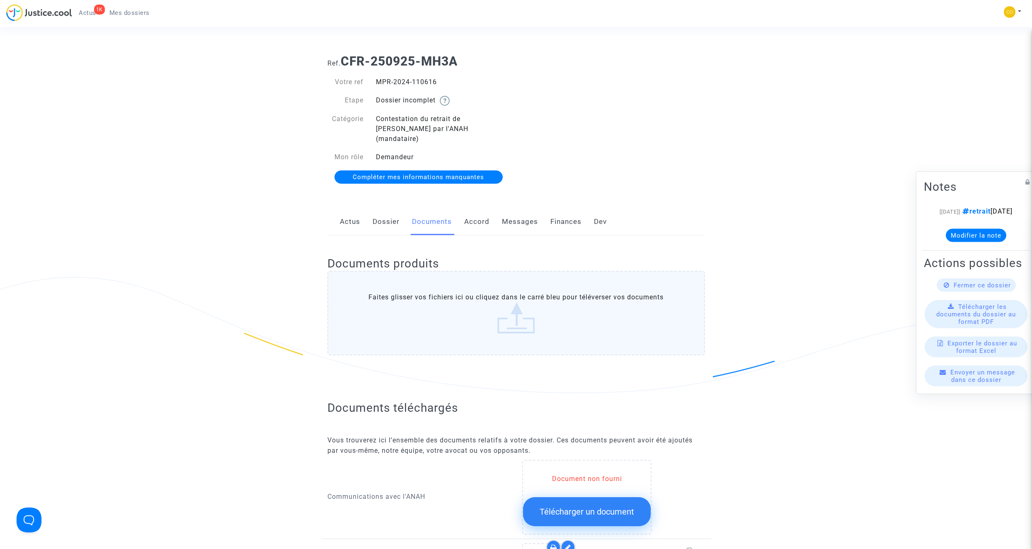
click at [146, 16] on span "Mes dossiers" at bounding box center [129, 12] width 40 height 7
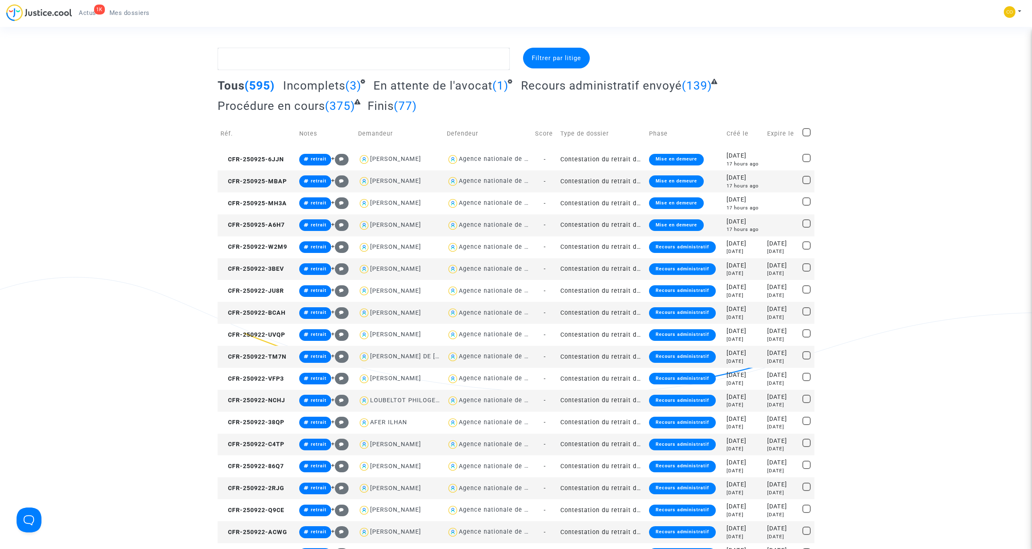
click at [602, 225] on td "Contestation du retrait de MaPrimeRénov par l'ANAH (mandataire)" at bounding box center [601, 225] width 89 height 22
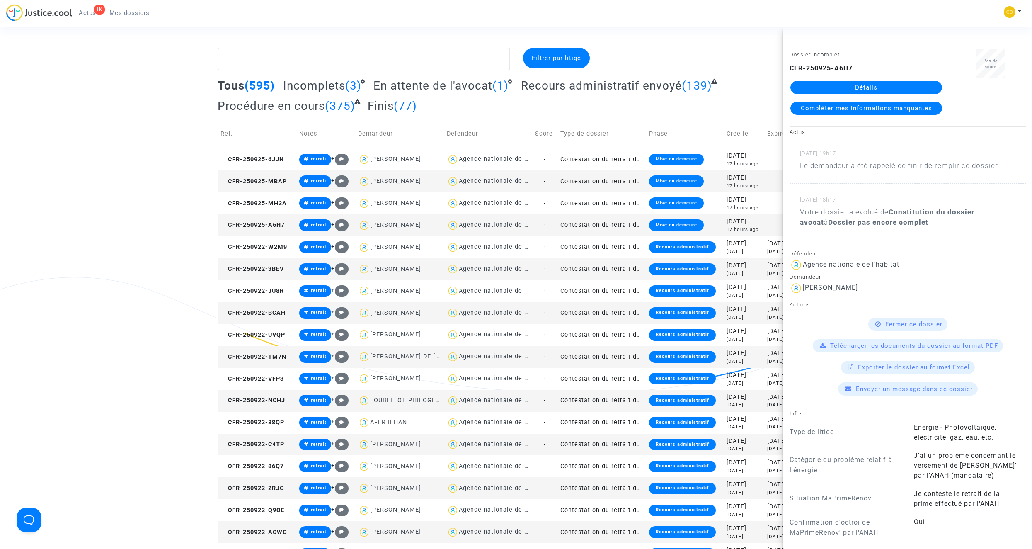
click at [867, 83] on link "Détails" at bounding box center [866, 87] width 152 height 13
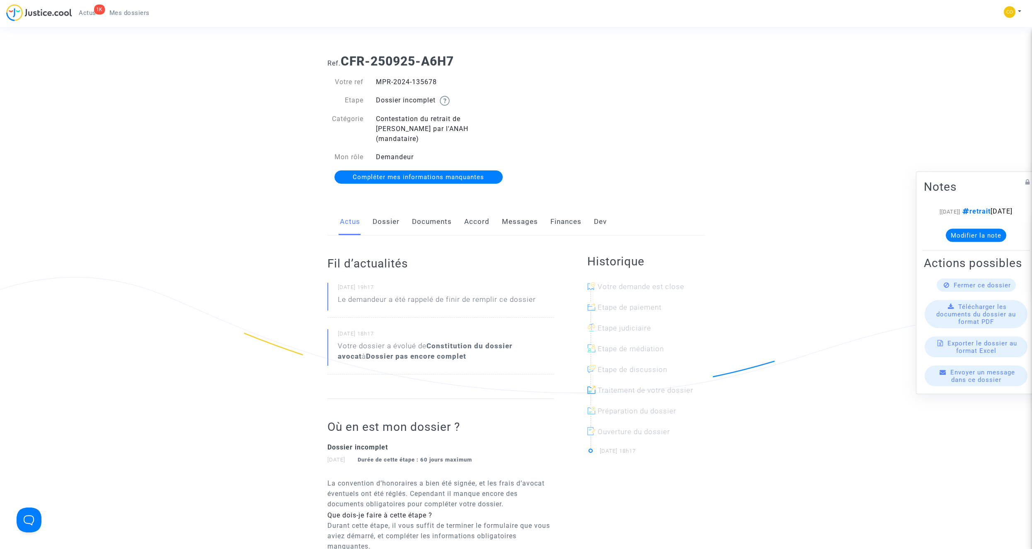
click at [436, 216] on link "Documents" at bounding box center [432, 221] width 40 height 27
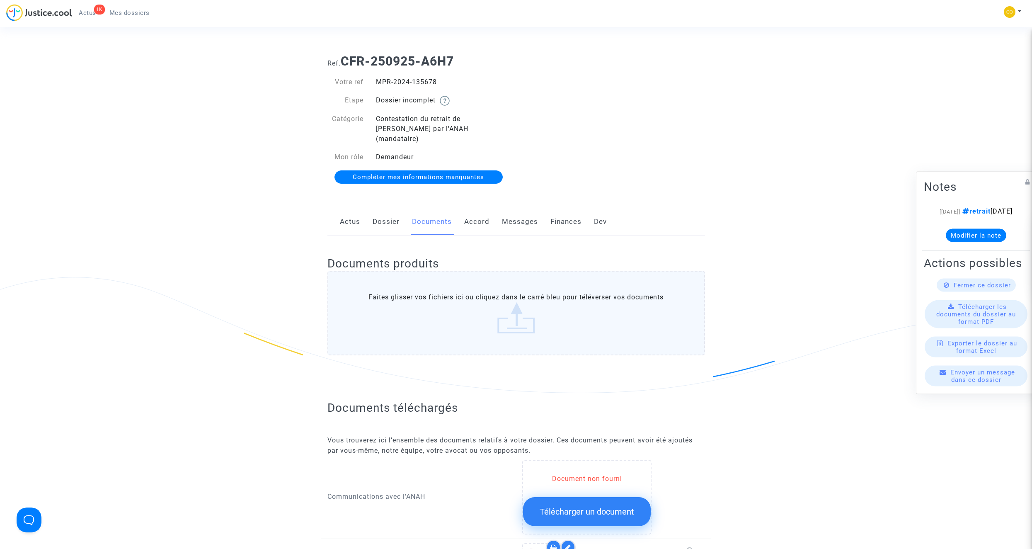
click at [124, 11] on span "Mes dossiers" at bounding box center [129, 12] width 40 height 7
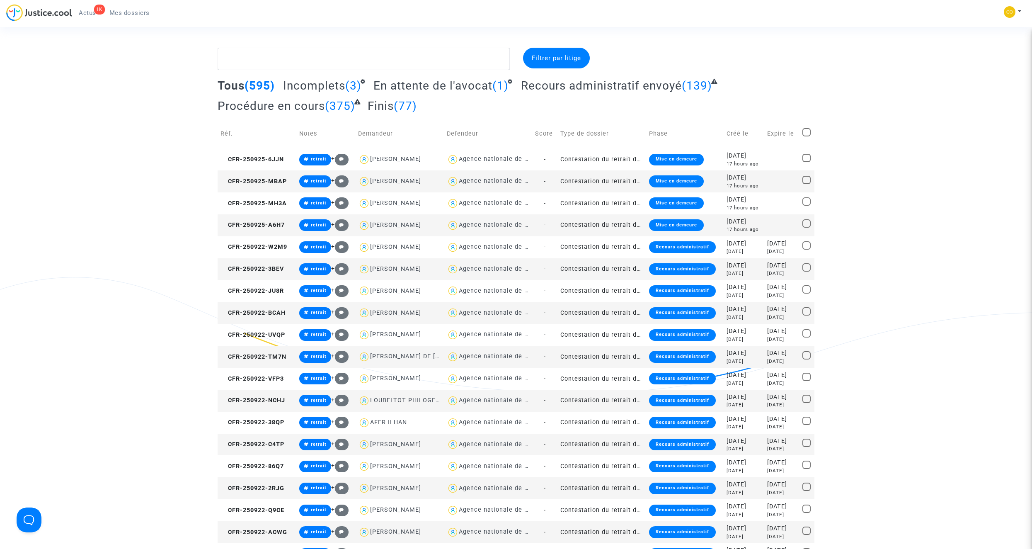
click at [621, 181] on td "Contestation du retrait de MaPrimeRénov par l'ANAH (mandataire)" at bounding box center [601, 181] width 89 height 22
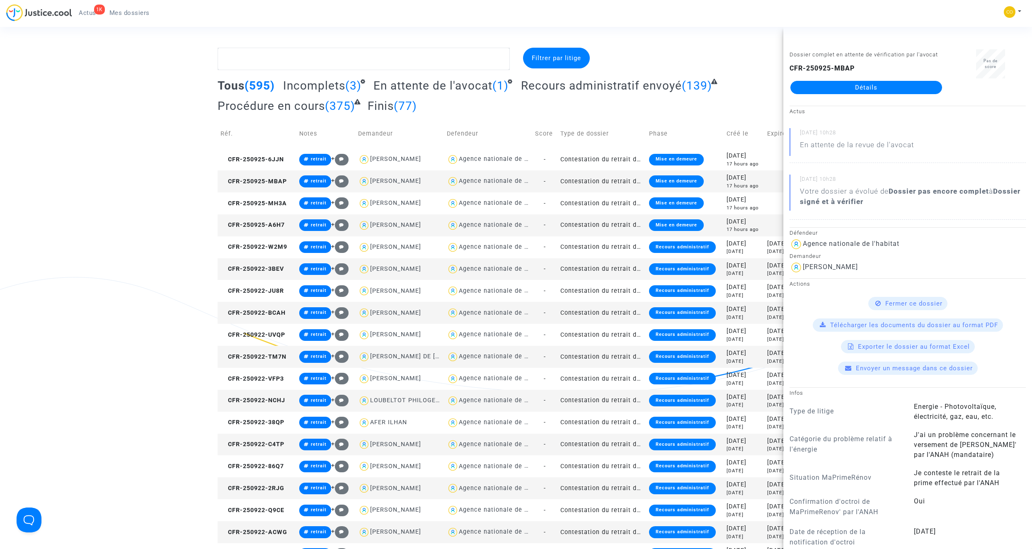
click at [858, 90] on link "Détails" at bounding box center [866, 87] width 152 height 13
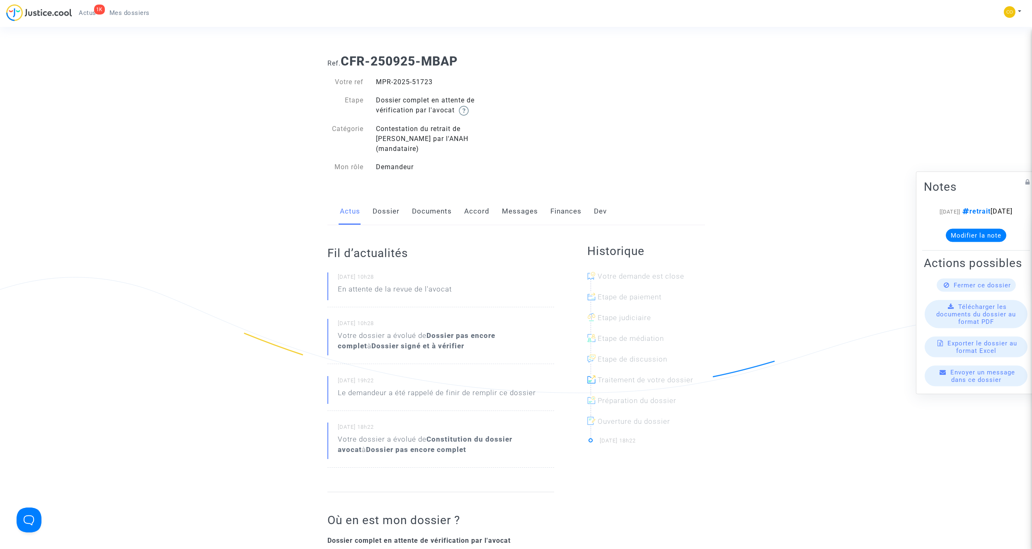
click at [444, 201] on link "Documents" at bounding box center [432, 211] width 40 height 27
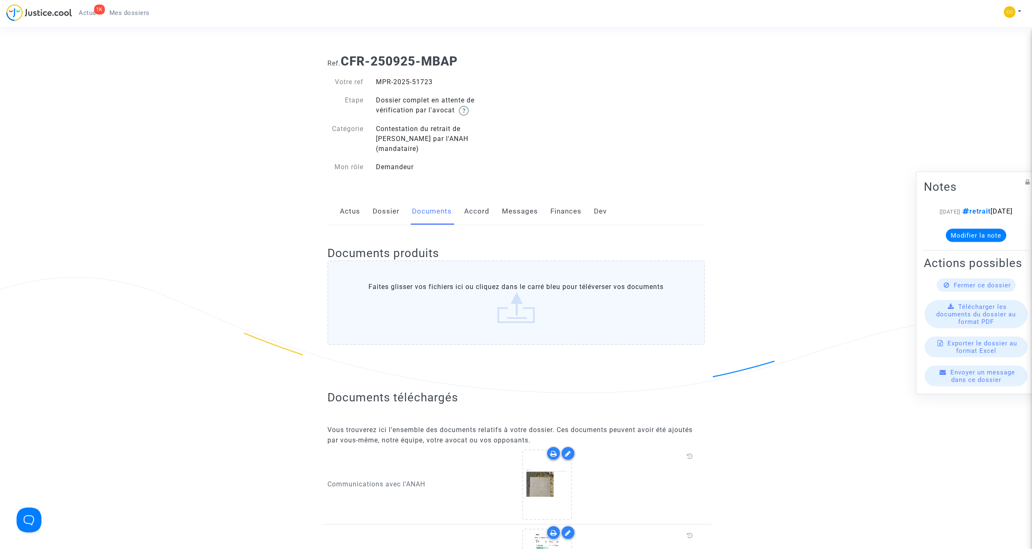
click at [138, 10] on span "Mes dossiers" at bounding box center [129, 12] width 40 height 7
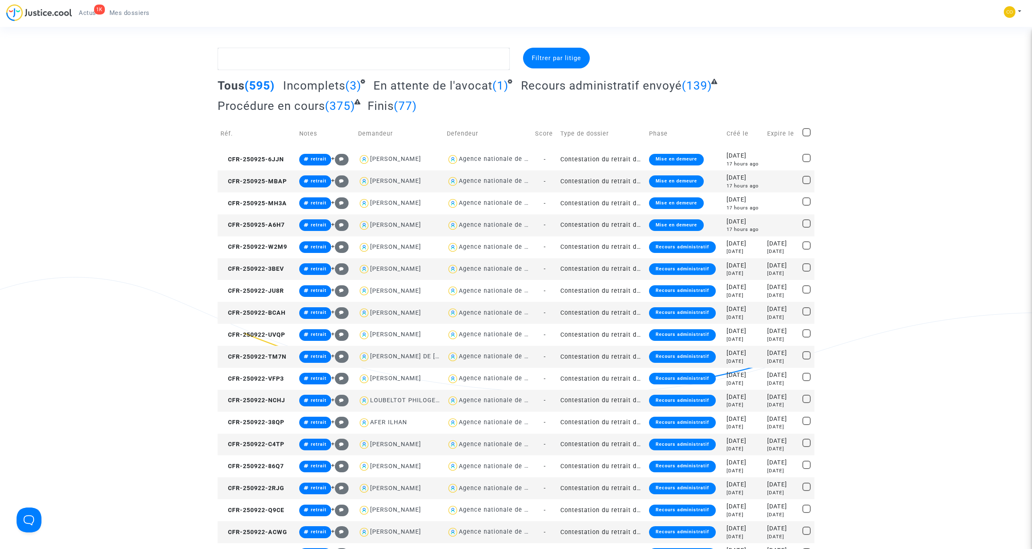
click at [592, 157] on td "Contestation du retrait de MaPrimeRénov par l'ANAH (mandataire)" at bounding box center [601, 159] width 89 height 22
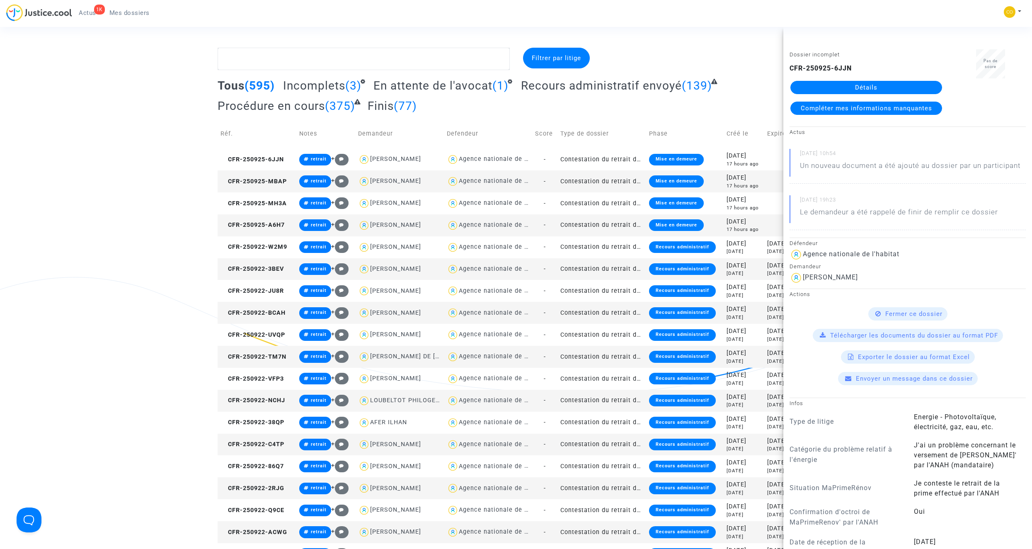
click at [856, 83] on link "Détails" at bounding box center [866, 87] width 152 height 13
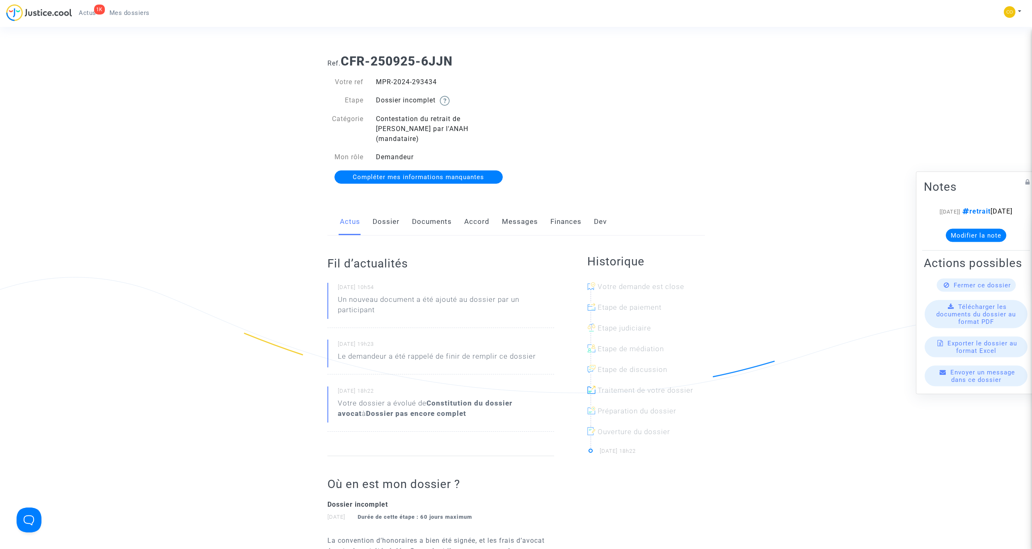
click at [444, 208] on link "Documents" at bounding box center [432, 221] width 40 height 27
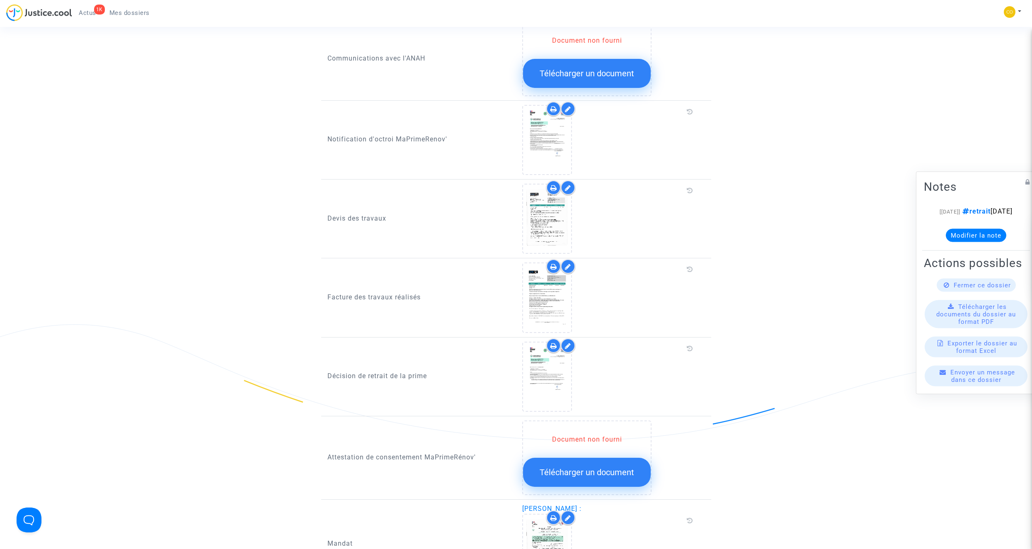
scroll to position [331, 0]
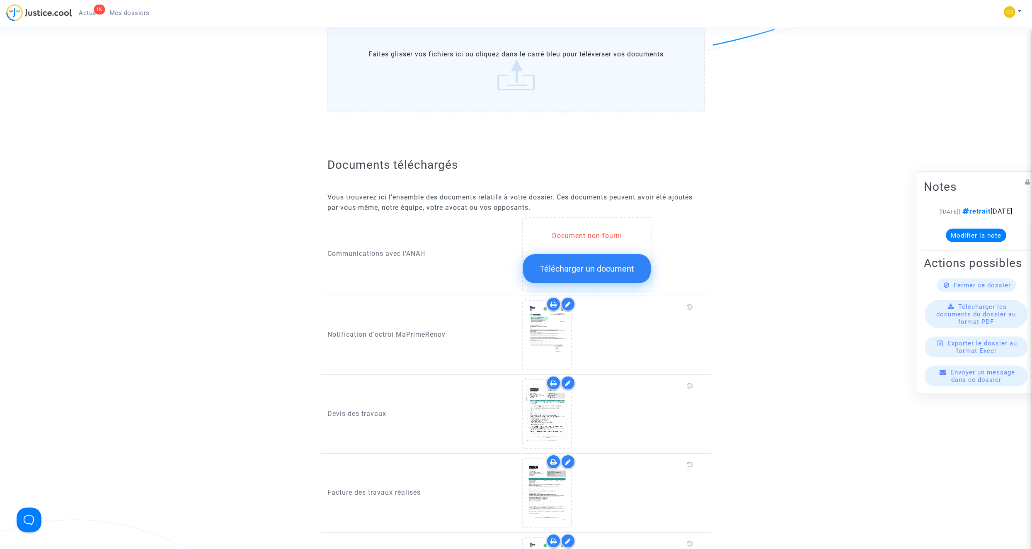
click at [114, 10] on span "Mes dossiers" at bounding box center [129, 12] width 40 height 7
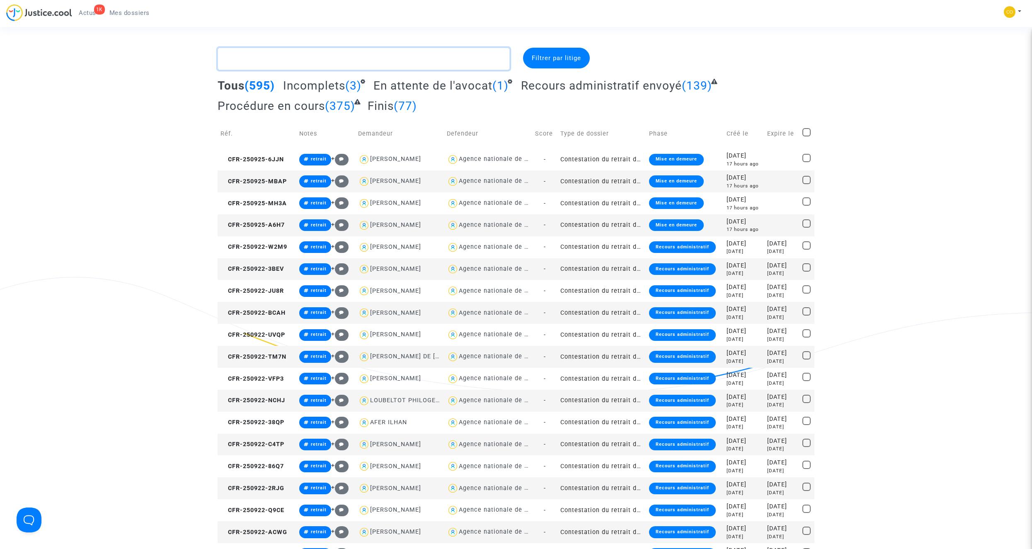
click at [302, 59] on textarea at bounding box center [364, 59] width 292 height 22
click at [285, 57] on textarea at bounding box center [364, 59] width 292 height 22
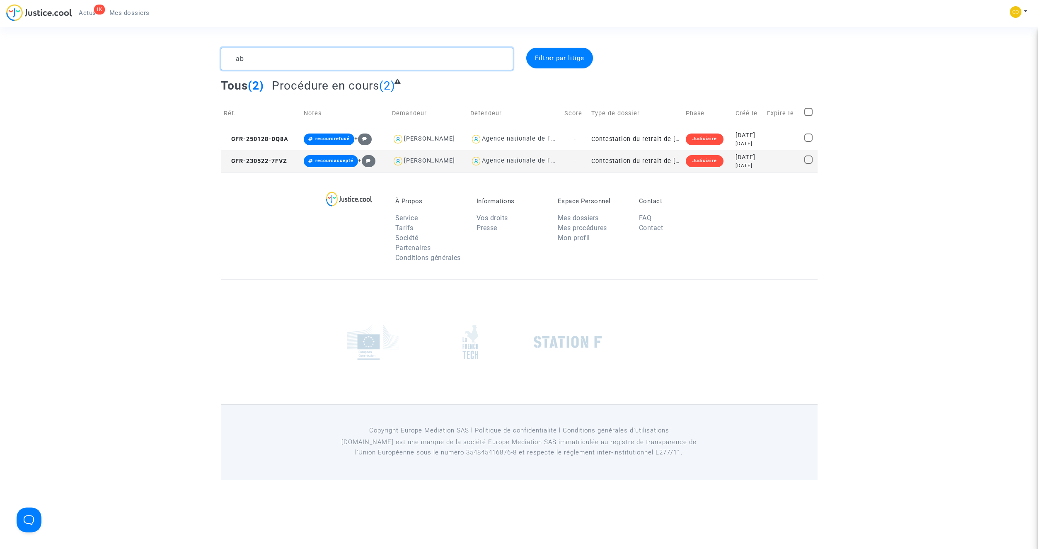
type textarea "a"
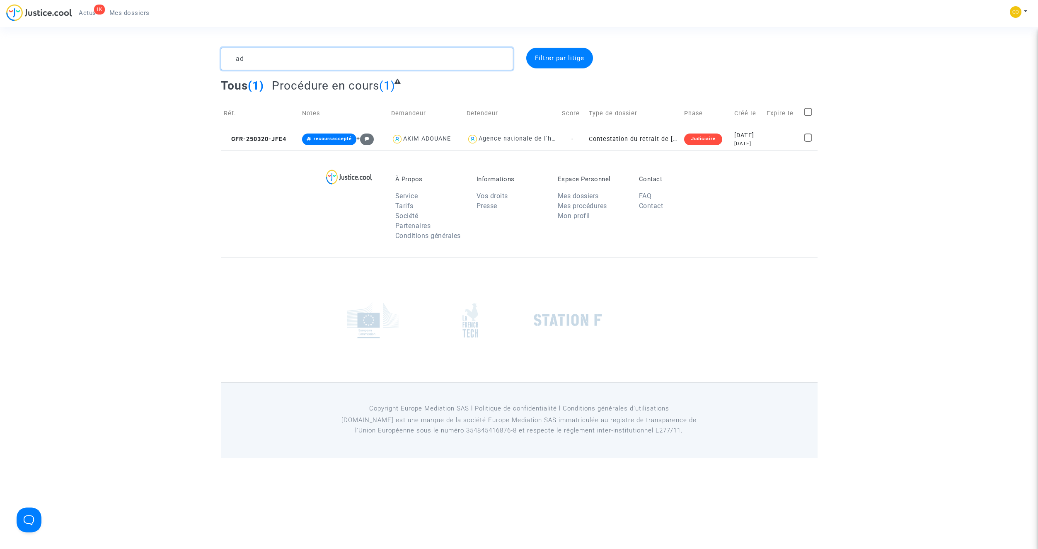
type textarea "a"
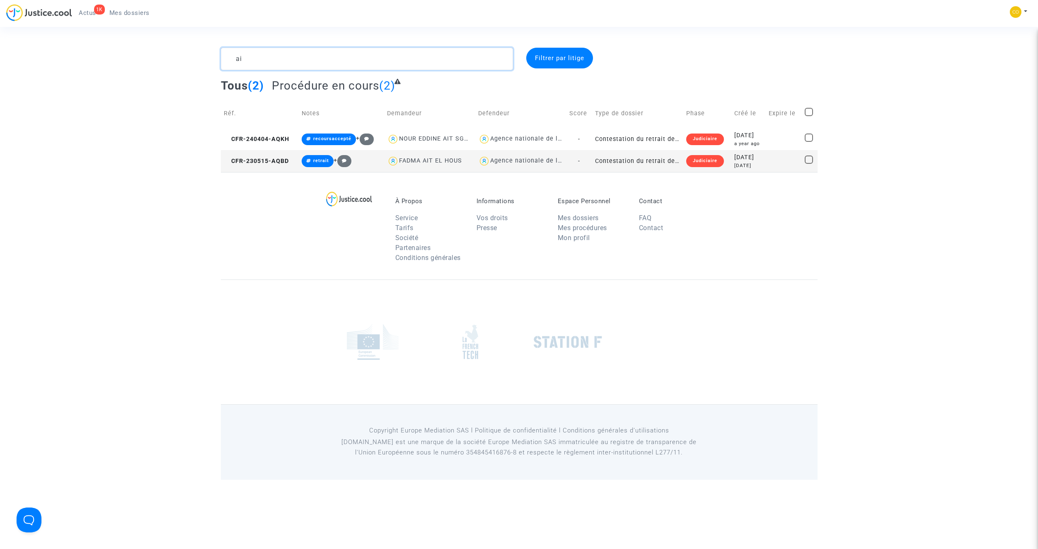
type textarea "a"
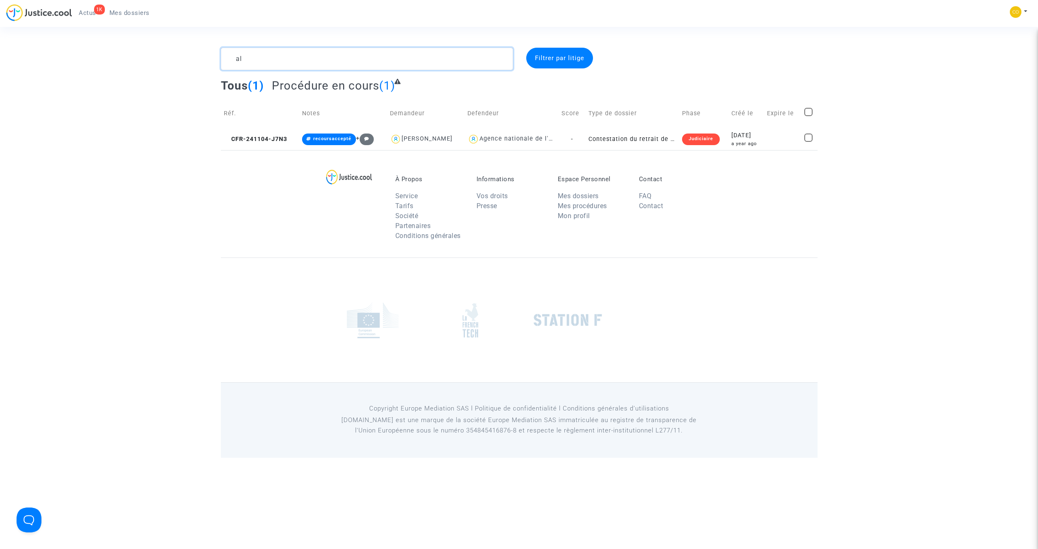
type textarea "a"
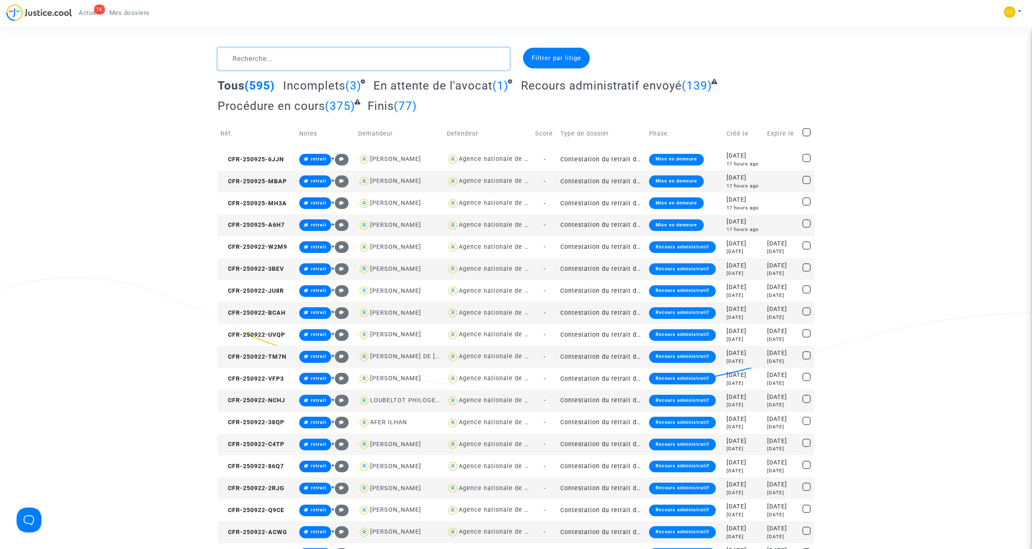
click at [300, 65] on textarea at bounding box center [364, 59] width 292 height 22
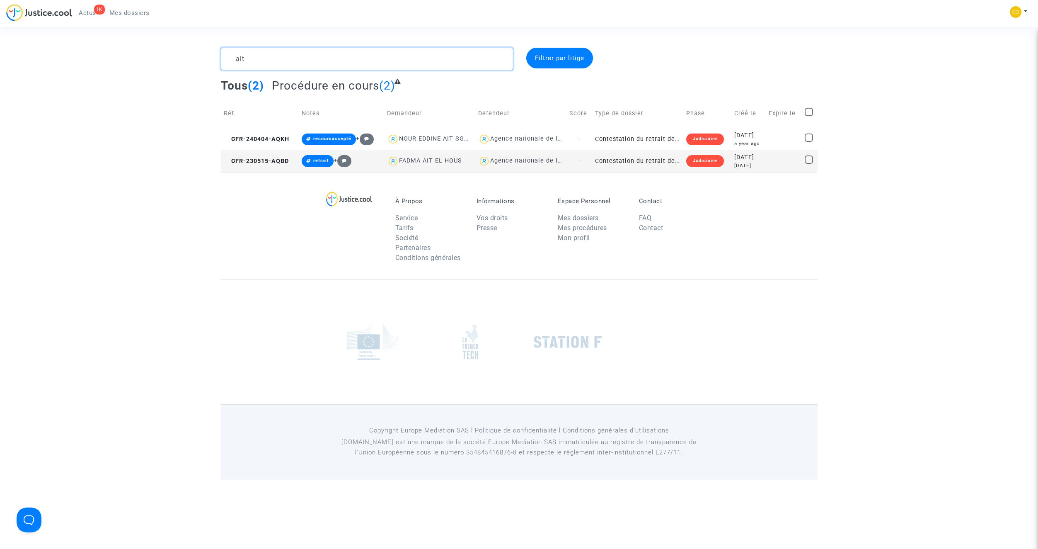
type textarea "ait"
click at [641, 137] on td "Contestation du retrait de MaPrimeRénov par l'ANAH (mandataire)" at bounding box center [637, 139] width 91 height 22
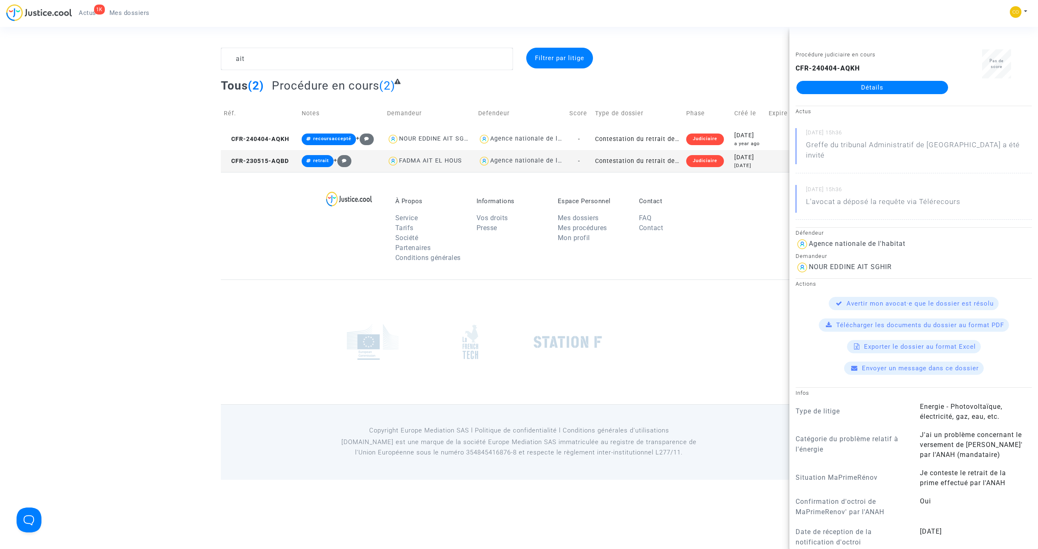
click at [843, 90] on link "Détails" at bounding box center [872, 87] width 152 height 13
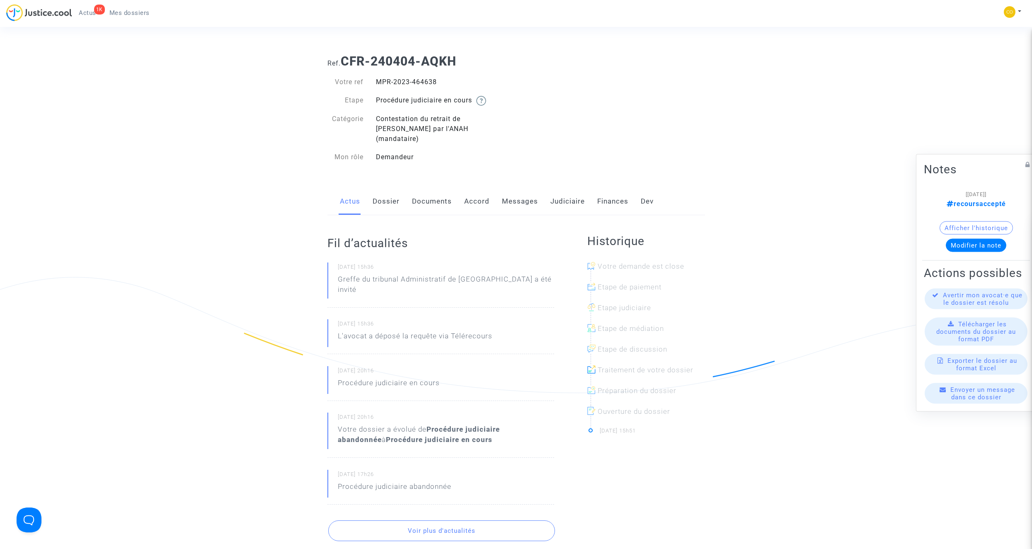
click at [387, 190] on link "Dossier" at bounding box center [385, 201] width 27 height 27
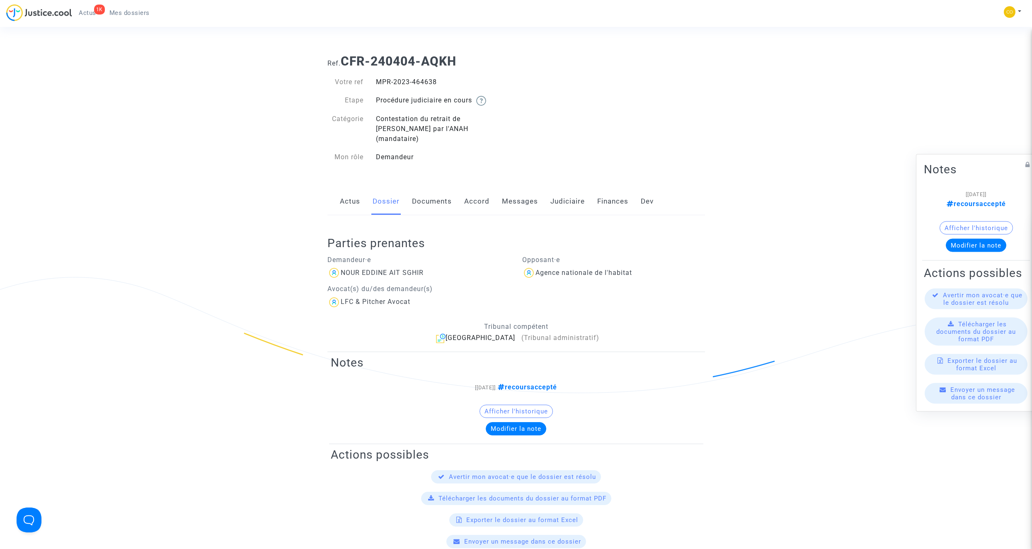
click at [984, 239] on button "Modifier la note" at bounding box center [975, 245] width 60 height 13
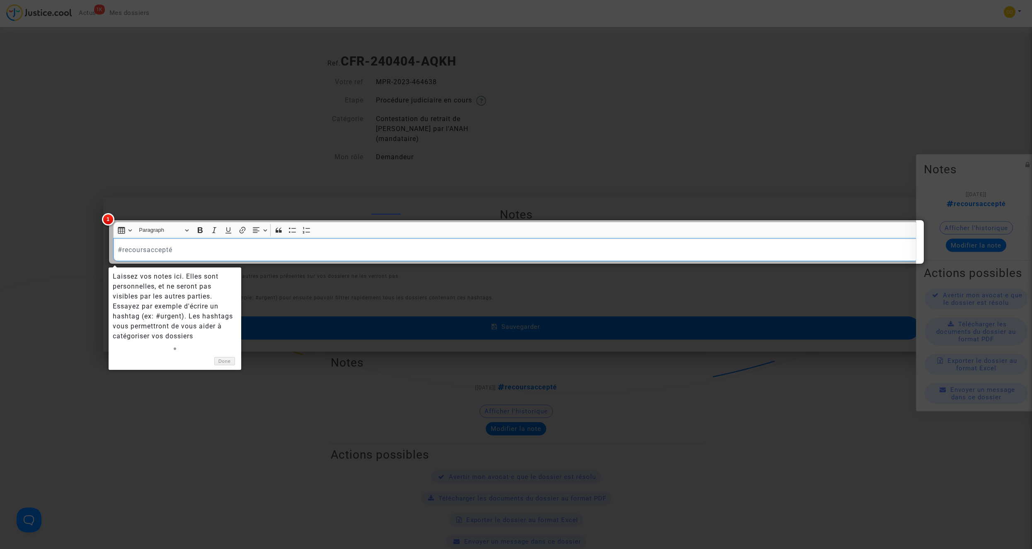
click at [196, 250] on div at bounding box center [516, 242] width 815 height 44
click at [179, 248] on div at bounding box center [516, 242] width 815 height 44
click at [171, 247] on div at bounding box center [516, 242] width 815 height 44
click at [184, 257] on div at bounding box center [516, 242] width 815 height 44
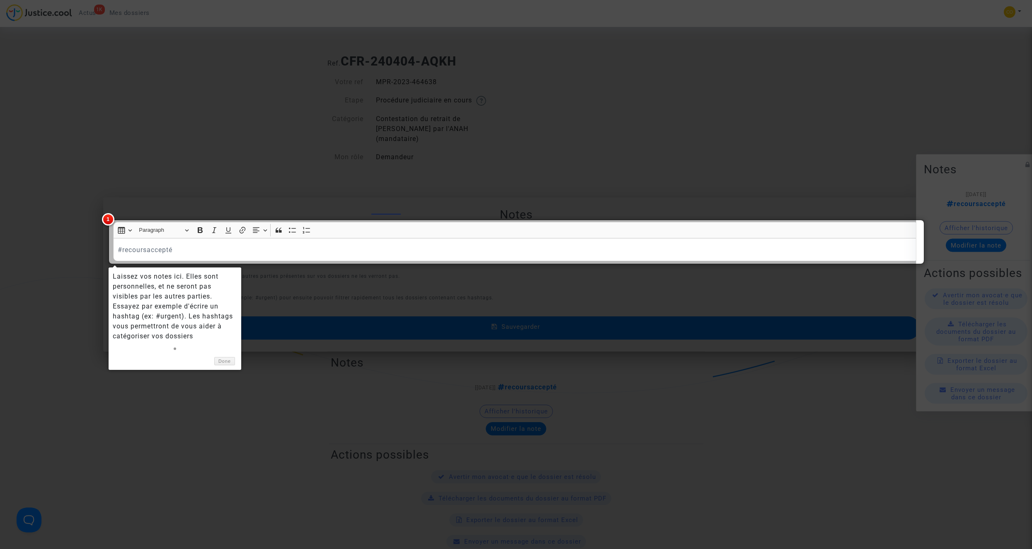
click at [327, 116] on div at bounding box center [516, 274] width 1032 height 549
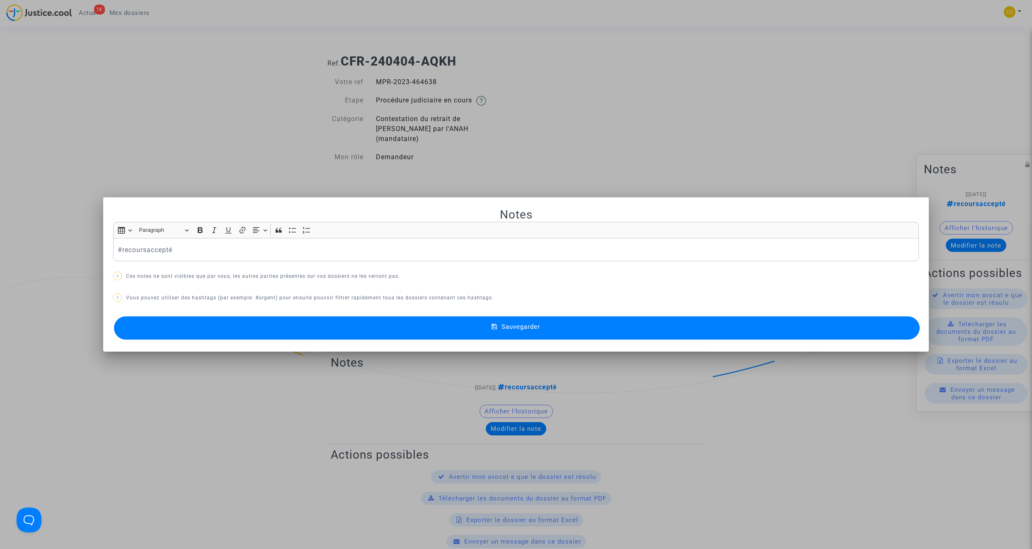
click at [230, 248] on p "#recoursaccepté" at bounding box center [516, 249] width 797 height 10
click at [160, 261] on button "#payé" at bounding box center [152, 263] width 65 height 17
click at [471, 326] on button "Sauvegarder" at bounding box center [516, 327] width 805 height 23
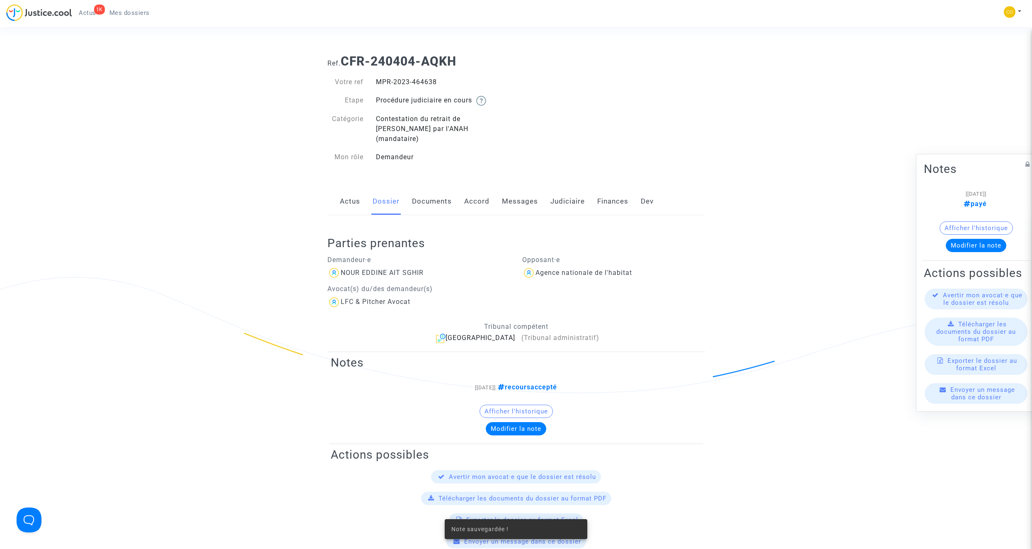
click at [128, 13] on span "Mes dossiers" at bounding box center [129, 12] width 40 height 7
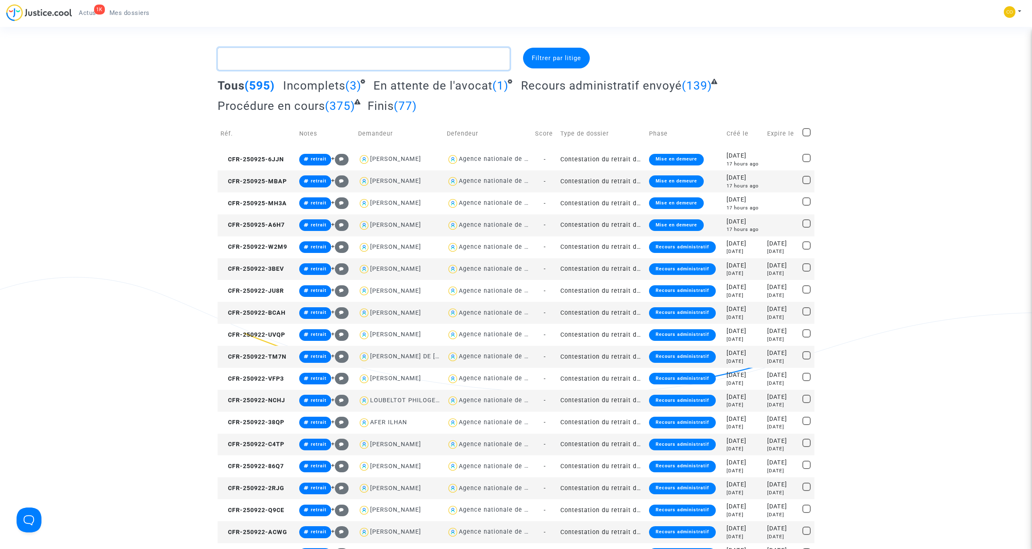
drag, startPoint x: 287, startPoint y: 63, endPoint x: 282, endPoint y: 57, distance: 8.2
click at [287, 63] on textarea at bounding box center [364, 59] width 292 height 22
click at [282, 57] on textarea at bounding box center [364, 59] width 292 height 22
type textarea "alix"
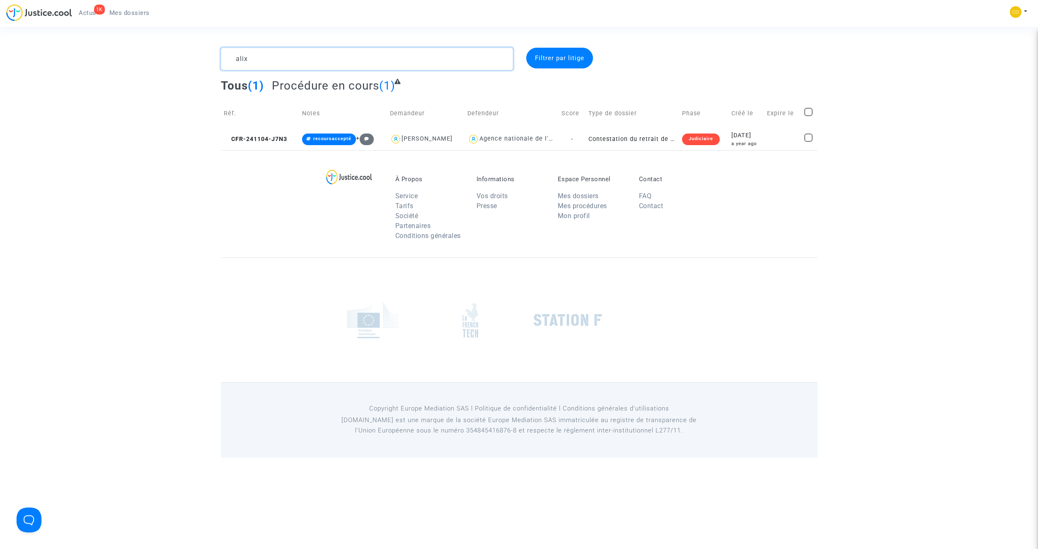
drag, startPoint x: 282, startPoint y: 57, endPoint x: 228, endPoint y: 58, distance: 53.5
click at [228, 58] on textarea at bounding box center [367, 59] width 292 height 22
type textarea "a"
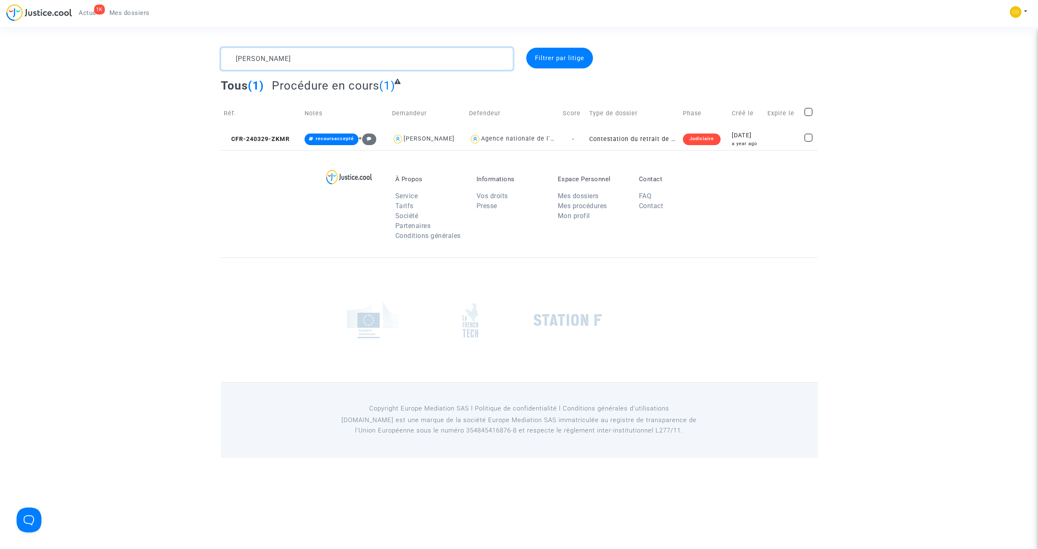
type textarea "andre jean"
click at [313, 62] on textarea at bounding box center [367, 59] width 292 height 22
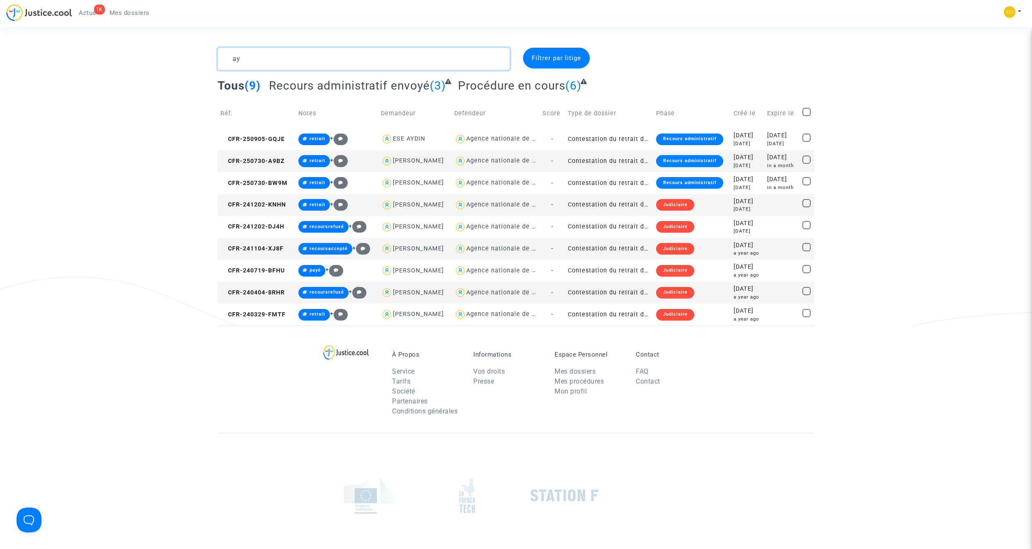
click at [308, 63] on textarea at bounding box center [364, 59] width 292 height 22
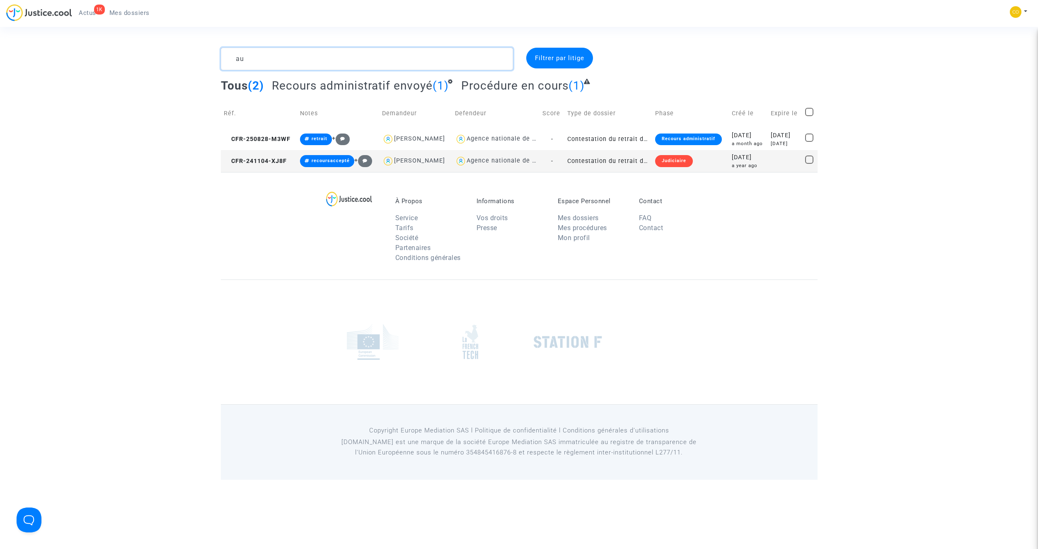
type textarea "a"
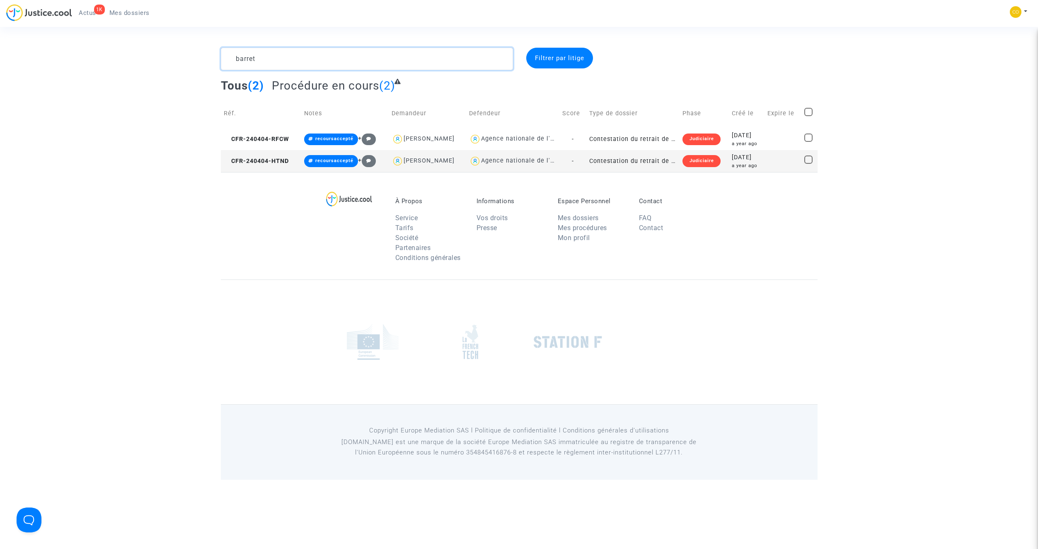
type textarea "barrett"
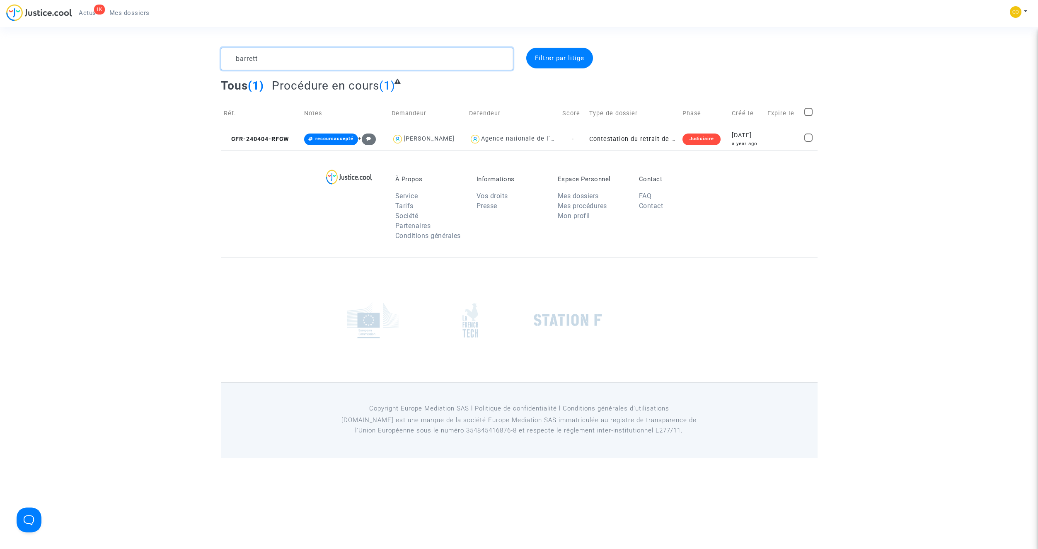
click at [308, 63] on textarea at bounding box center [367, 59] width 292 height 22
type textarea "b"
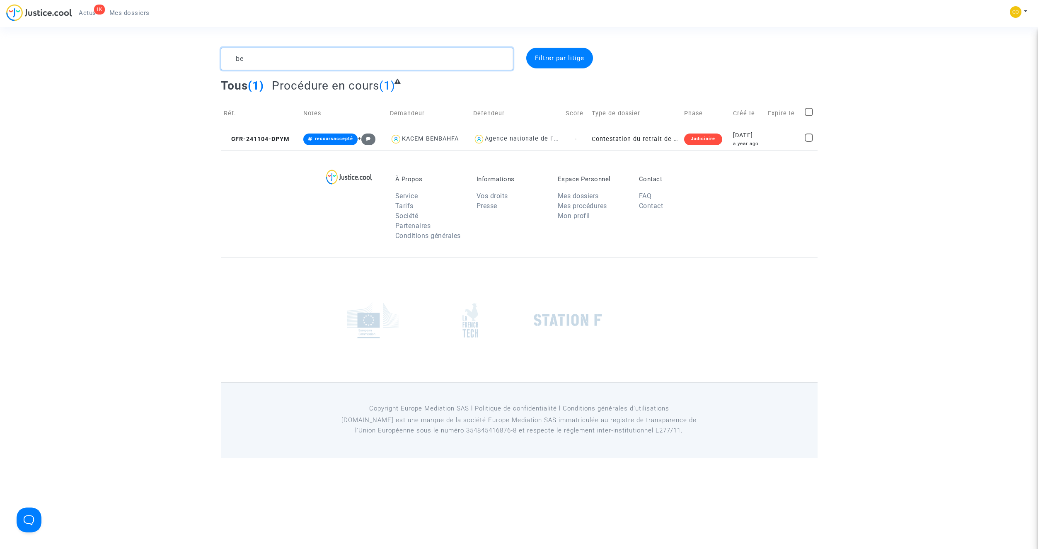
type textarea "b"
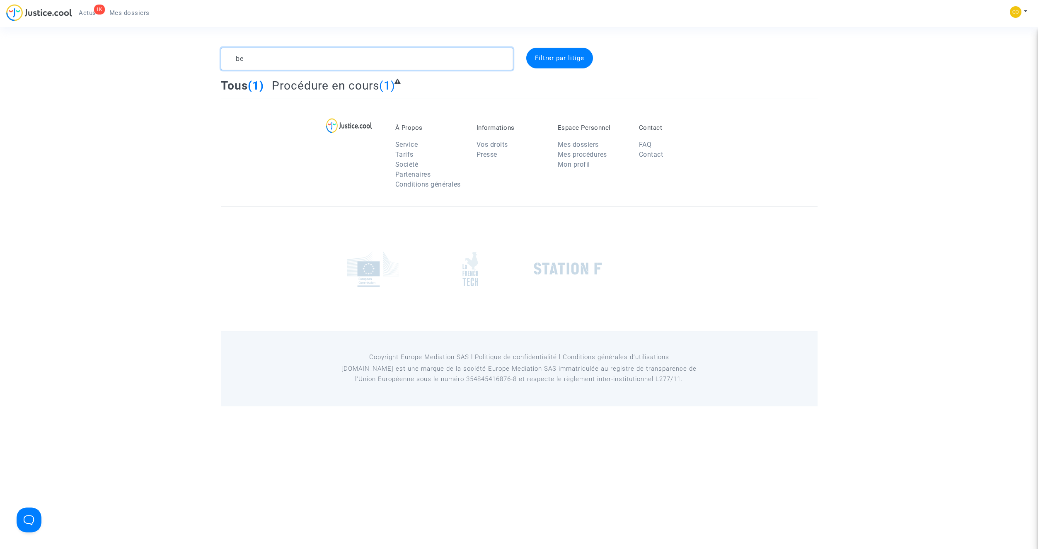
type textarea "b"
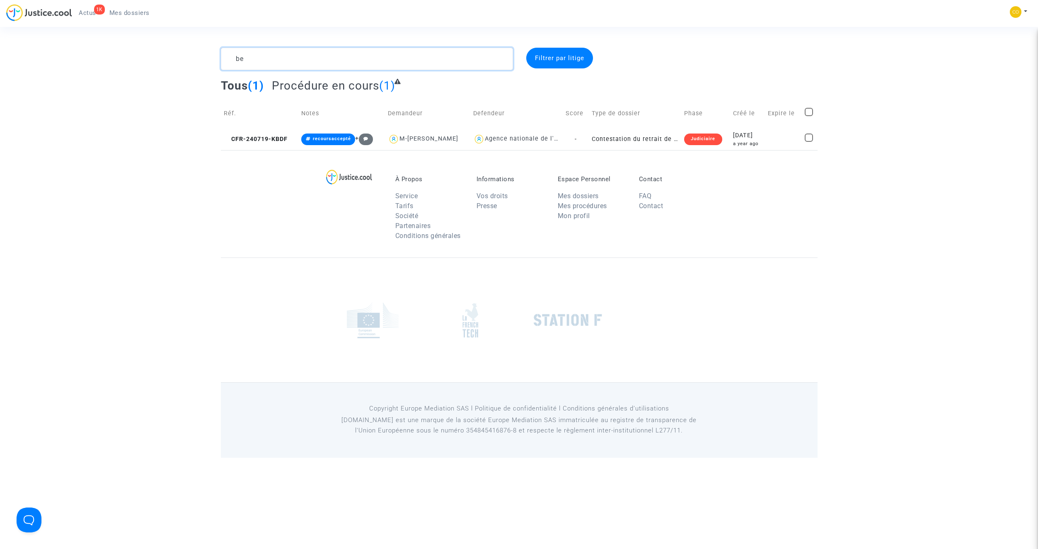
type textarea "b"
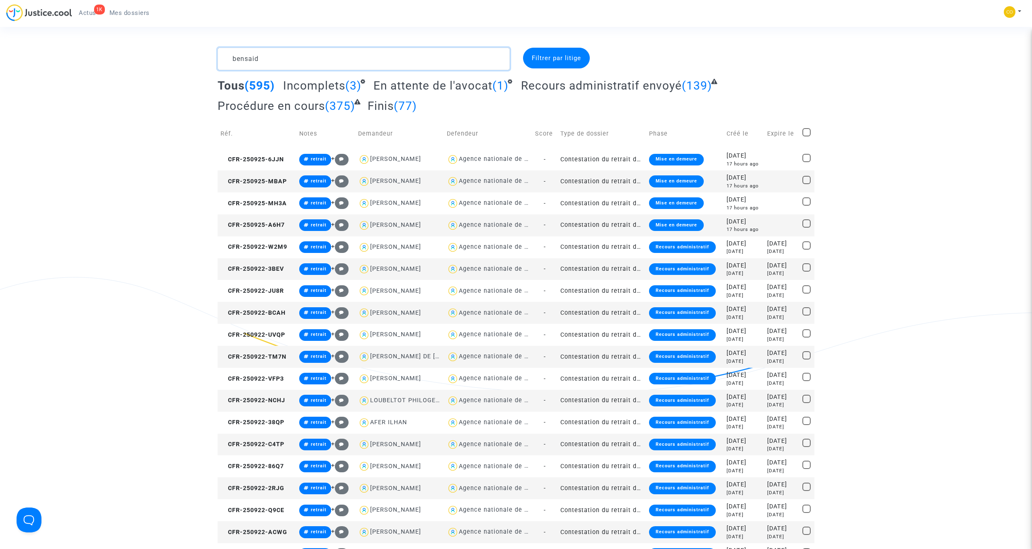
type textarea "bensaida"
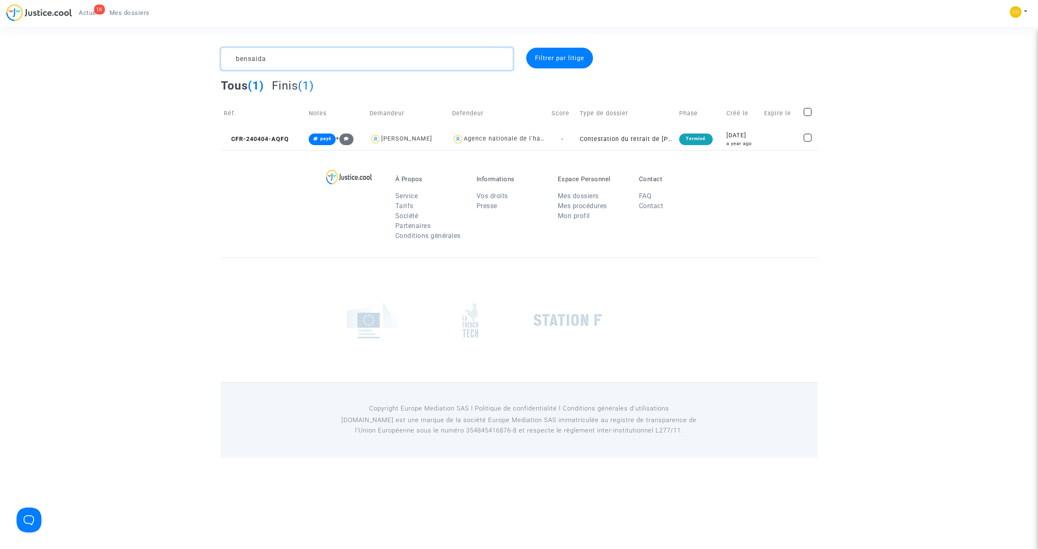
click at [308, 63] on textarea at bounding box center [367, 59] width 292 height 22
type textarea "b"
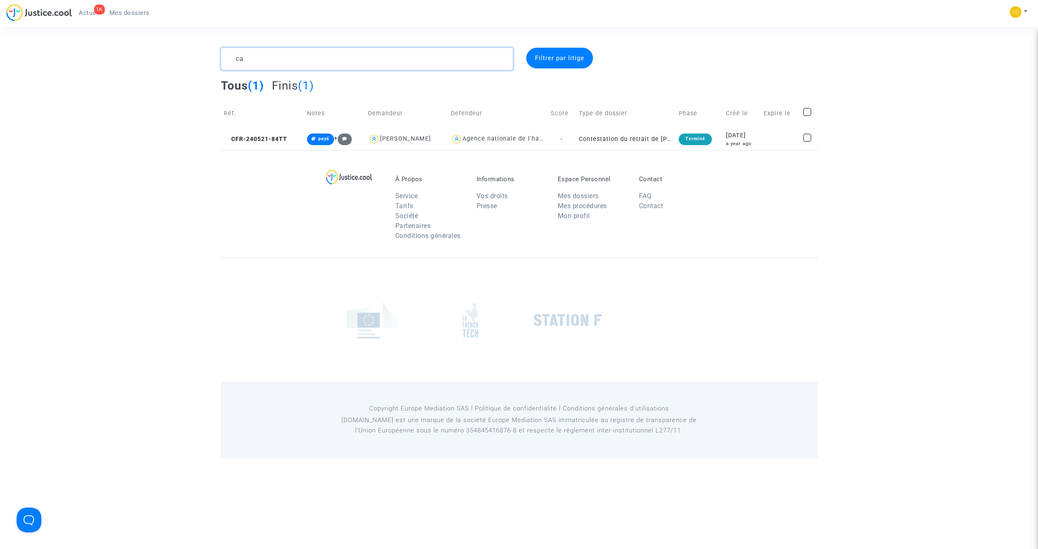
type textarea "c"
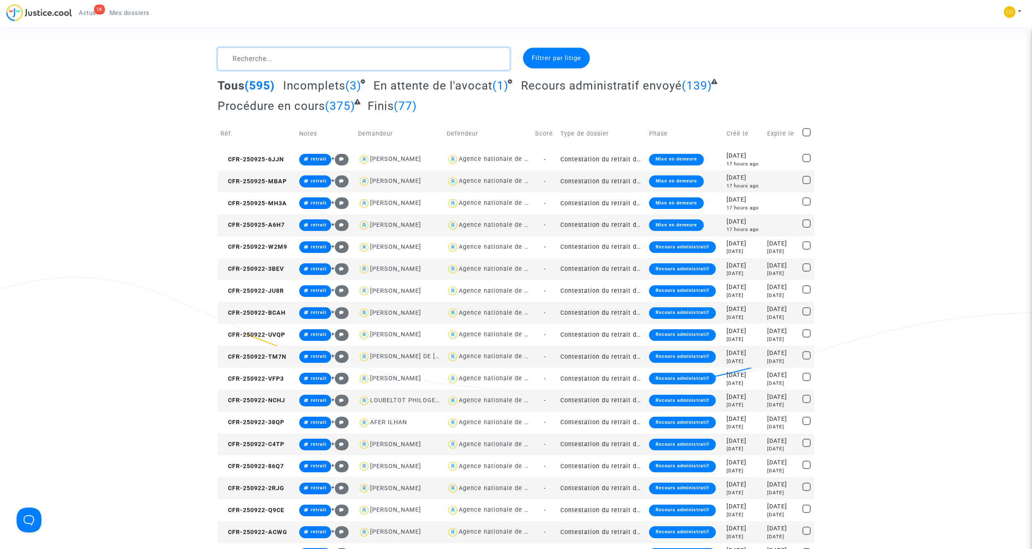
click at [298, 61] on textarea at bounding box center [364, 59] width 292 height 22
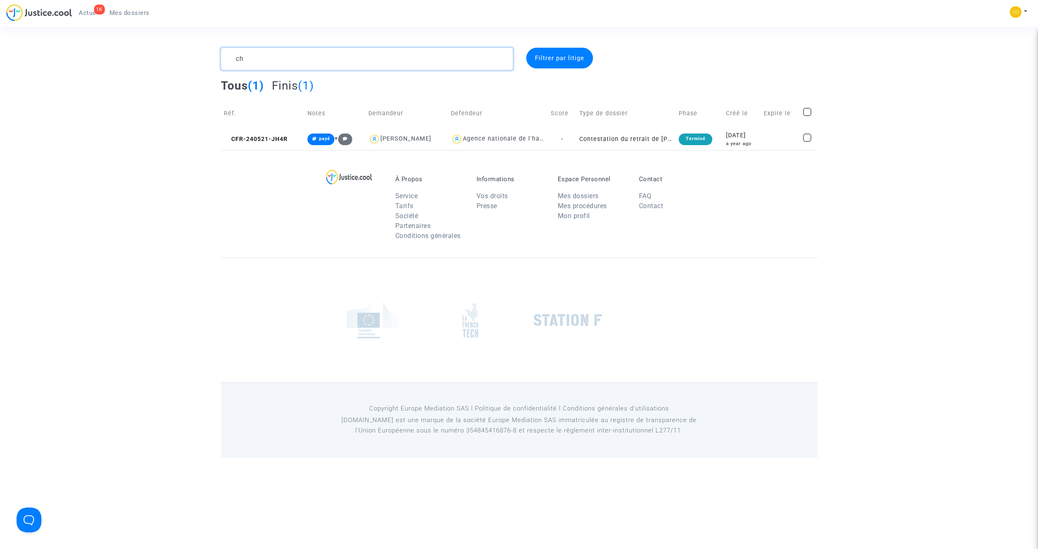
type textarea "c"
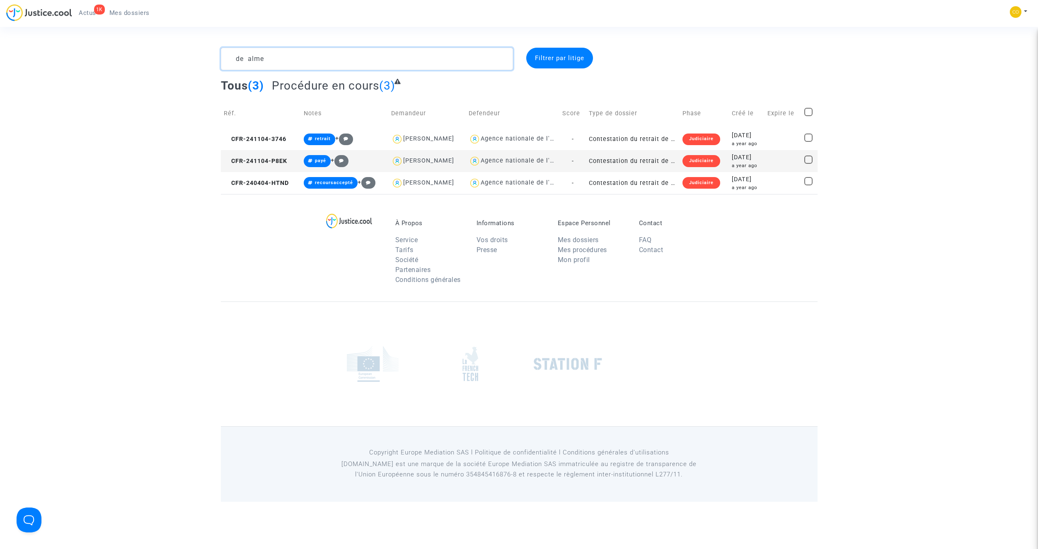
click at [288, 58] on textarea at bounding box center [367, 59] width 292 height 22
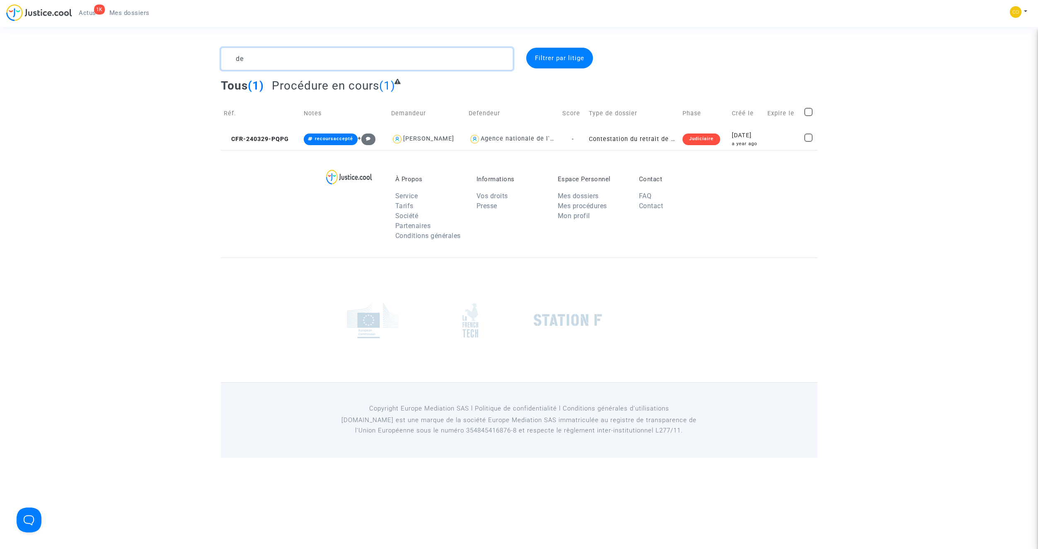
type textarea "d"
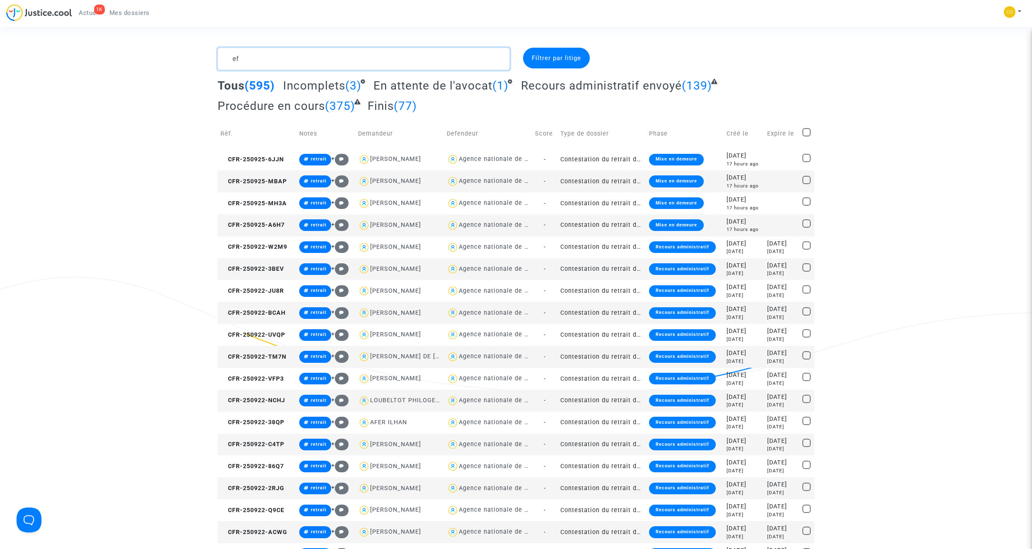
type textarea "e"
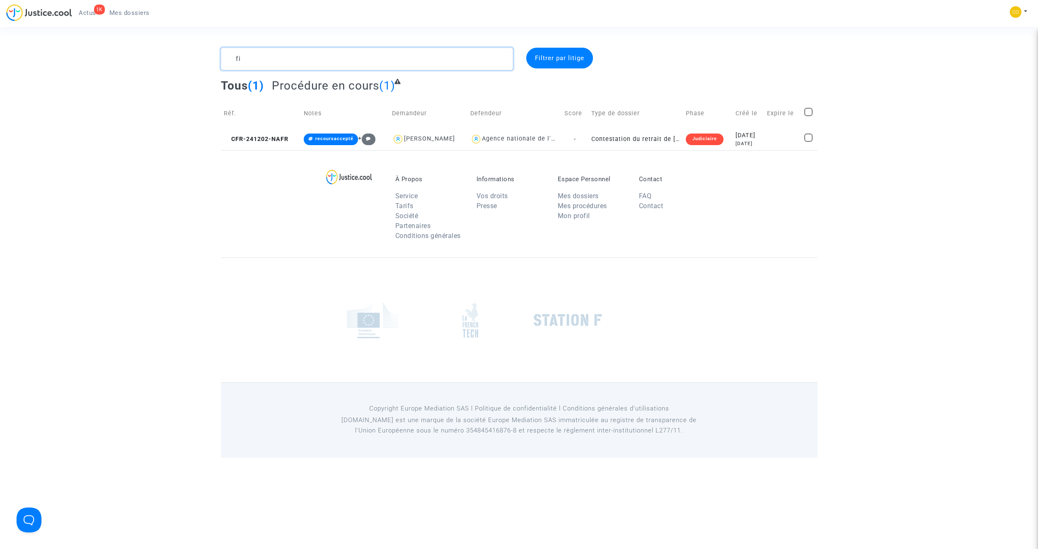
type textarea "f"
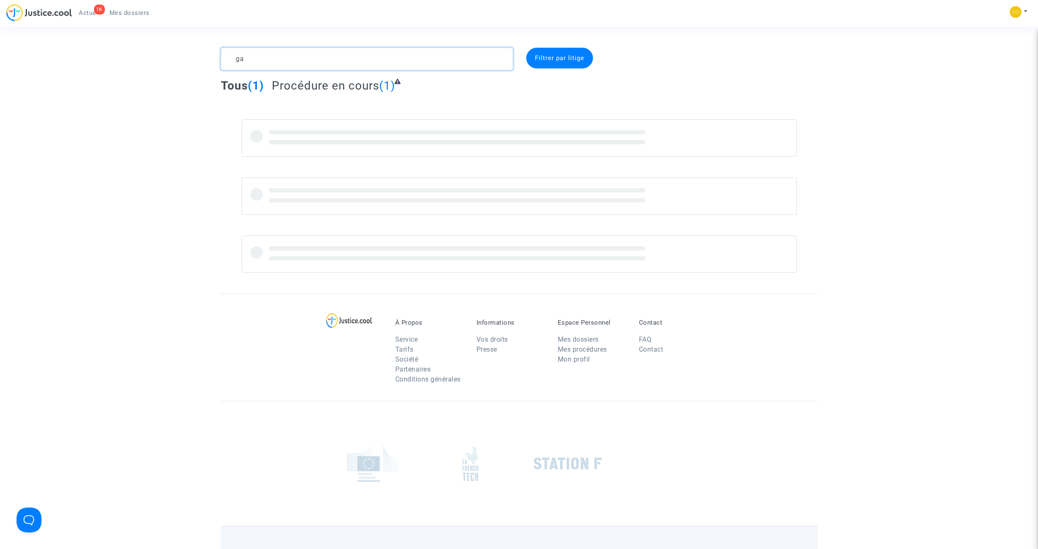
type textarea "g"
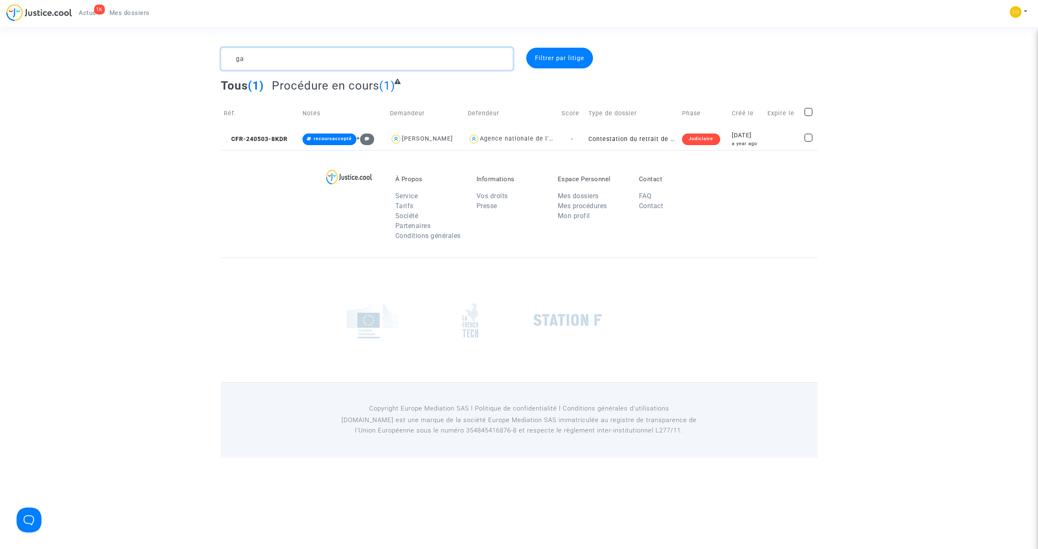
type textarea "g"
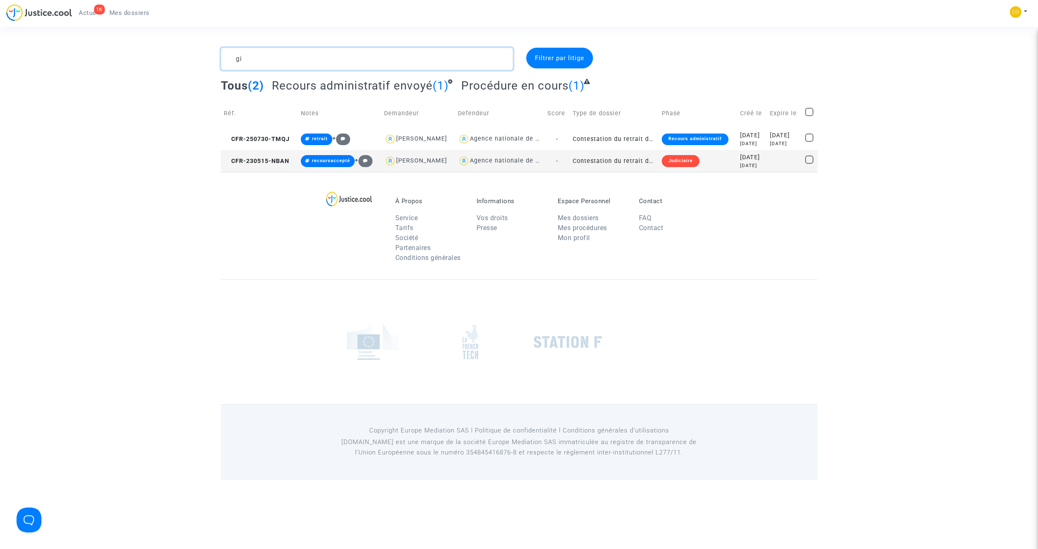
type textarea "g"
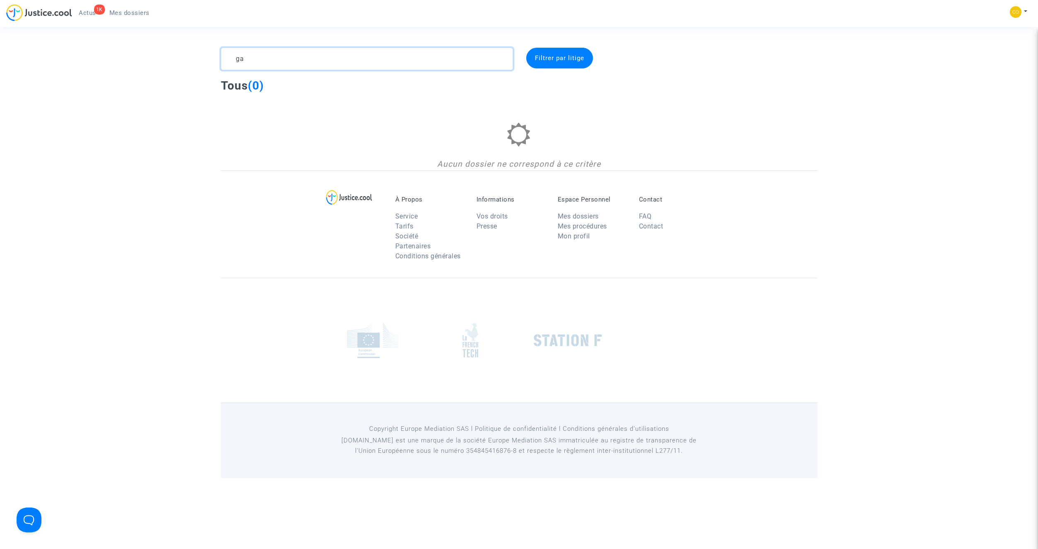
type textarea "g"
type textarea "o"
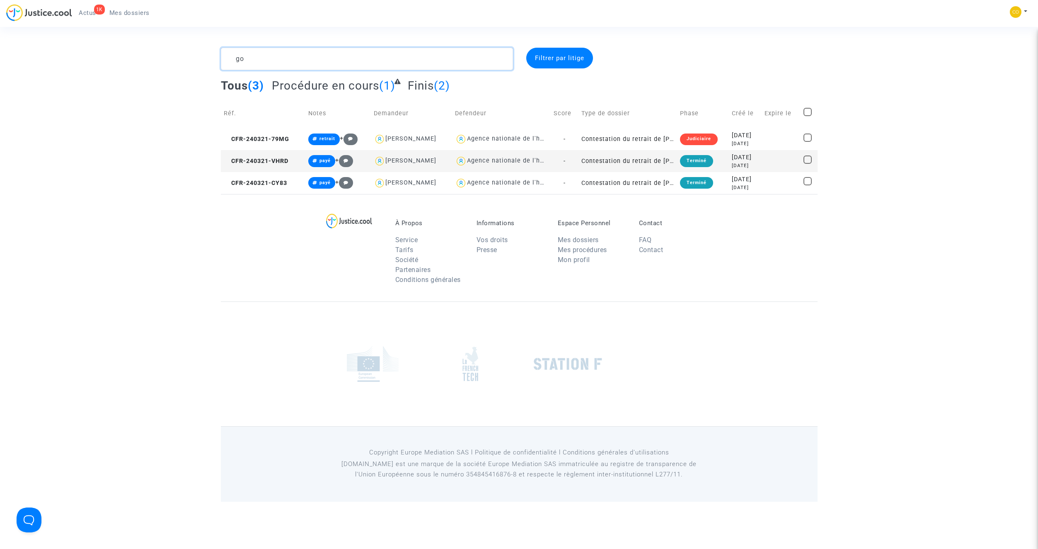
type textarea "g"
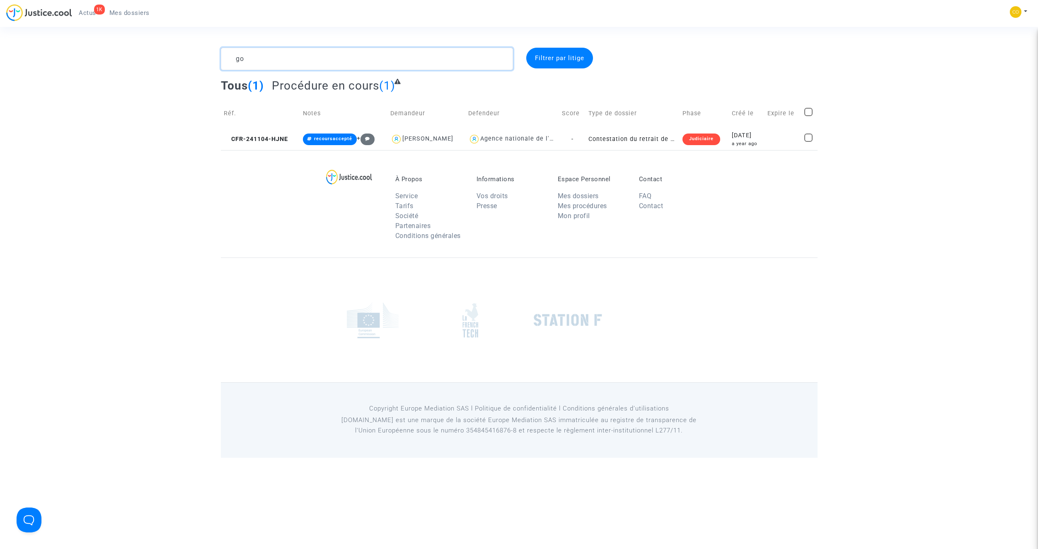
type textarea "g"
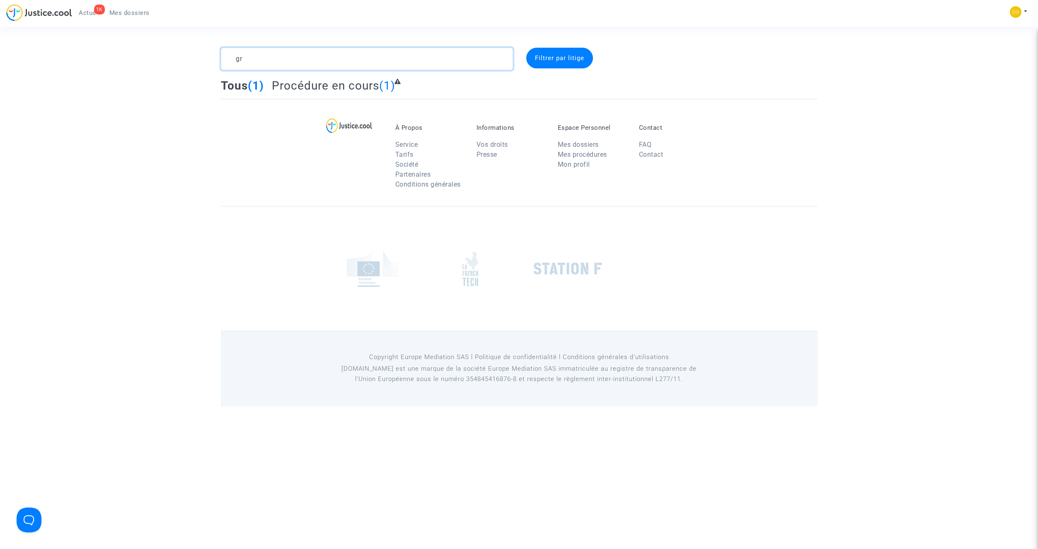
type textarea "g"
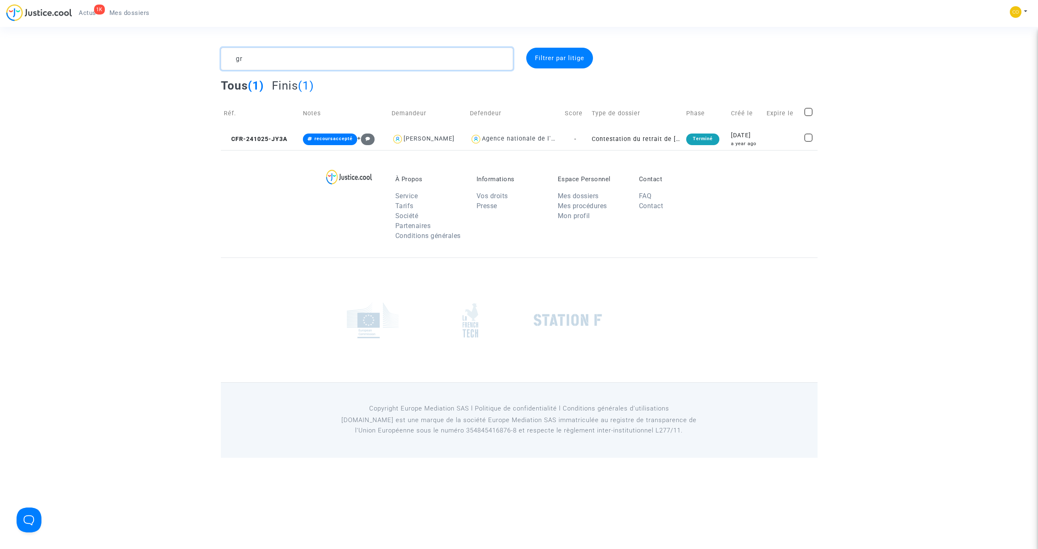
type textarea "g"
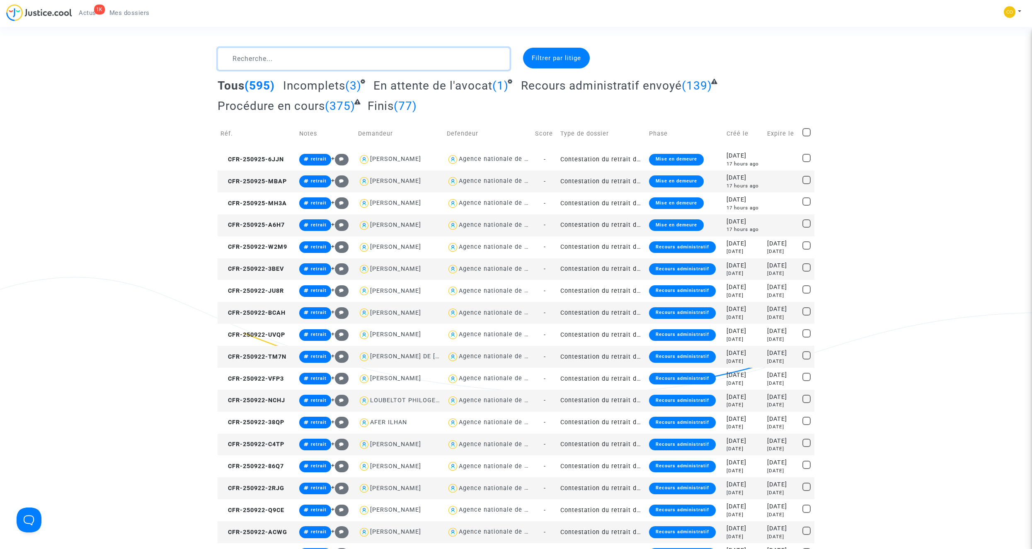
click at [322, 60] on textarea at bounding box center [364, 59] width 292 height 22
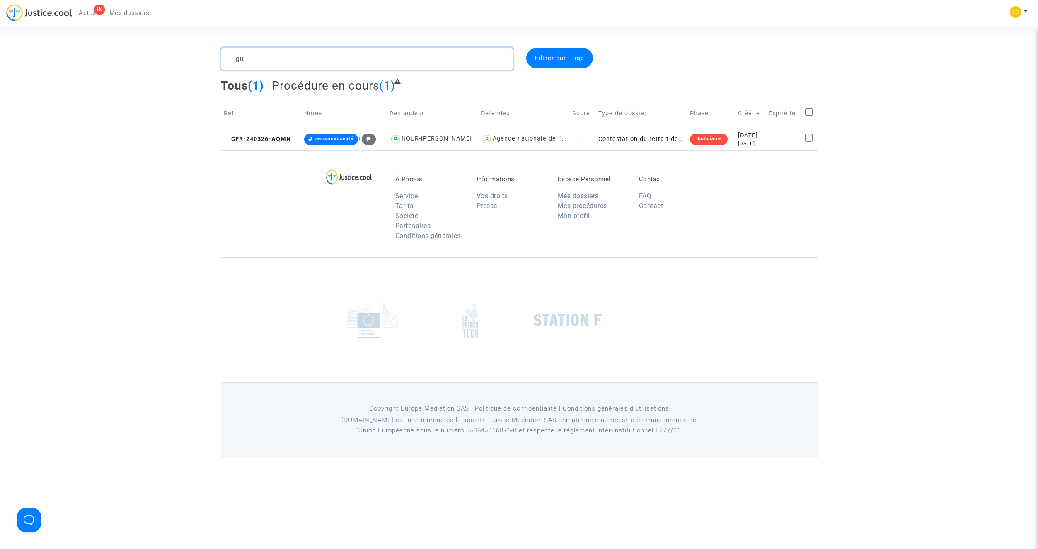
type textarea "g"
type textarea "h"
type textarea "g"
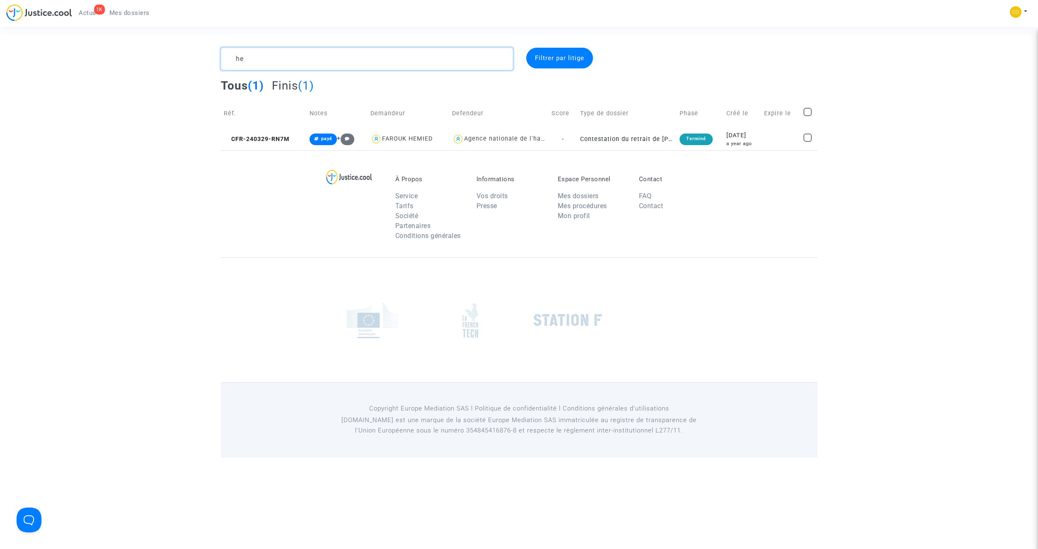
type textarea "h"
type textarea "i"
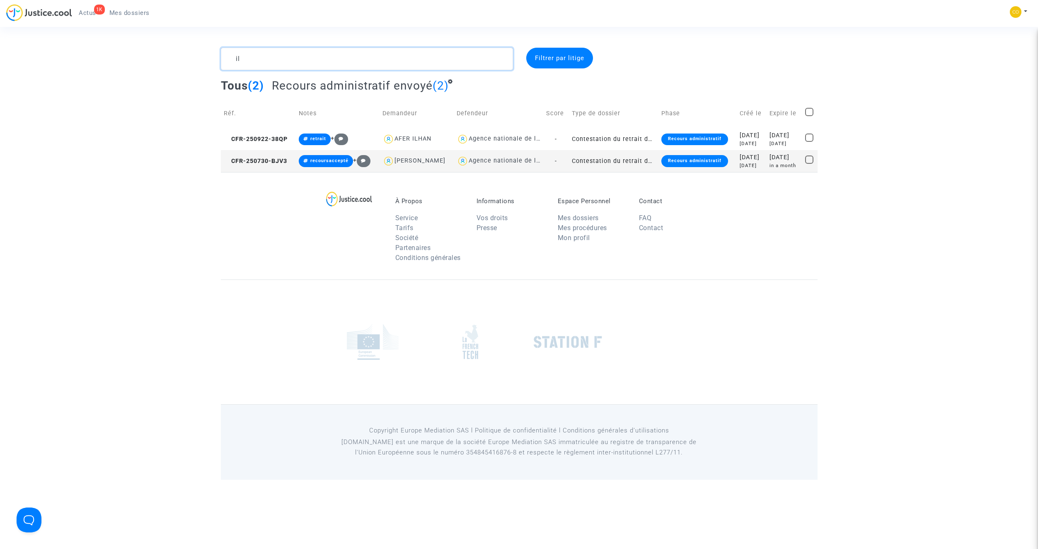
type textarea "i"
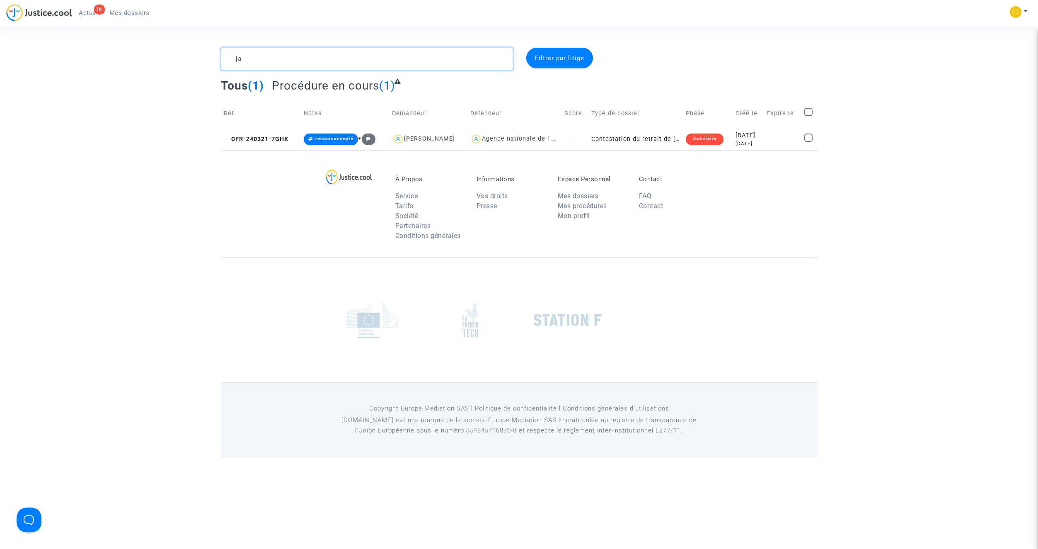
type textarea "j"
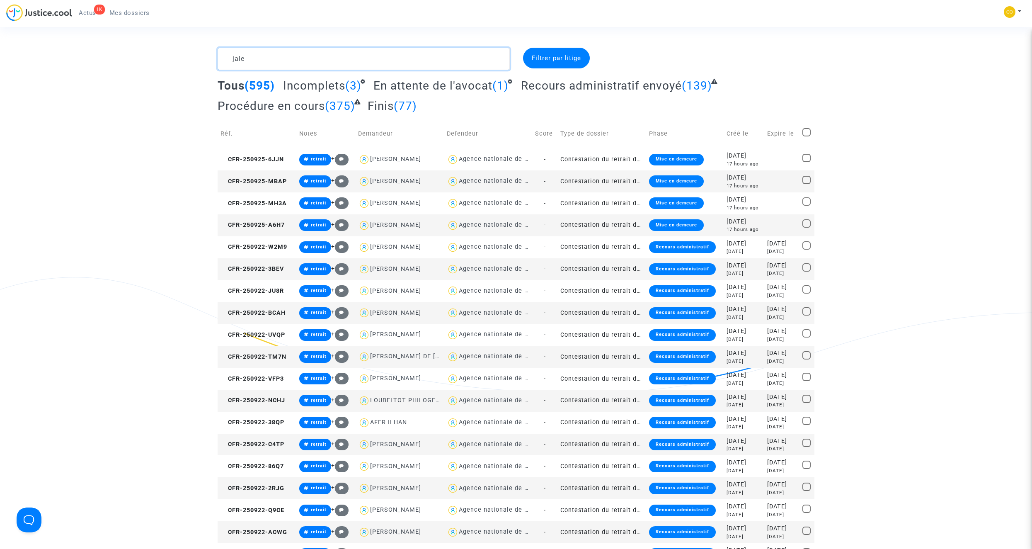
type textarea "jales"
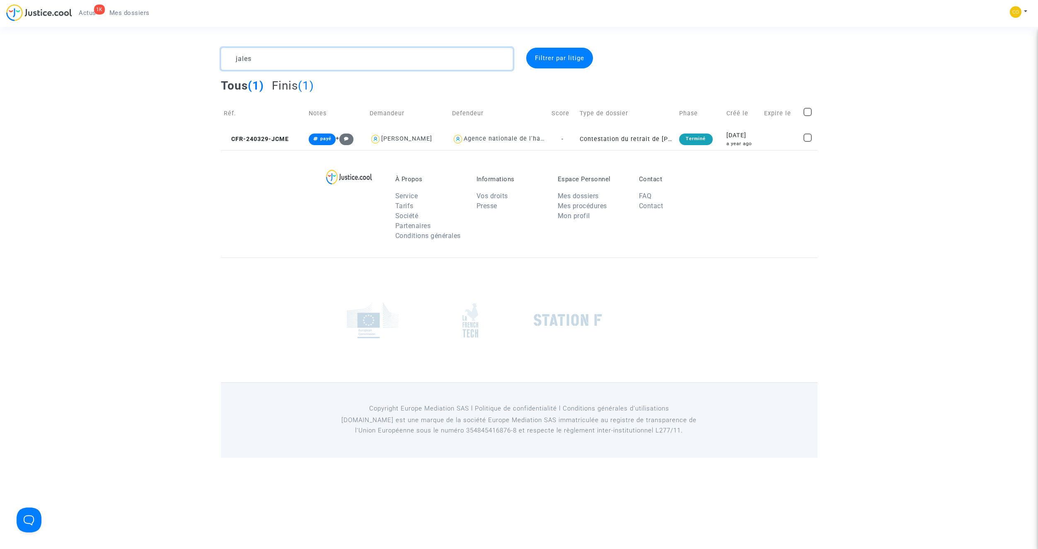
click at [322, 60] on textarea at bounding box center [367, 59] width 292 height 22
type textarea "j"
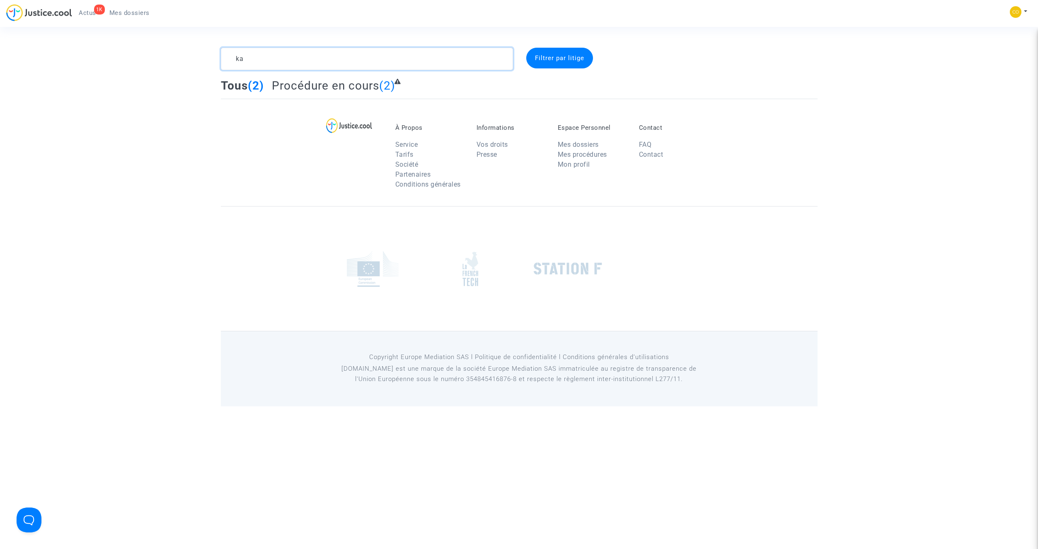
type textarea "k"
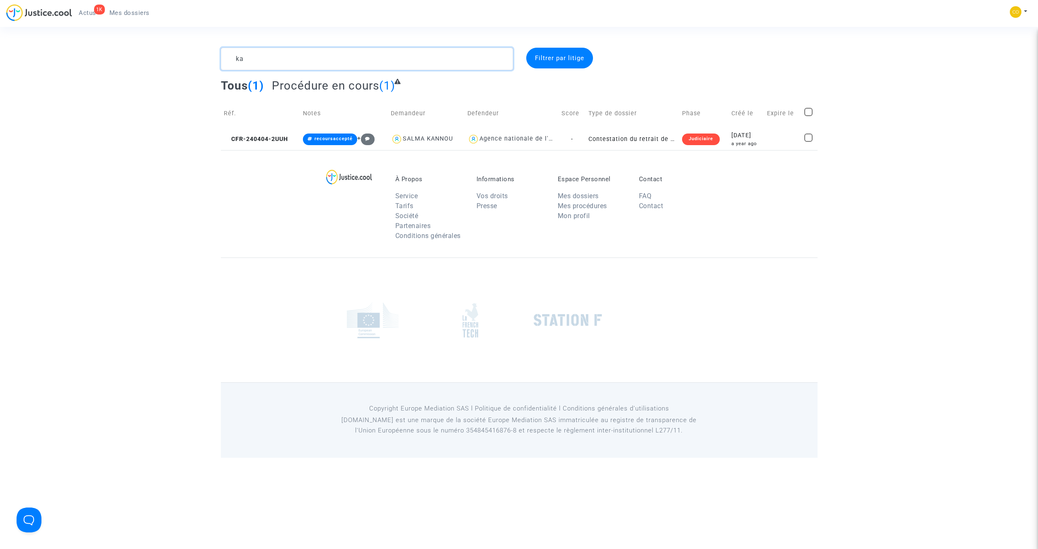
type textarea "k"
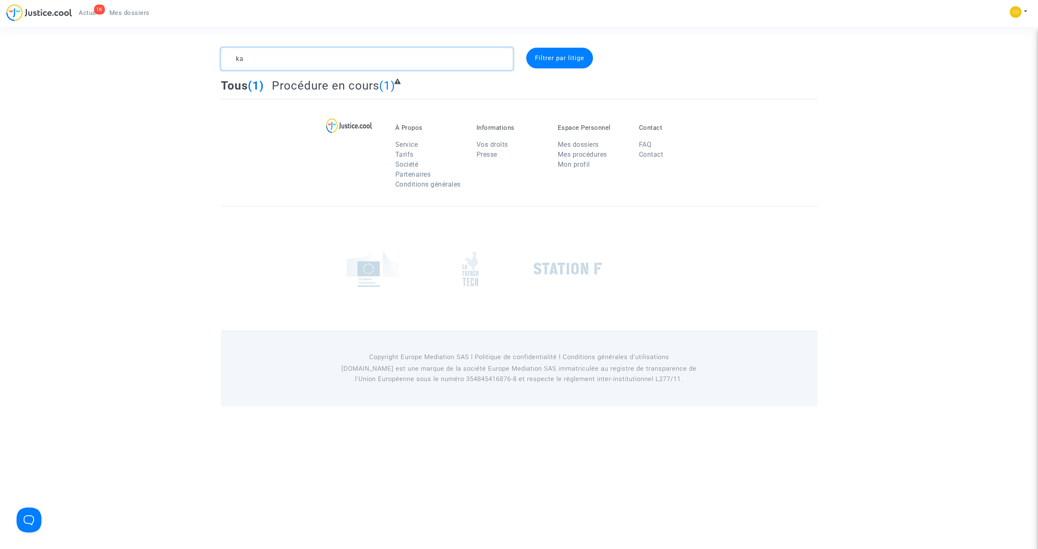
type textarea "k"
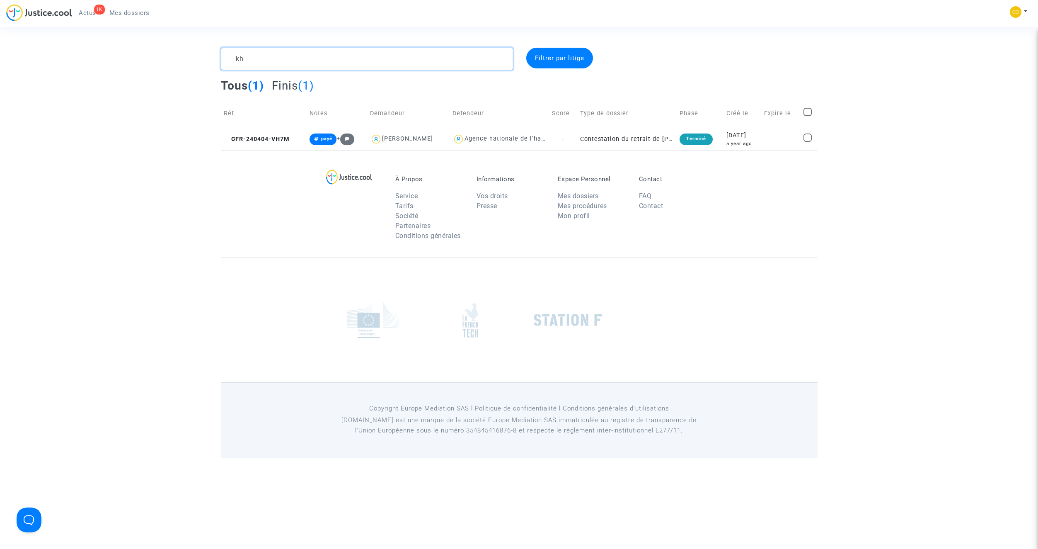
type textarea "k"
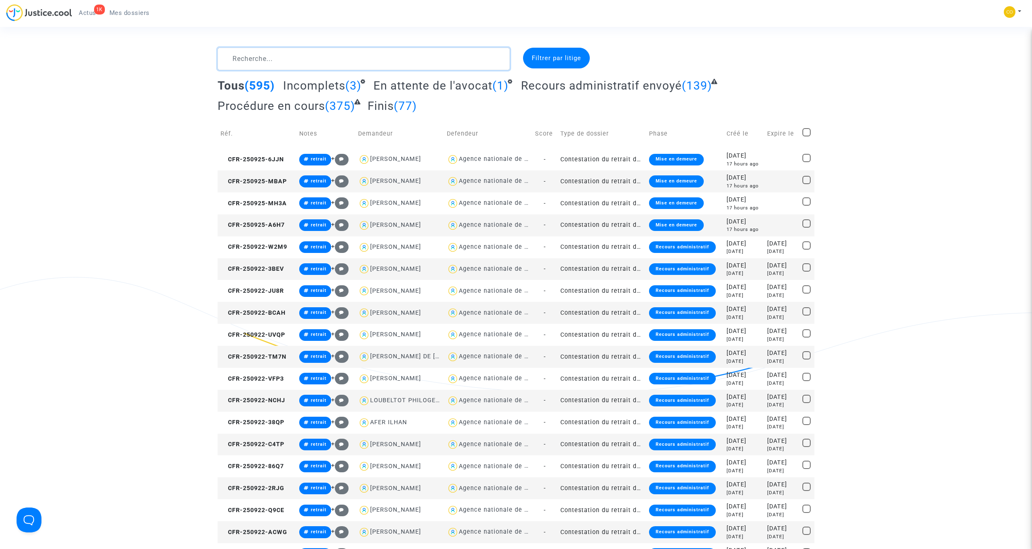
click at [304, 67] on textarea at bounding box center [364, 59] width 292 height 22
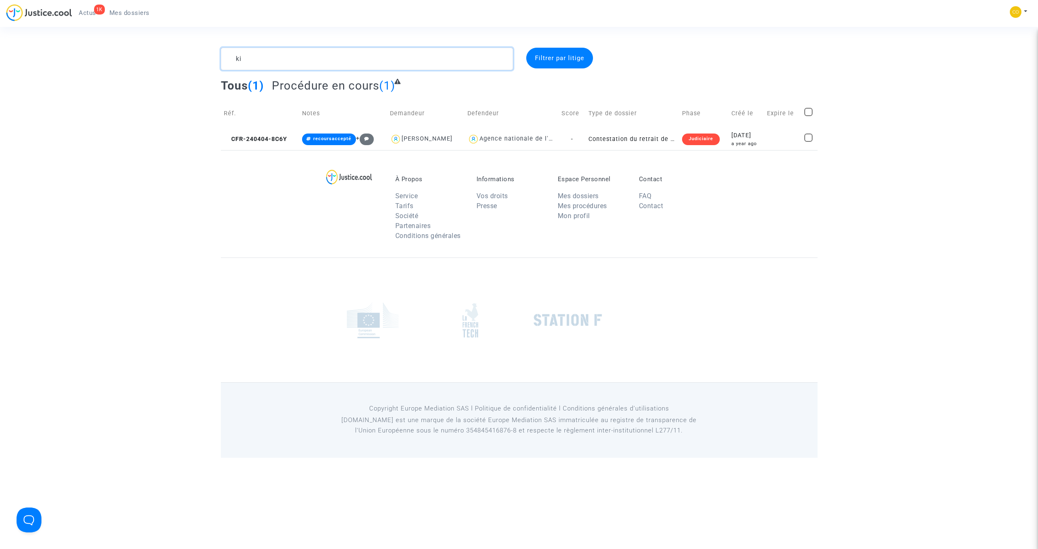
type textarea "k"
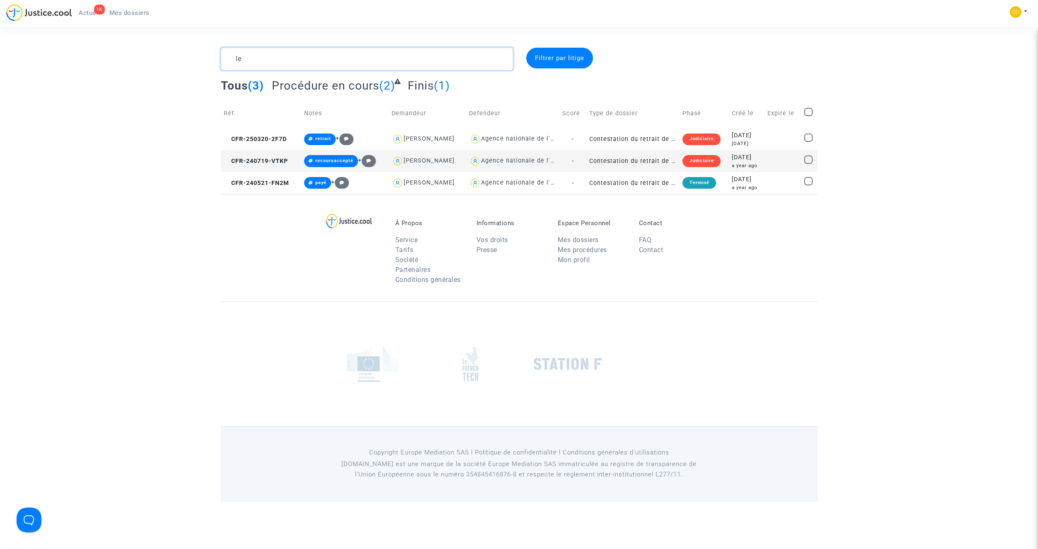
type textarea "l"
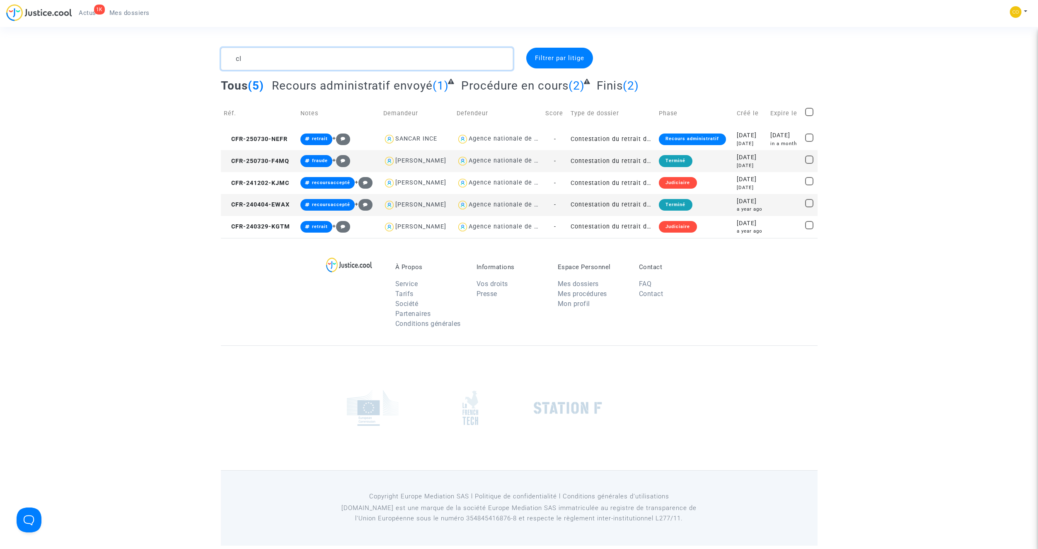
type textarea "c"
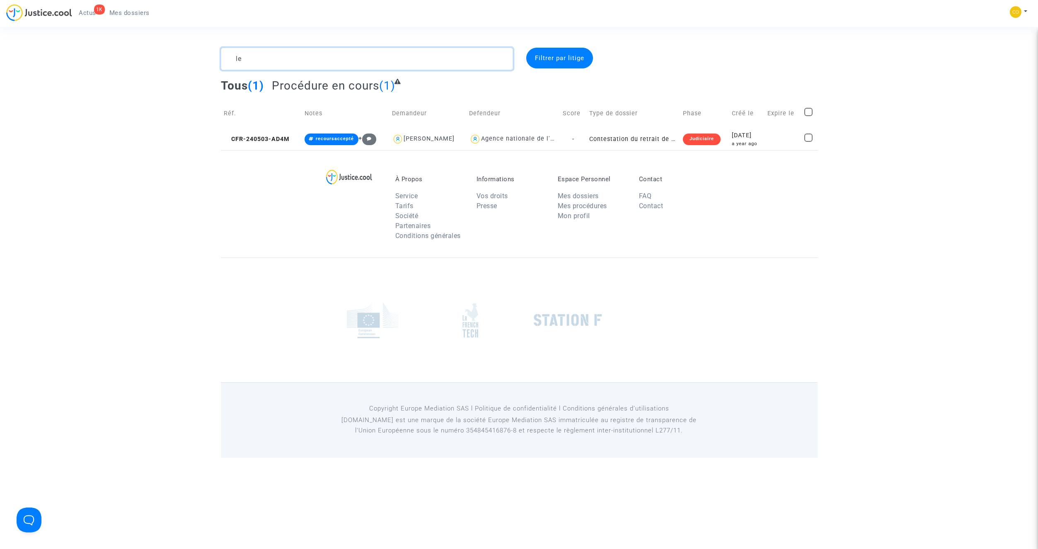
type textarea "l"
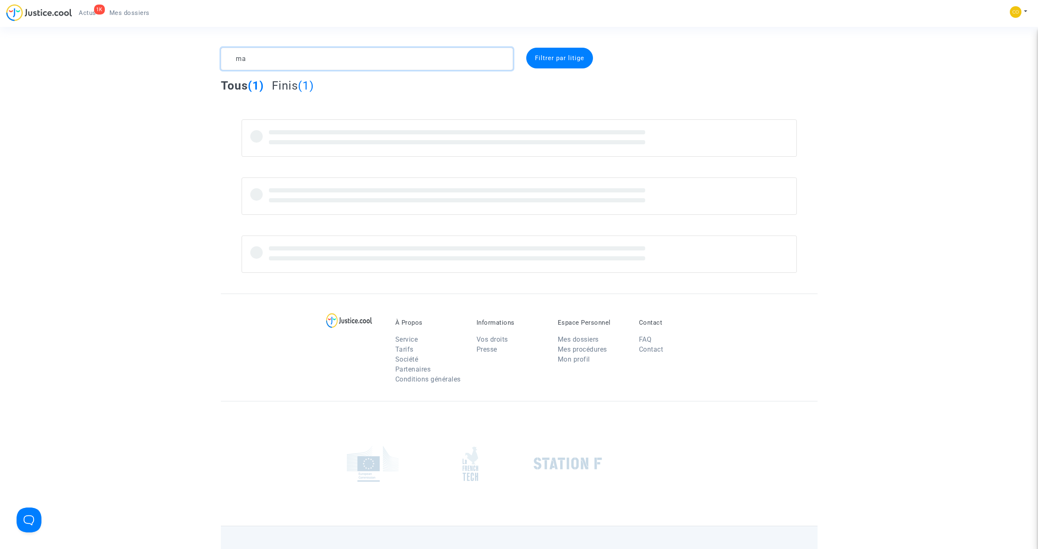
type textarea "m"
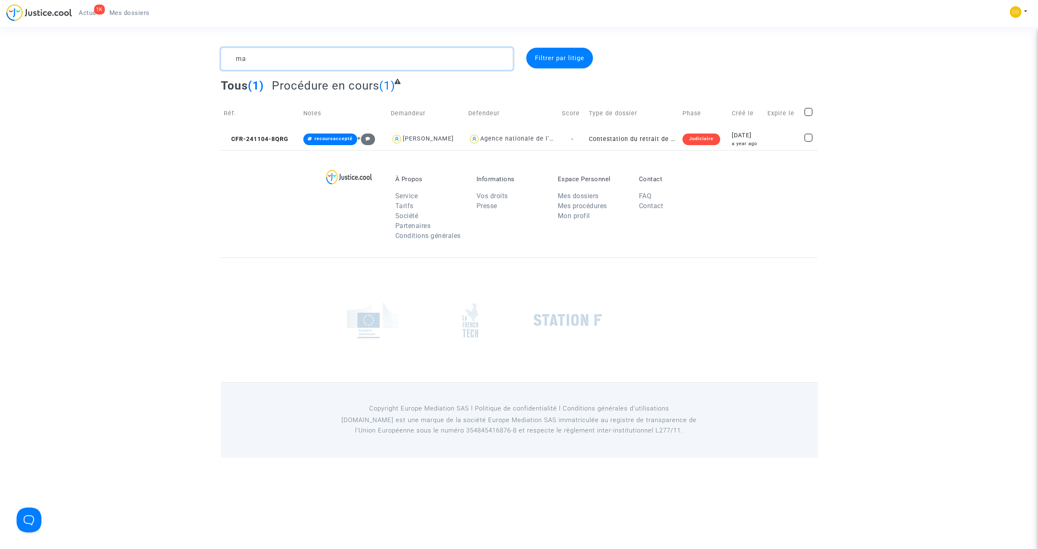
type textarea "m"
type textarea "martin lys"
click at [394, 233] on button "Modifier la note" at bounding box center [407, 233] width 60 height 13
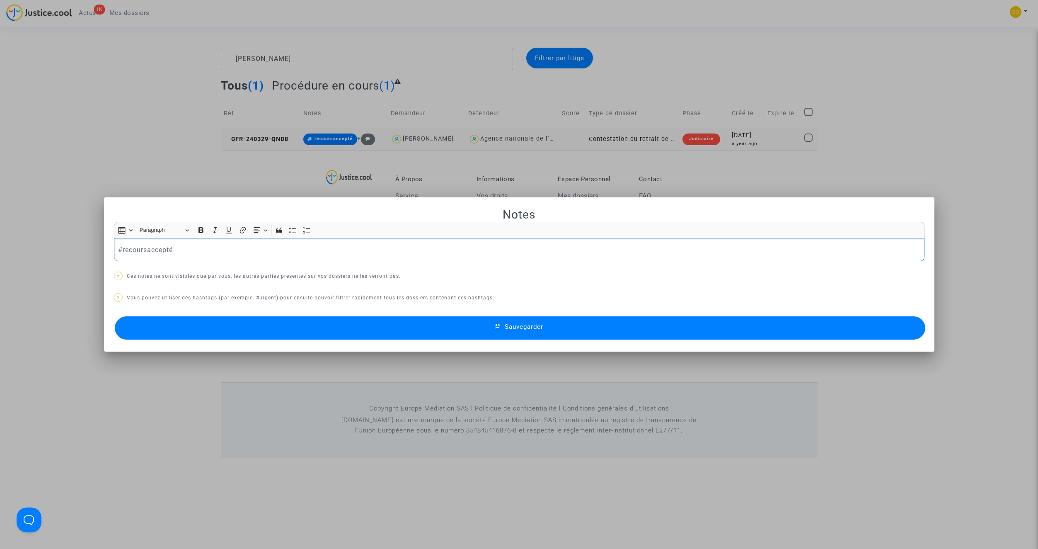
click at [173, 249] on p "#recoursaccepté" at bounding box center [519, 249] width 802 height 10
drag, startPoint x: 181, startPoint y: 249, endPoint x: 126, endPoint y: 246, distance: 54.7
click at [126, 246] on p "#recoursaccepté" at bounding box center [519, 249] width 802 height 10
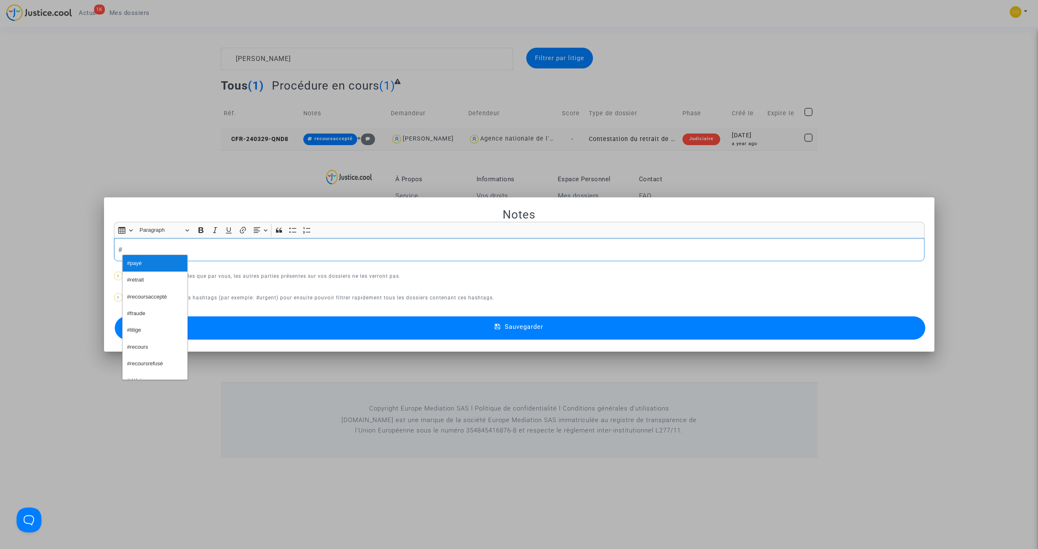
click at [146, 257] on button "#payé" at bounding box center [155, 263] width 65 height 17
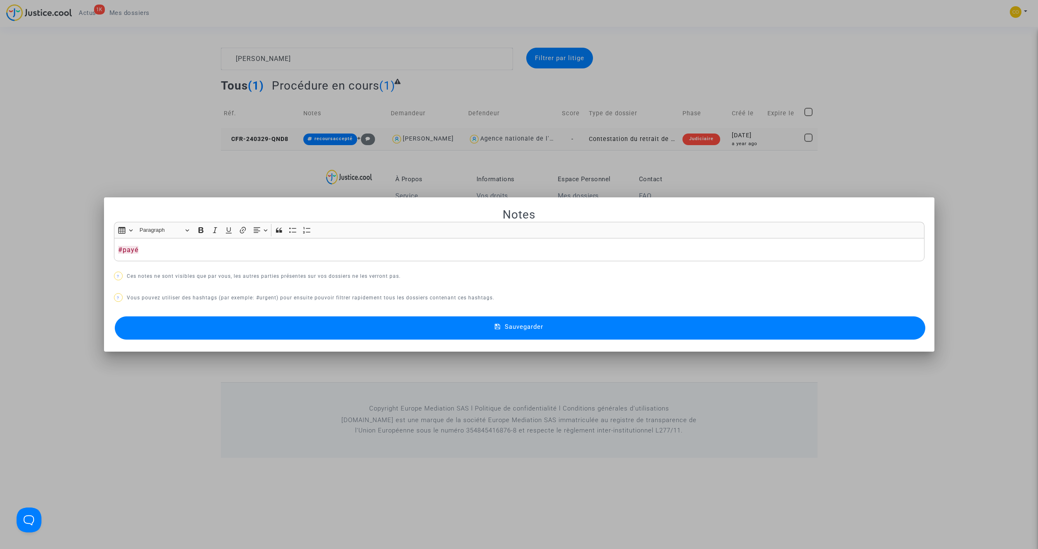
click at [483, 331] on button "Sauvegarder" at bounding box center [520, 327] width 810 height 23
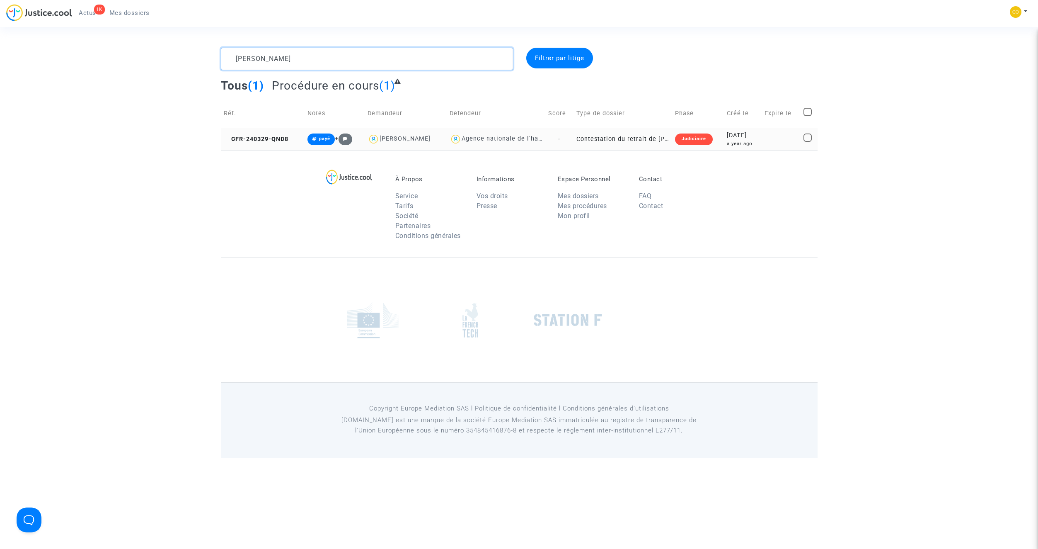
click at [308, 59] on textarea at bounding box center [367, 59] width 292 height 22
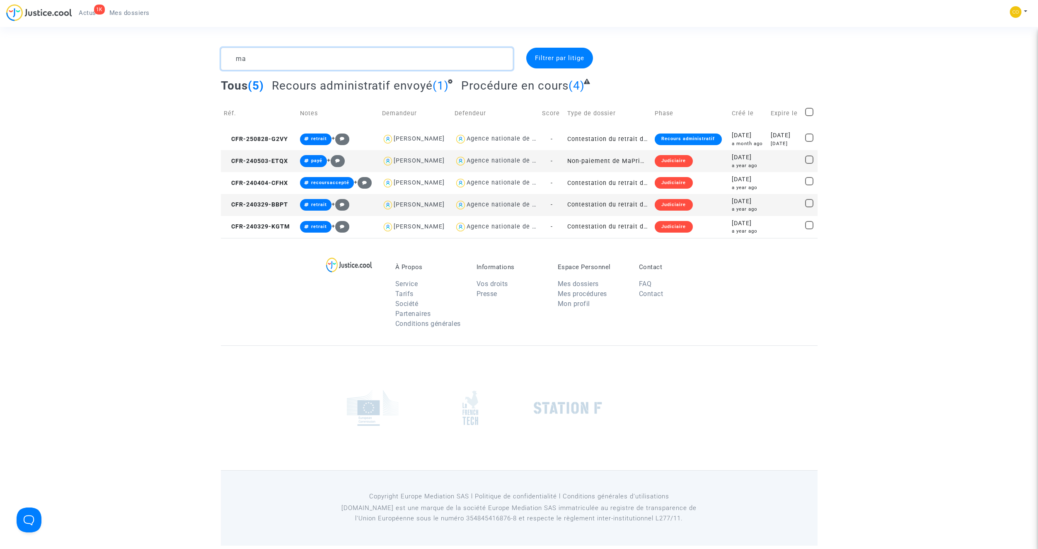
type textarea "m"
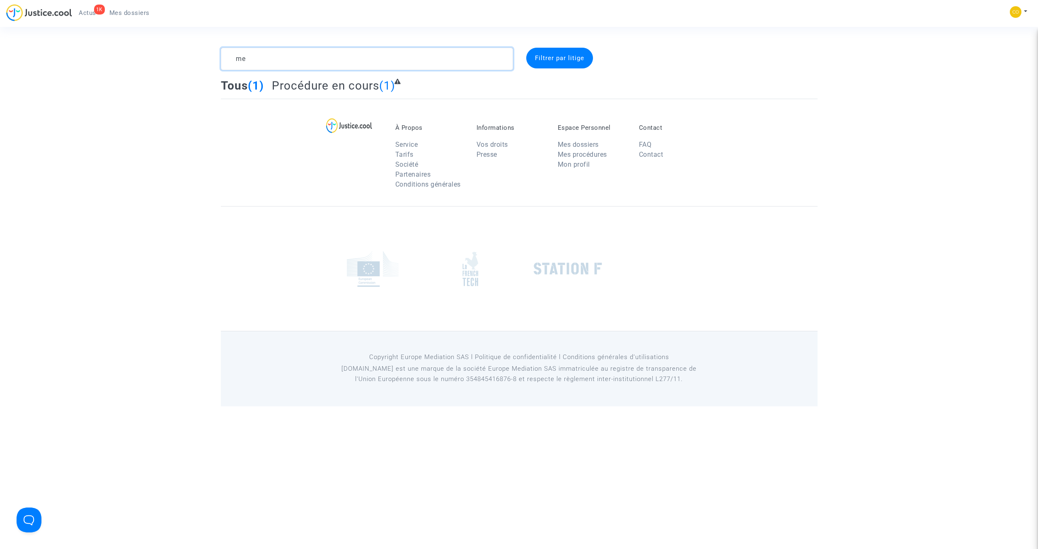
type textarea "m"
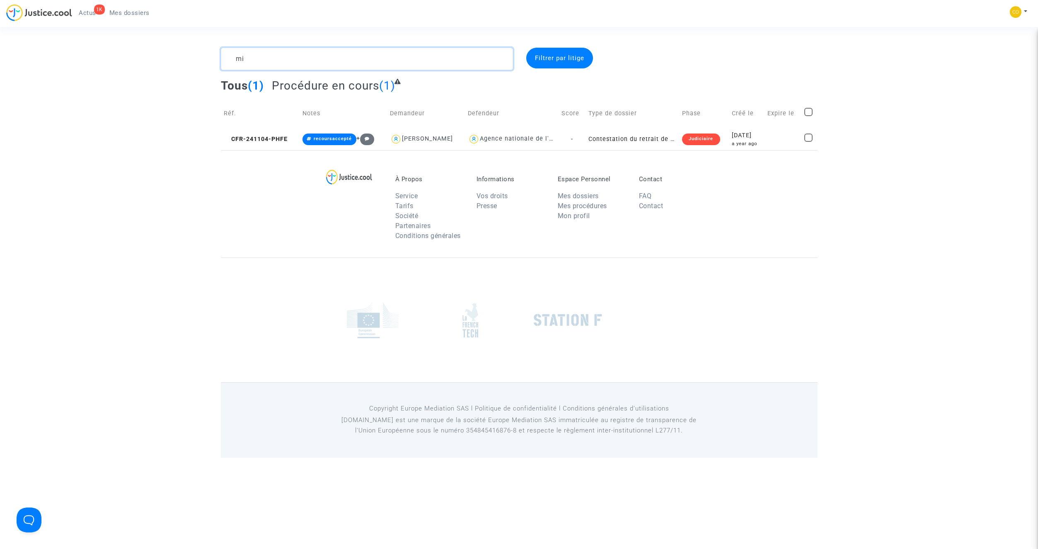
type textarea "m"
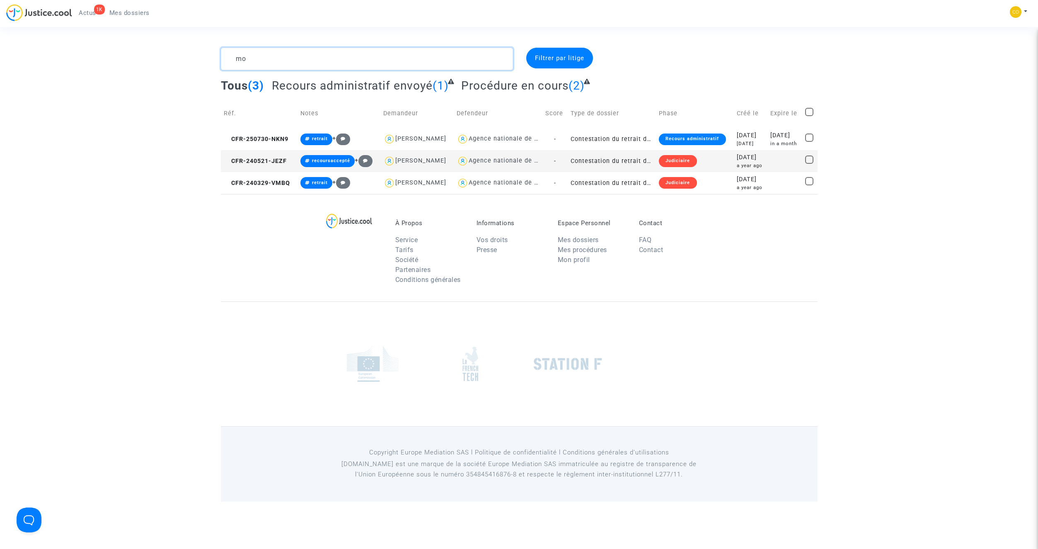
type textarea "m"
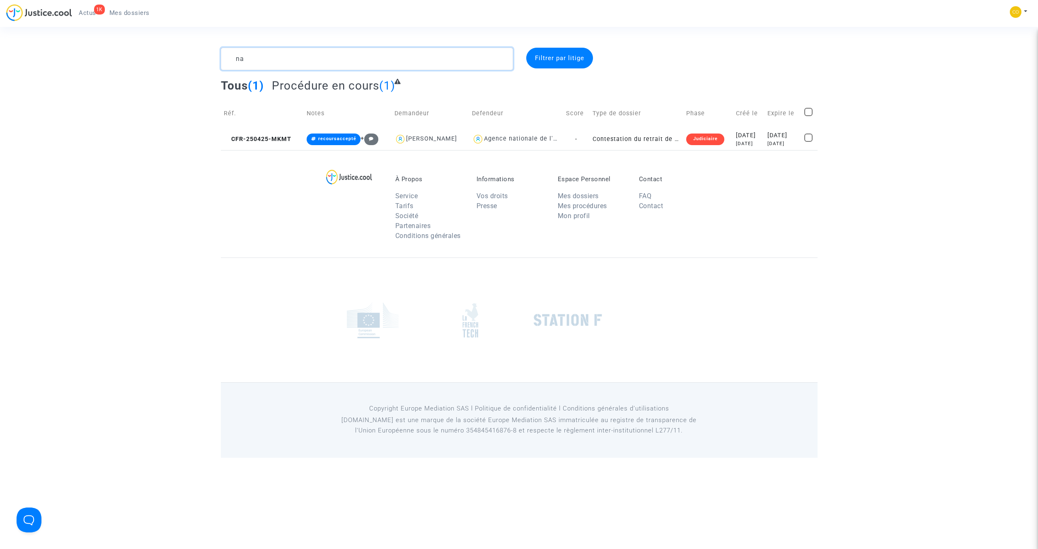
type textarea "n"
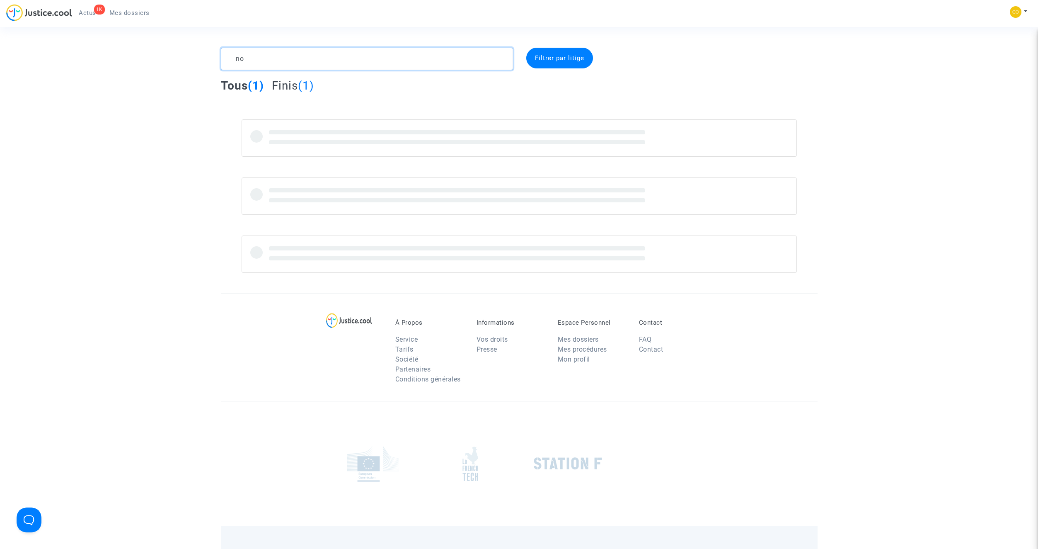
type textarea "n"
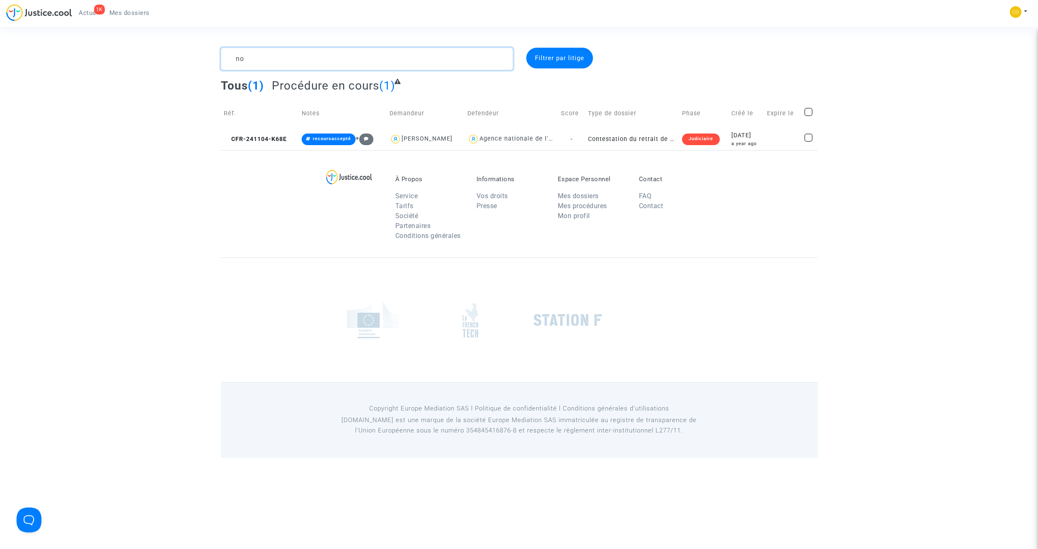
type textarea "n"
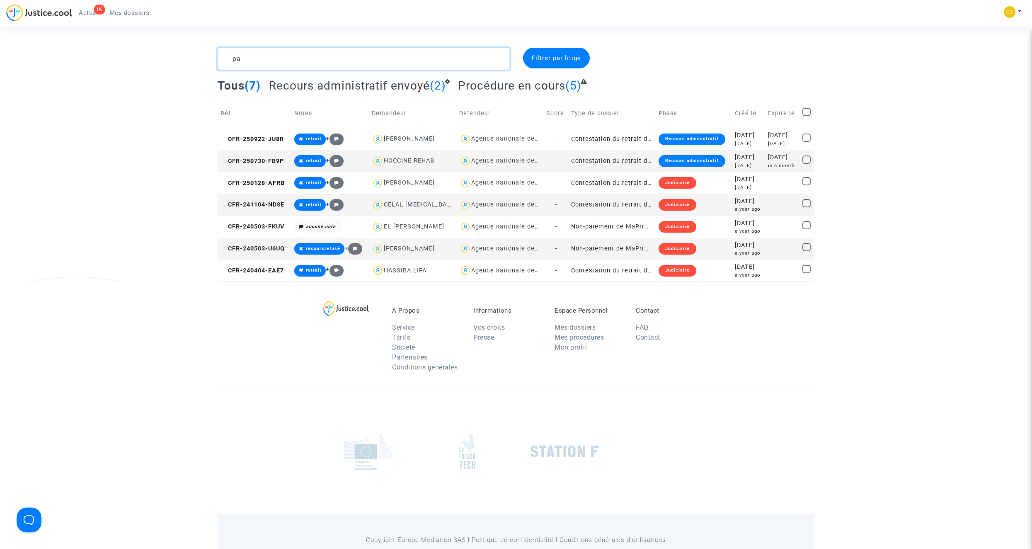
type textarea "p"
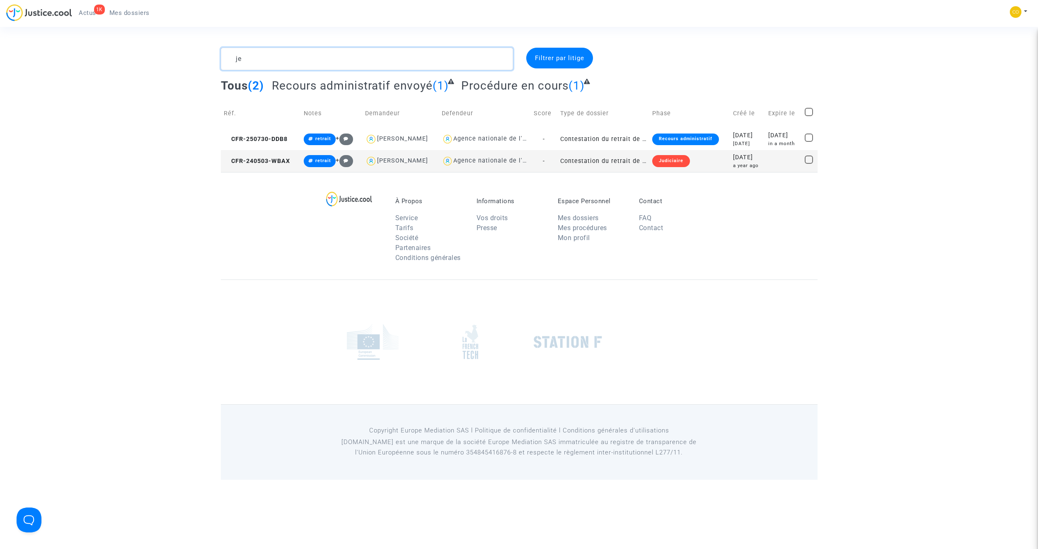
type textarea "j"
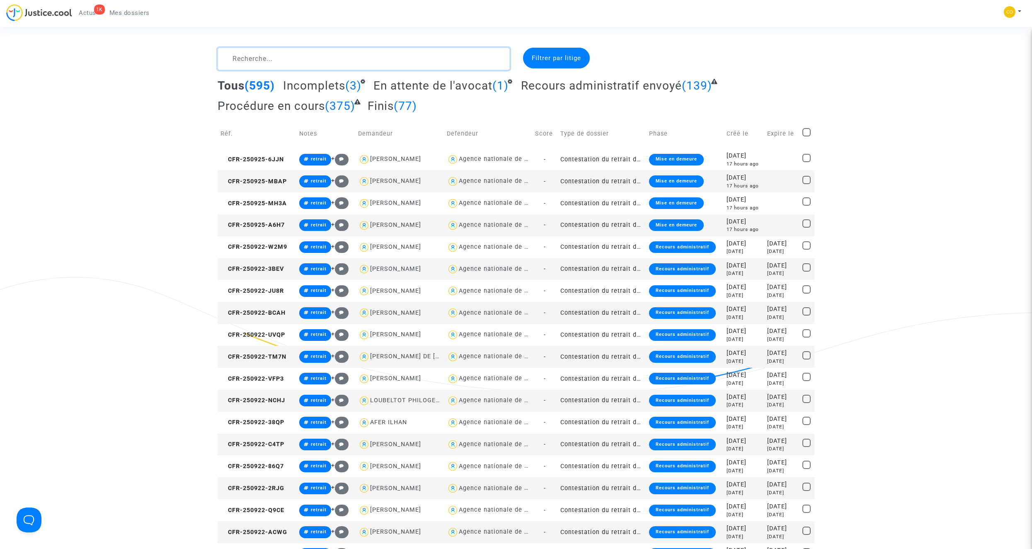
click at [266, 61] on textarea at bounding box center [364, 59] width 292 height 22
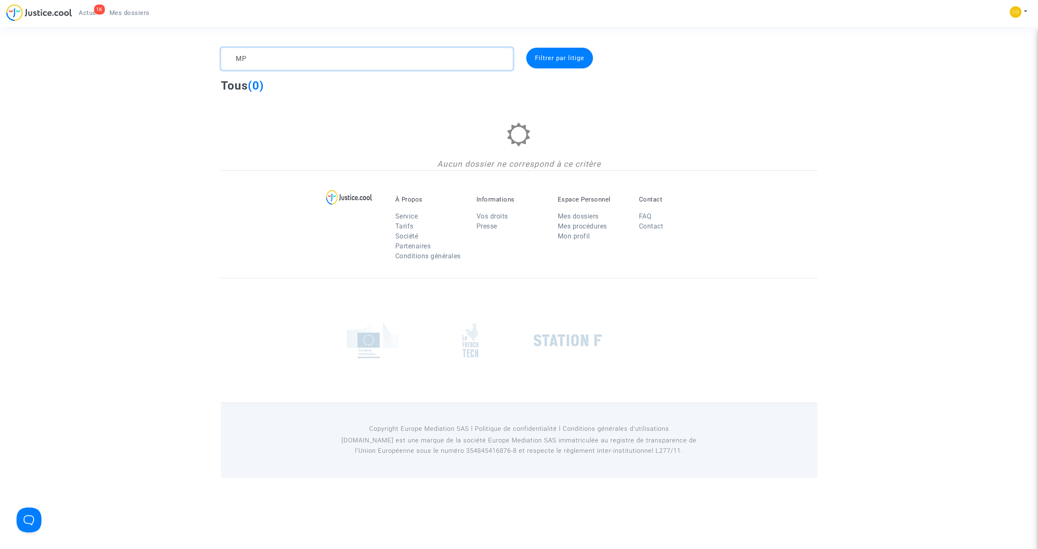
type textarea "M"
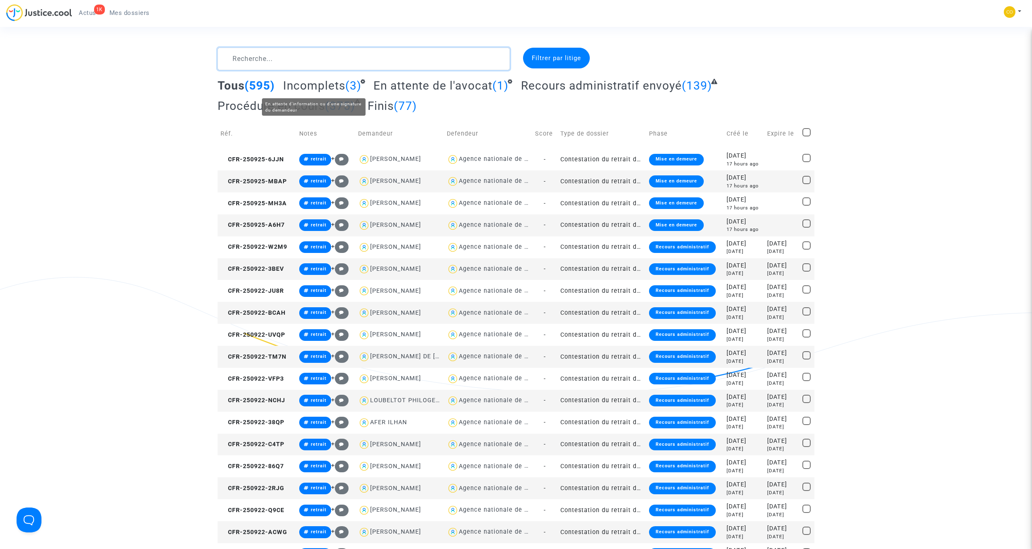
click at [263, 55] on textarea at bounding box center [364, 59] width 292 height 22
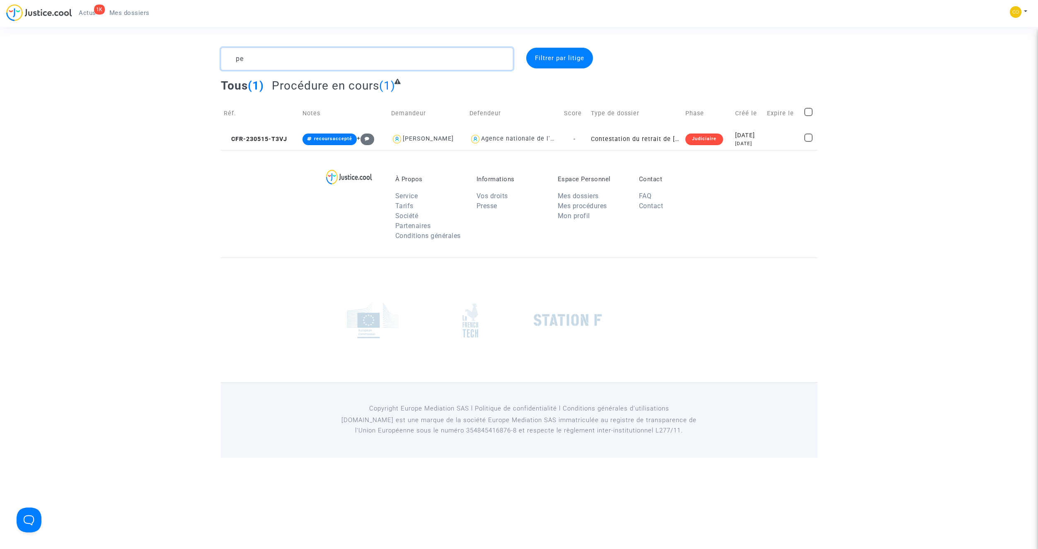
type textarea "p"
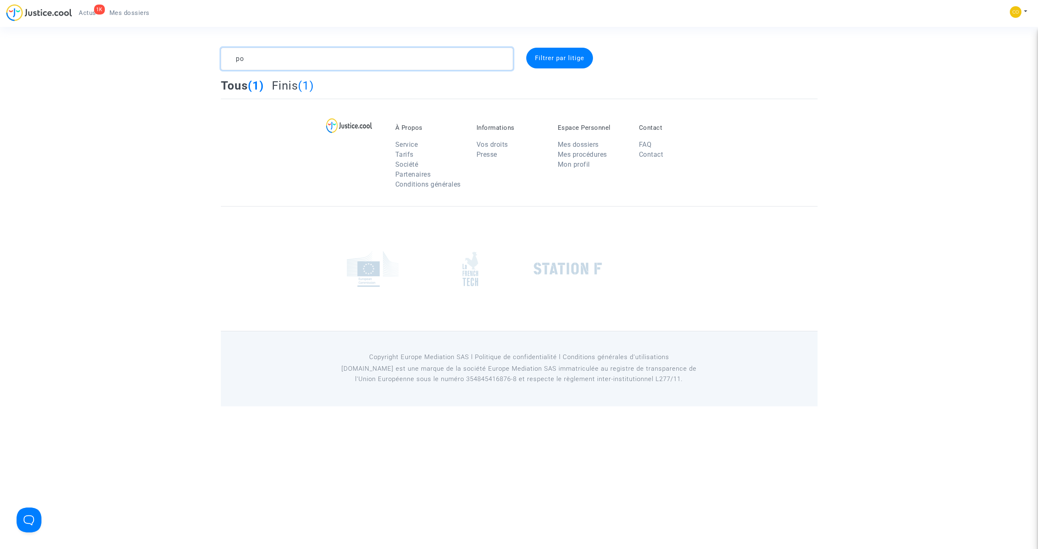
type textarea "p"
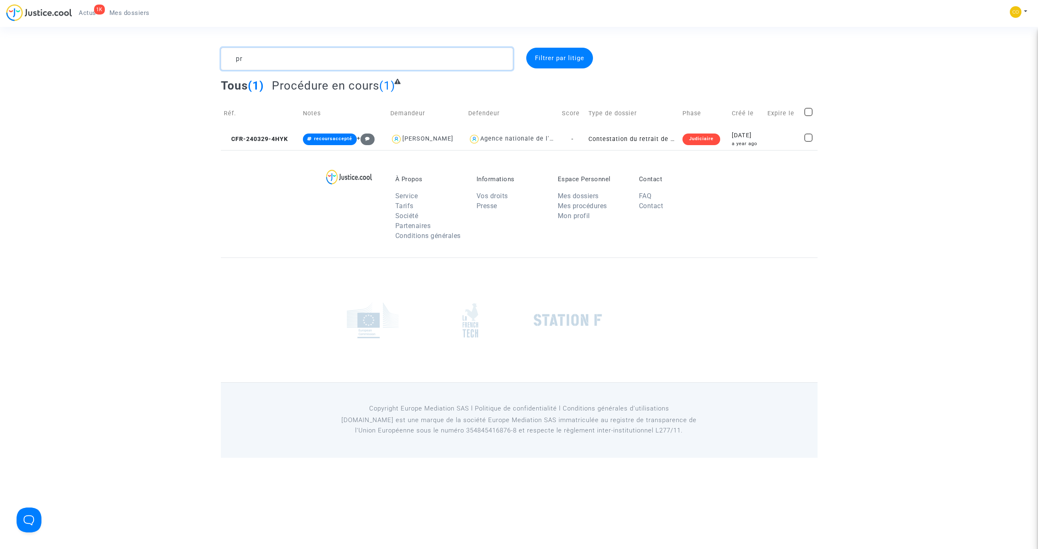
type textarea "p"
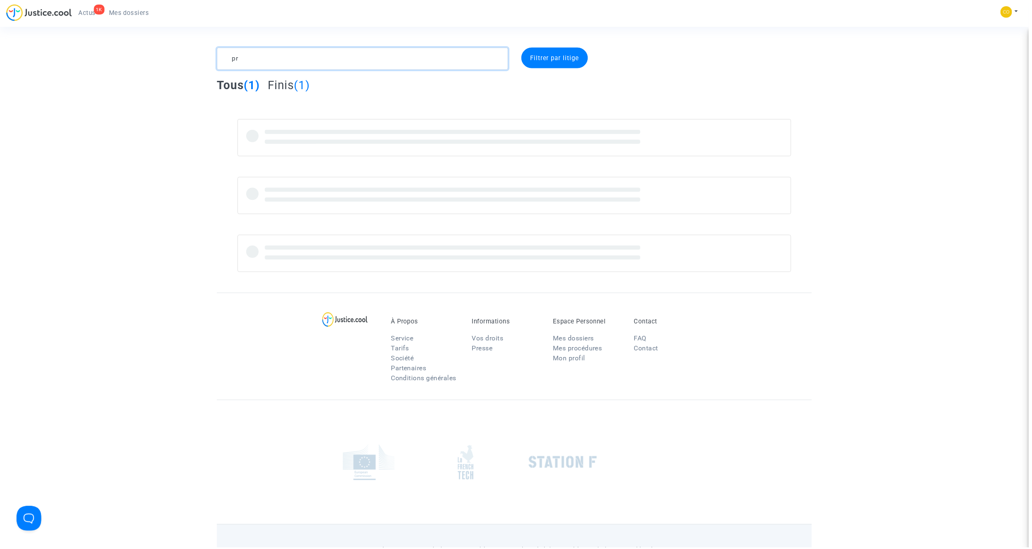
type textarea "p"
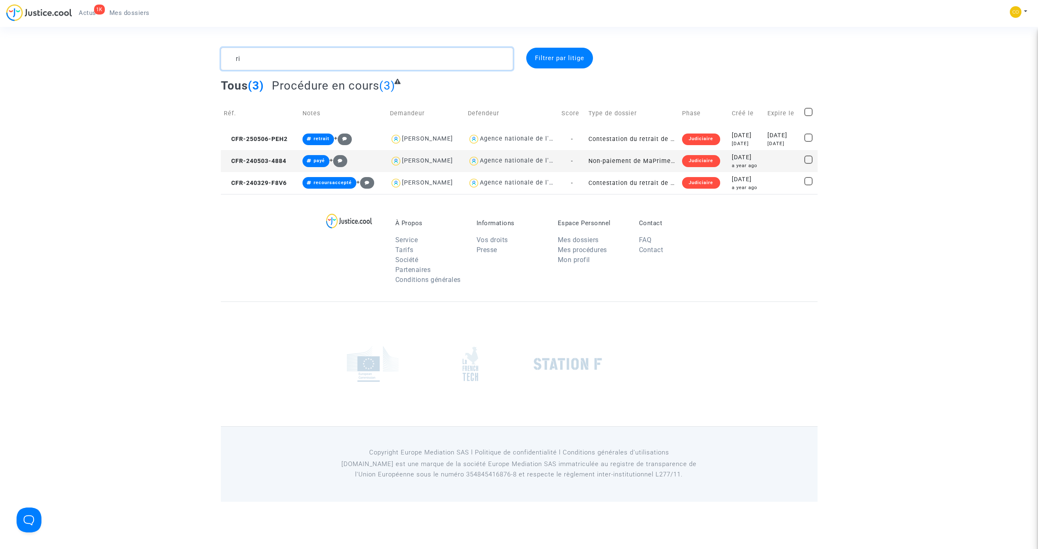
type textarea "r"
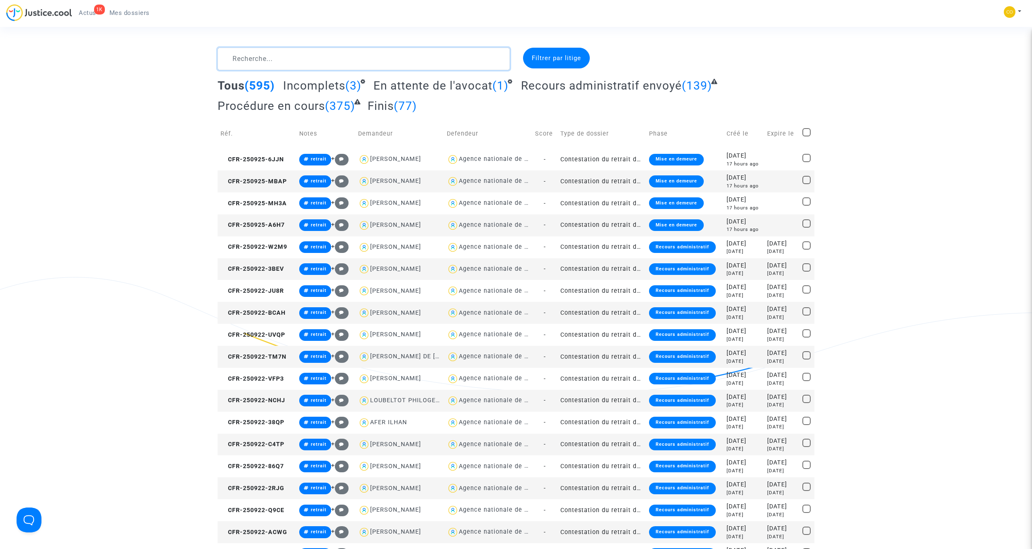
click at [385, 60] on textarea at bounding box center [364, 59] width 292 height 22
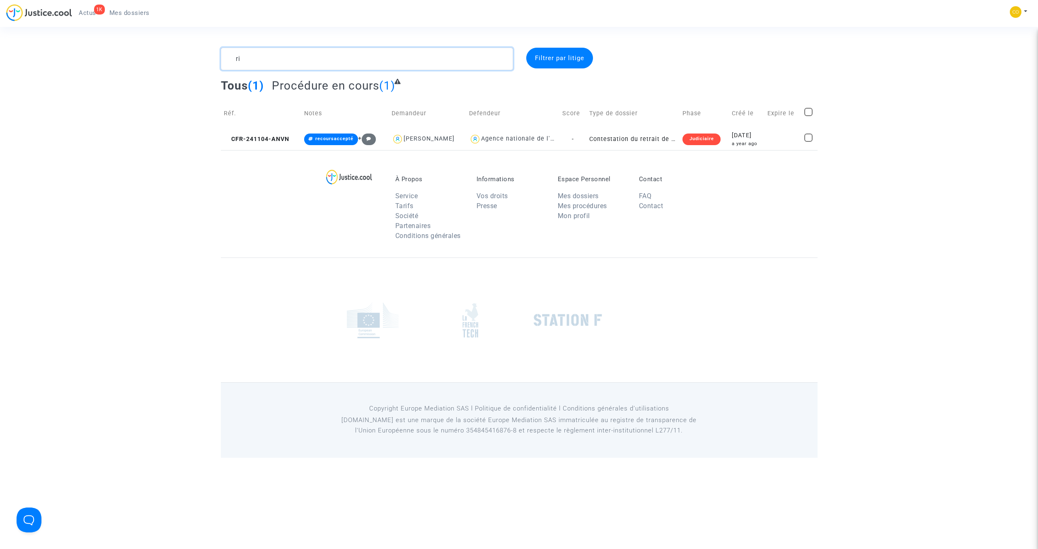
type textarea "r"
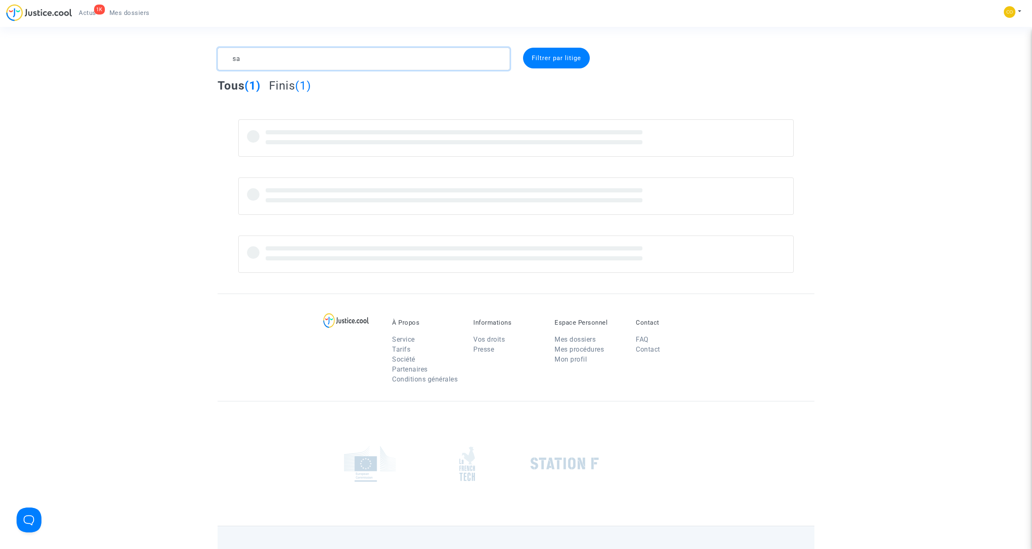
type textarea "s"
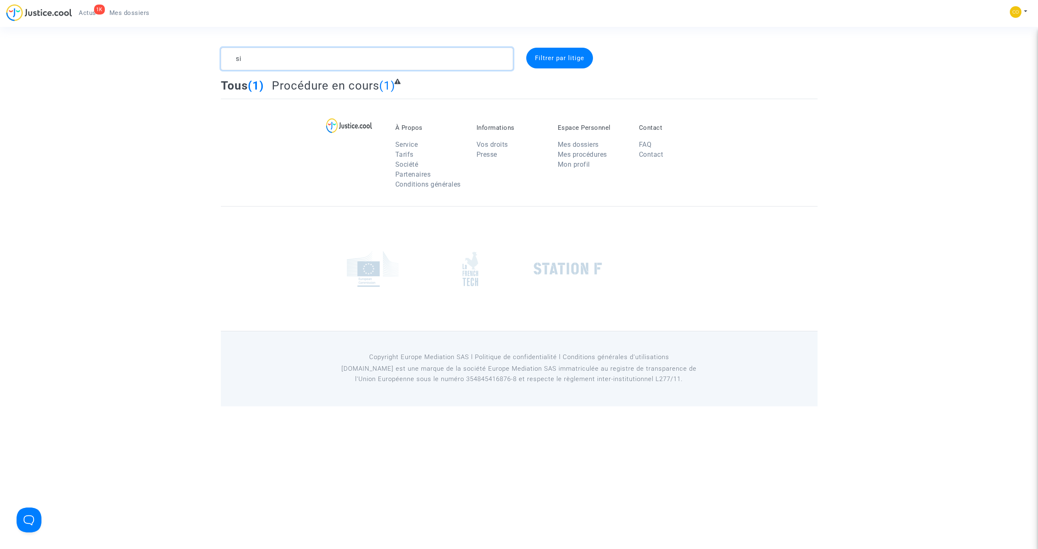
type textarea "s"
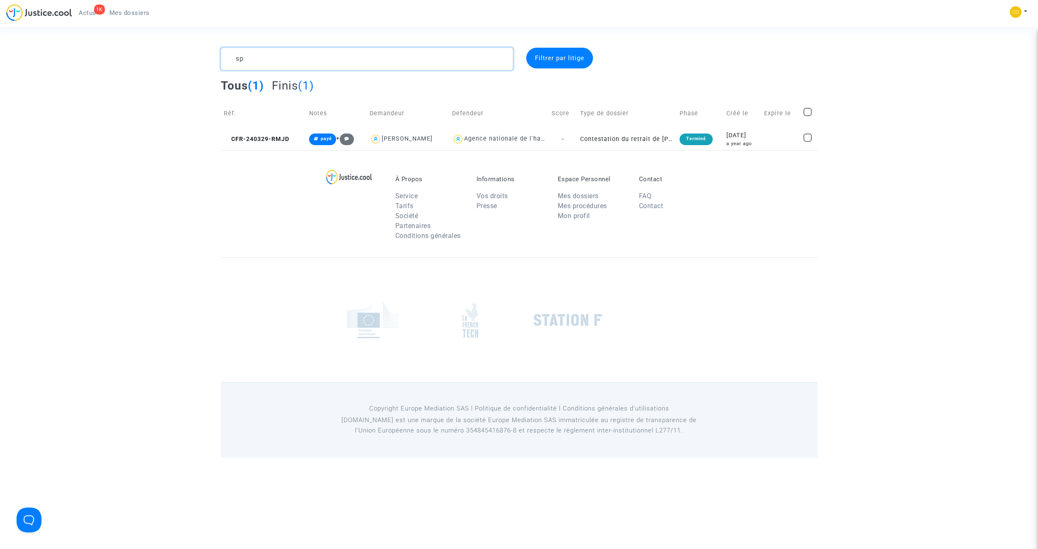
type textarea "s"
type textarea "t"
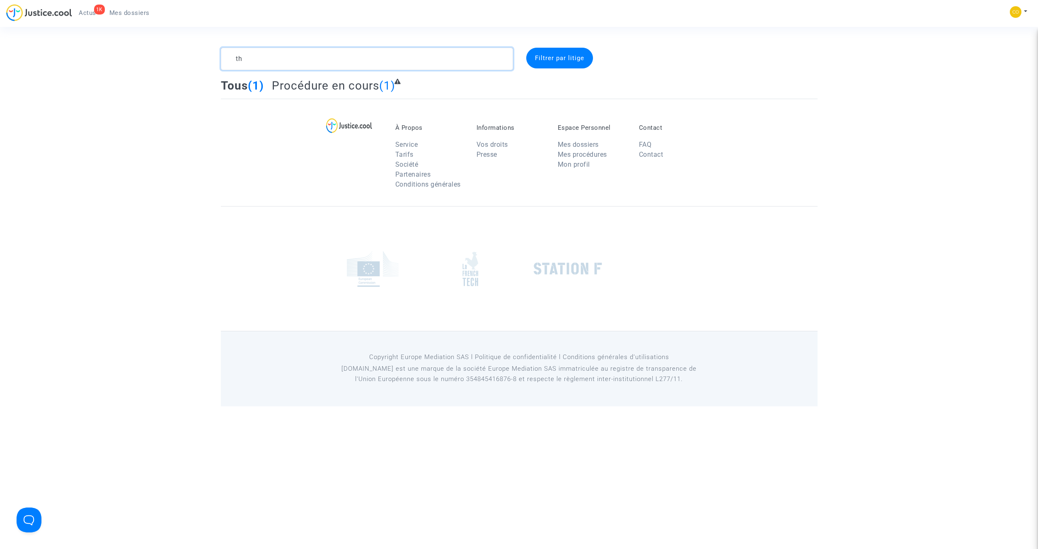
type textarea "t"
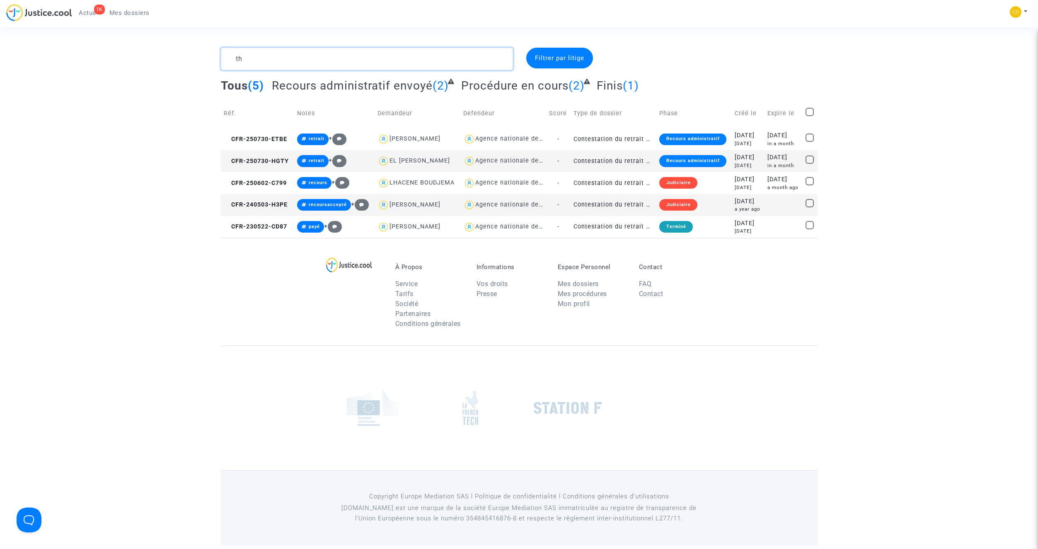
type textarea "t"
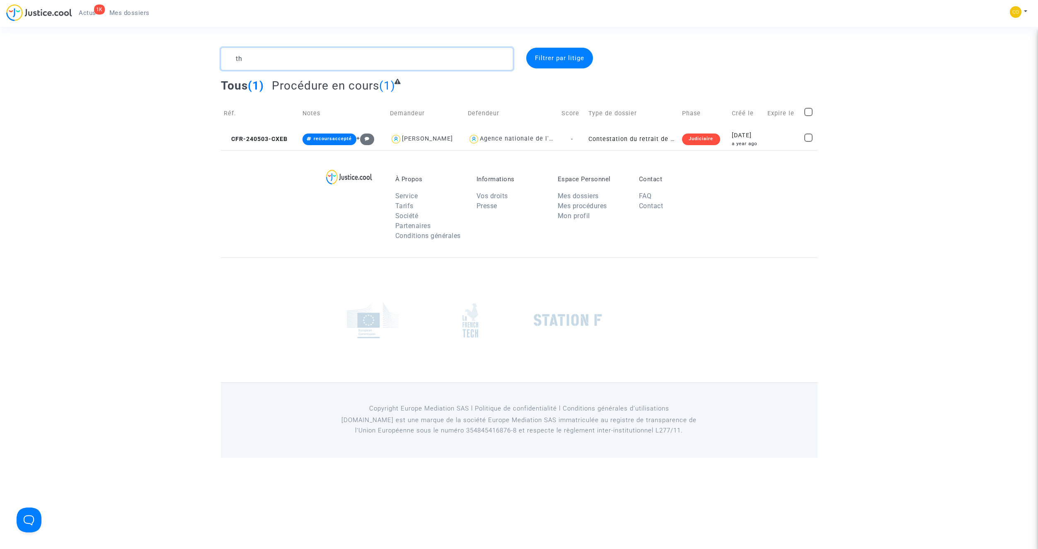
type textarea "t"
type textarea "v"
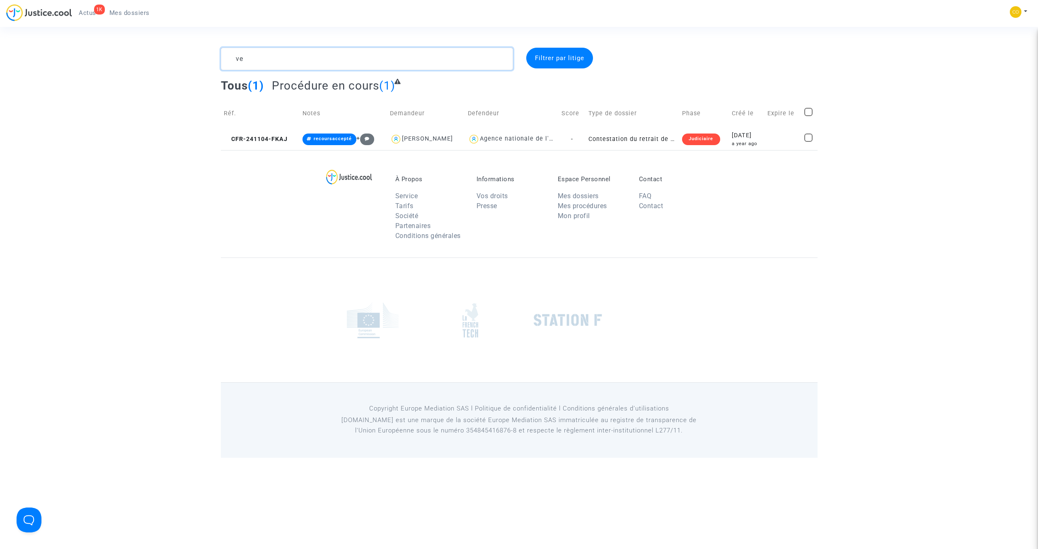
type textarea "v"
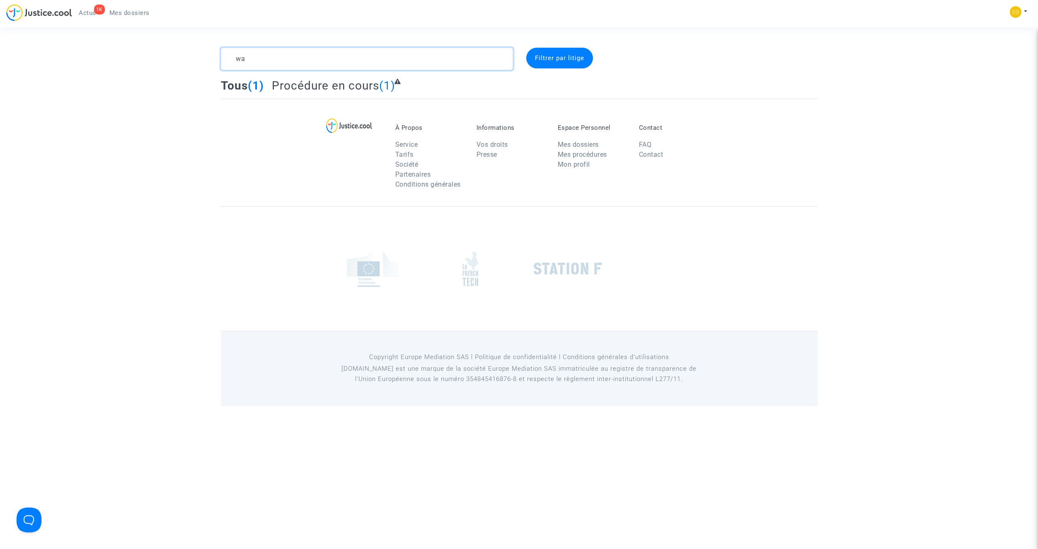
type textarea "w"
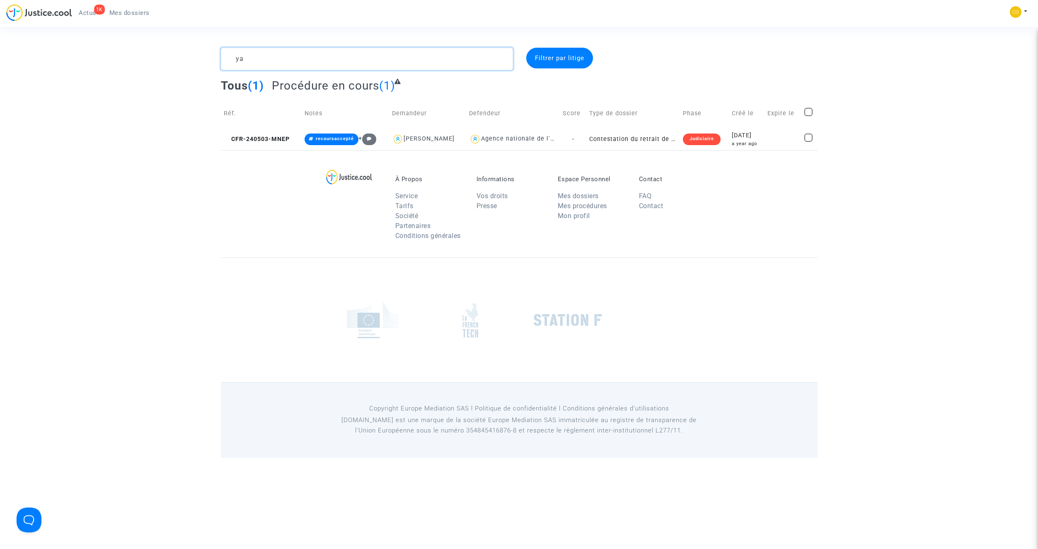
type textarea "y"
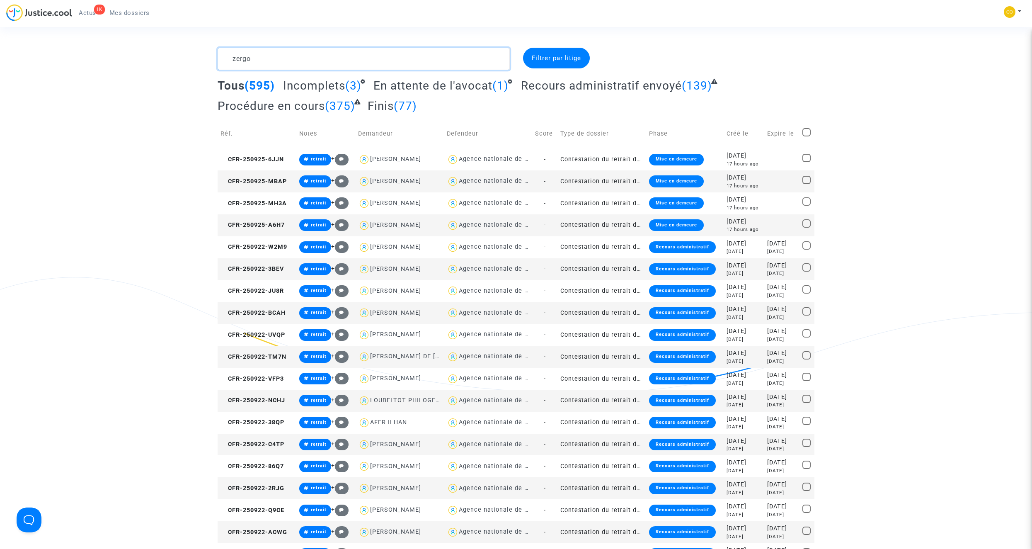
type textarea "zergou"
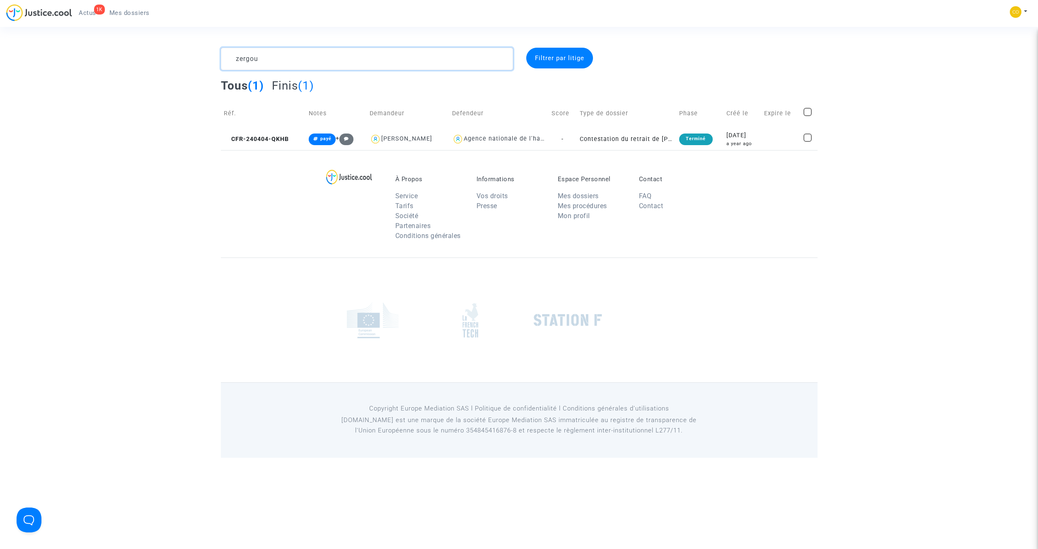
click at [385, 60] on textarea at bounding box center [367, 59] width 292 height 22
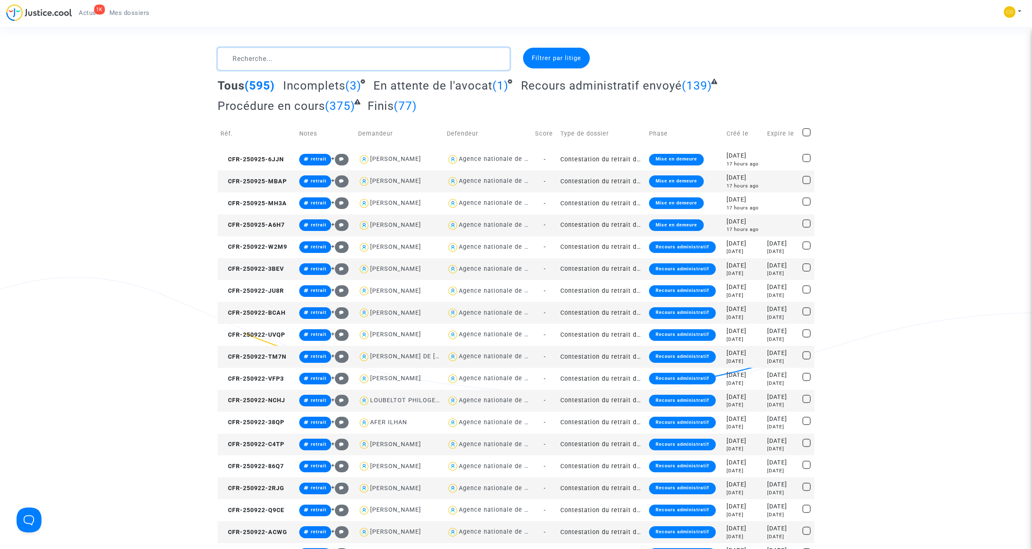
click at [350, 65] on textarea at bounding box center [364, 59] width 292 height 22
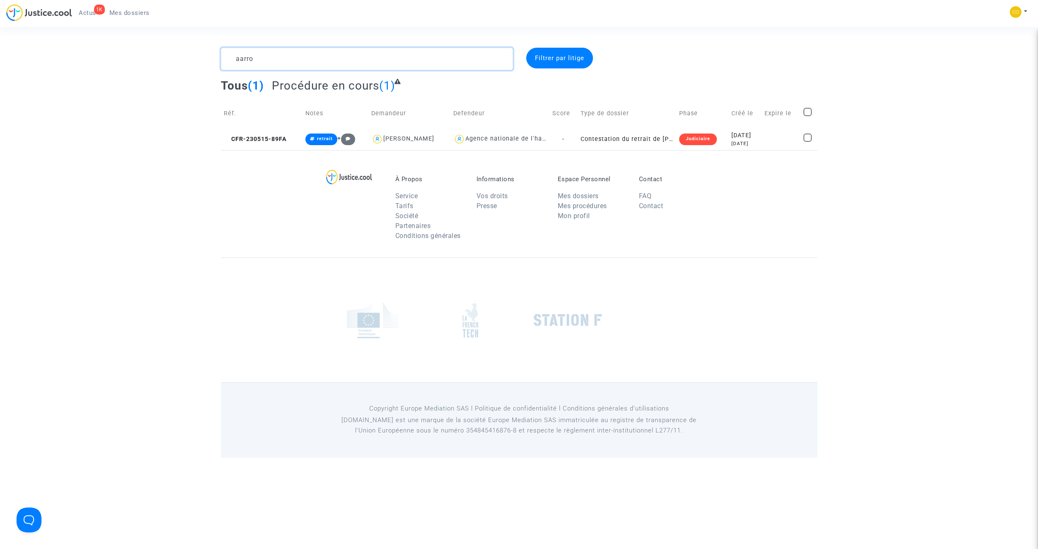
type textarea "aarro"
